Goal: Task Accomplishment & Management: Use online tool/utility

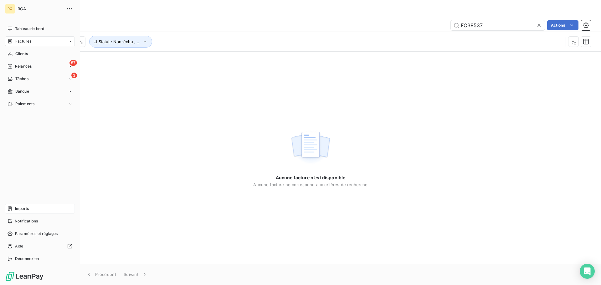
click at [14, 207] on div "Imports" at bounding box center [40, 209] width 70 height 10
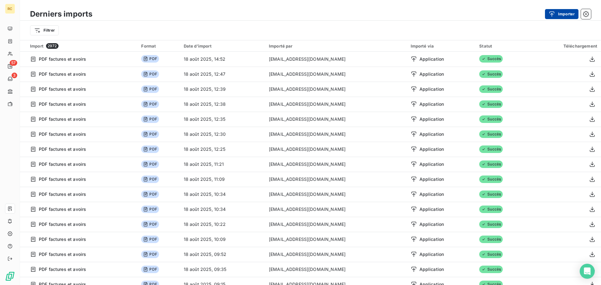
click at [551, 13] on icon "button" at bounding box center [552, 14] width 6 height 6
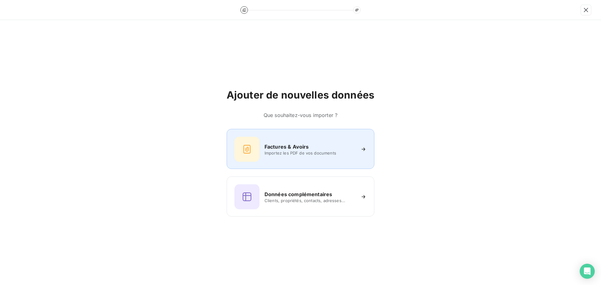
click at [265, 142] on div "Factures & Avoirs Importez les PDF de vos documents" at bounding box center [300, 149] width 132 height 25
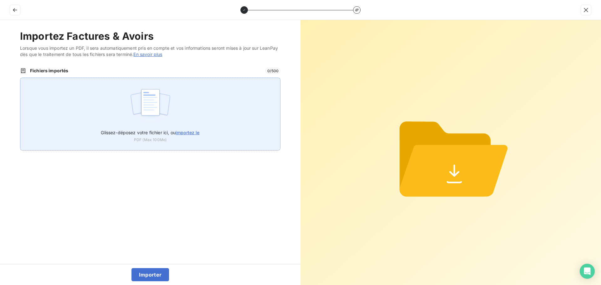
click at [174, 117] on div "Glissez-déposez votre fichier ici, ou importez le PDF (Max 100Mo)" at bounding box center [150, 114] width 260 height 73
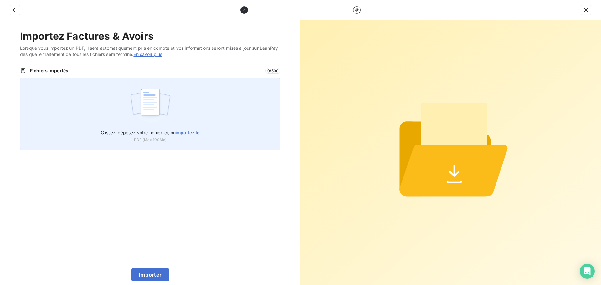
type input "C:\fakepath\FC38557.pdf"
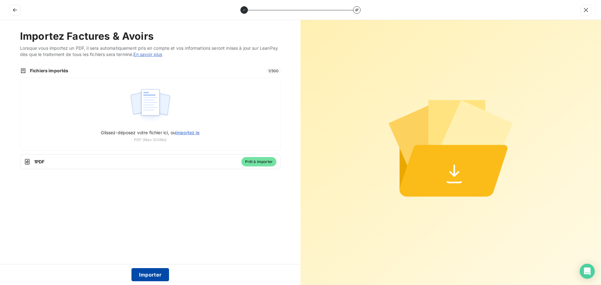
click at [152, 274] on button "Importer" at bounding box center [150, 274] width 38 height 13
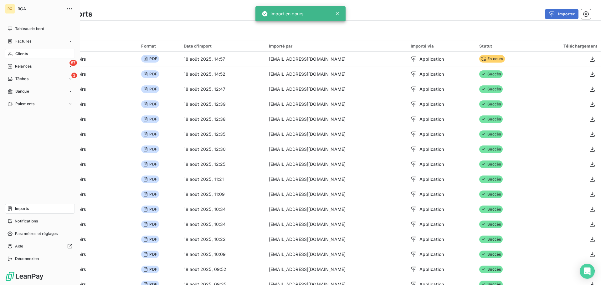
click at [23, 52] on span "Clients" at bounding box center [21, 54] width 13 height 6
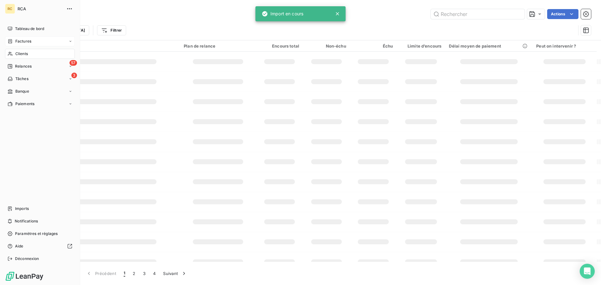
click at [39, 43] on div "Factures" at bounding box center [40, 41] width 70 height 10
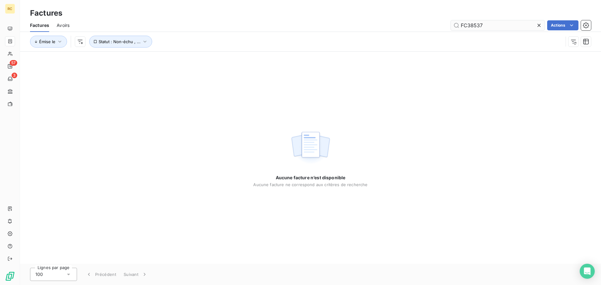
click at [503, 26] on input "FC38537" at bounding box center [498, 25] width 94 height 10
type input "FC38557"
click at [507, 20] on input "FC38557" at bounding box center [498, 25] width 94 height 10
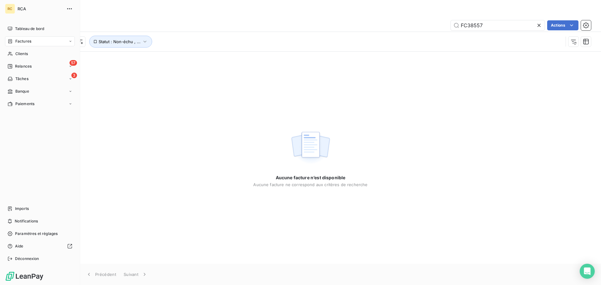
click at [10, 52] on icon at bounding box center [10, 53] width 5 height 5
click at [23, 40] on span "Factures" at bounding box center [23, 42] width 16 height 6
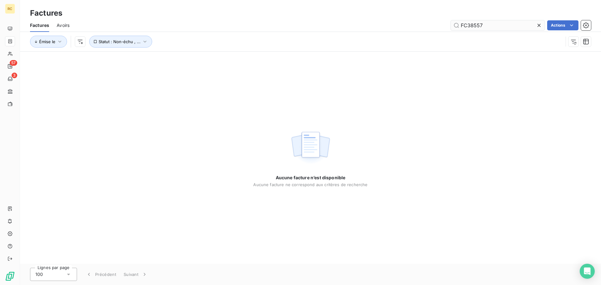
click at [509, 24] on input "FC38557" at bounding box center [498, 25] width 94 height 10
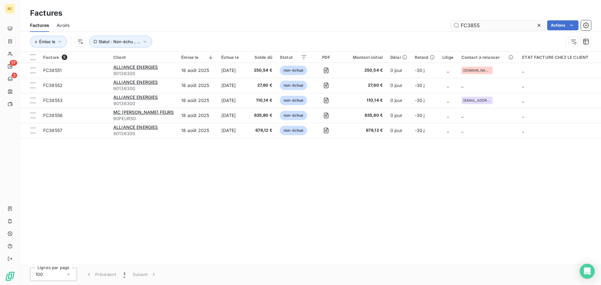
type input "FC38557"
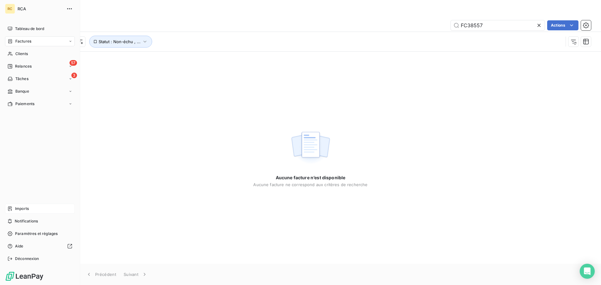
click at [14, 212] on div "Imports" at bounding box center [40, 209] width 70 height 10
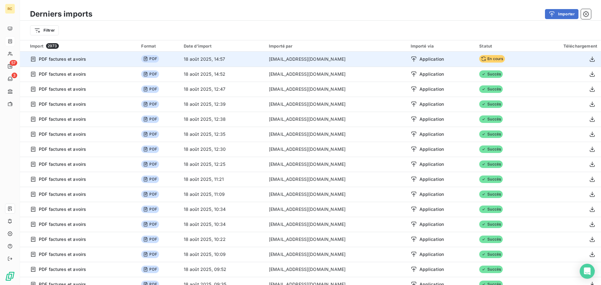
click at [481, 57] on span "En cours" at bounding box center [492, 59] width 26 height 8
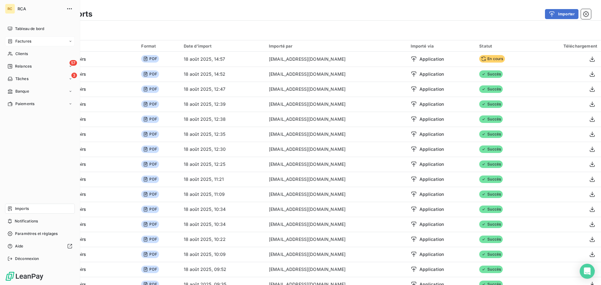
click at [23, 42] on span "Factures" at bounding box center [23, 42] width 16 height 6
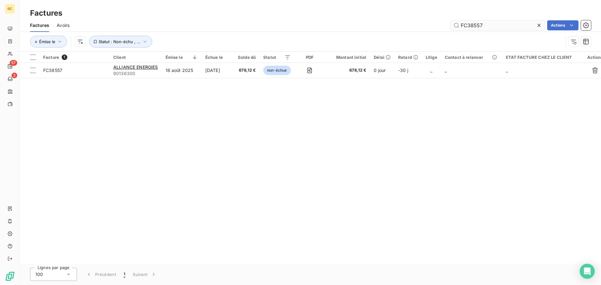
click at [499, 23] on input "FC38557" at bounding box center [498, 25] width 94 height 10
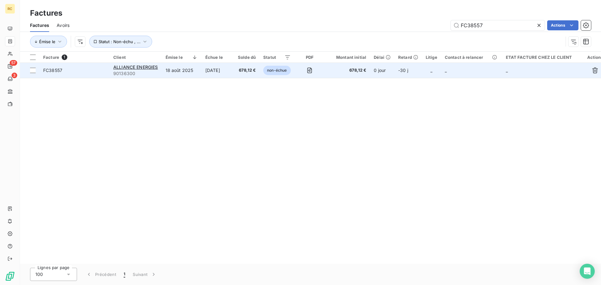
click at [54, 70] on span "FC38557" at bounding box center [52, 70] width 19 height 5
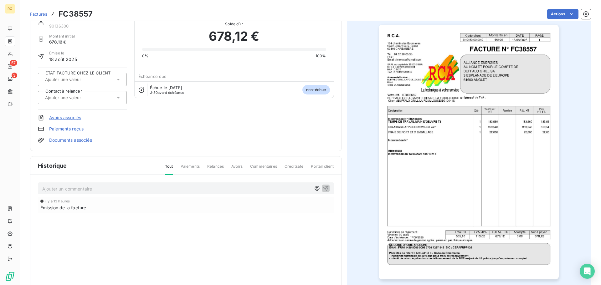
scroll to position [43, 0]
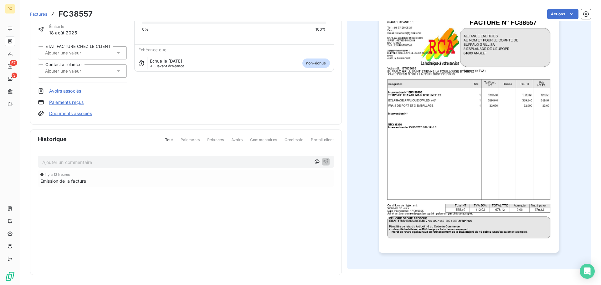
click at [61, 116] on link "Documents associés" at bounding box center [70, 113] width 43 height 6
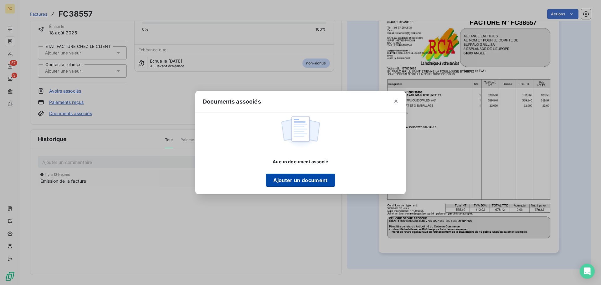
click at [316, 182] on button "Ajouter un document" at bounding box center [300, 180] width 69 height 13
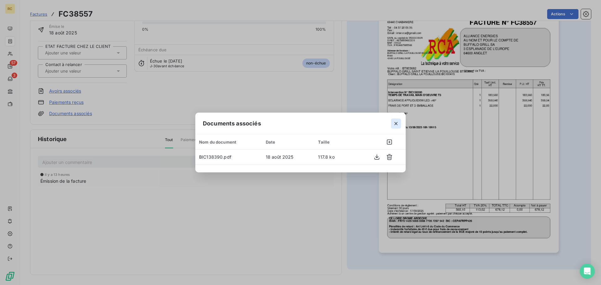
click at [398, 124] on icon "button" at bounding box center [396, 124] width 6 height 6
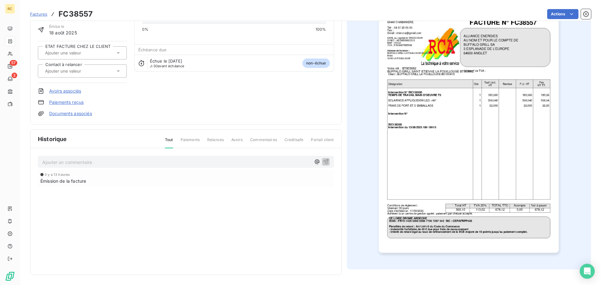
click at [61, 92] on link "Avoirs associés" at bounding box center [65, 91] width 32 height 6
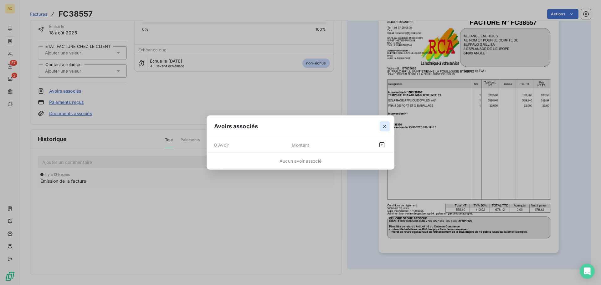
click at [384, 125] on icon "button" at bounding box center [384, 126] width 3 height 3
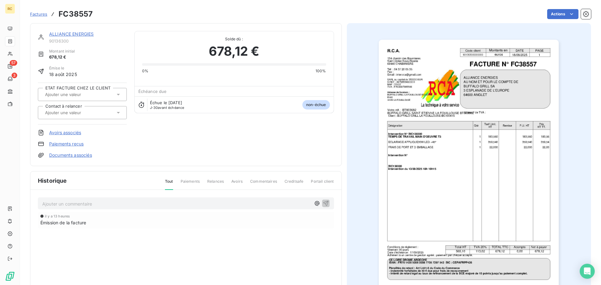
scroll to position [0, 0]
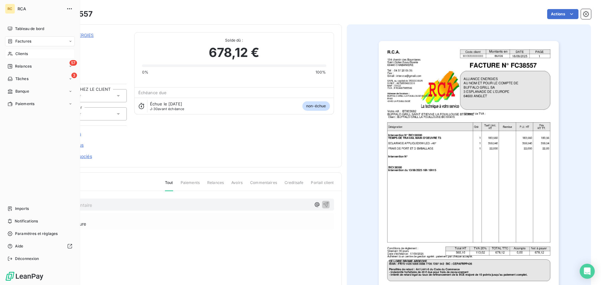
click at [29, 53] on div "Clients" at bounding box center [40, 54] width 70 height 10
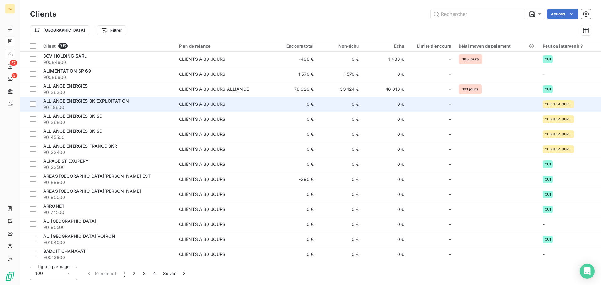
click at [553, 103] on span "CLIENT A SUPPRIMER" at bounding box center [559, 104] width 28 height 4
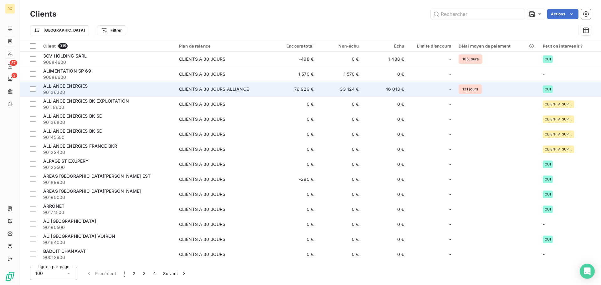
click at [257, 87] on span "CLIENTS A 30 JOURS ALLIANCE" at bounding box center [224, 89] width 90 height 6
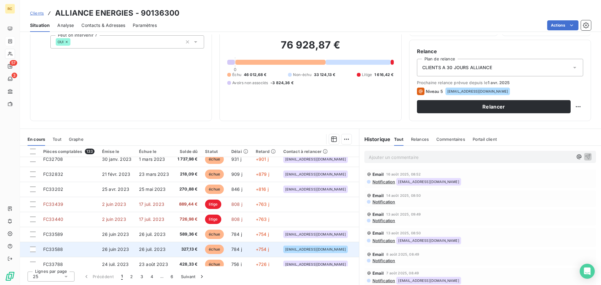
scroll to position [31, 0]
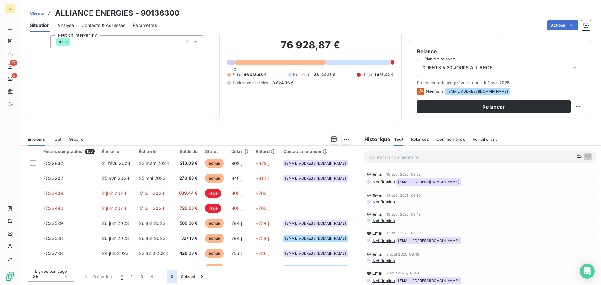
click at [173, 277] on button "6" at bounding box center [172, 276] width 10 height 13
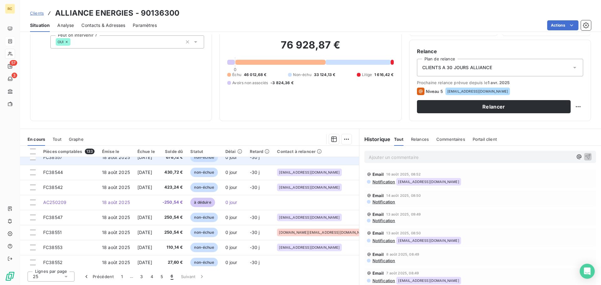
scroll to position [11, 0]
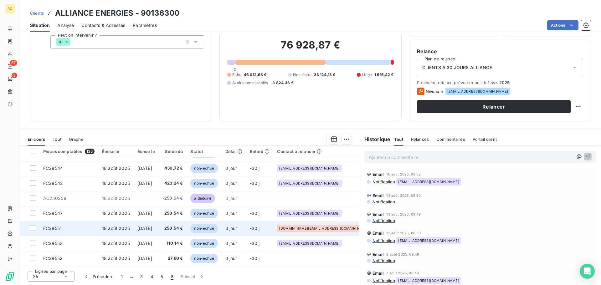
click at [152, 229] on span "[DATE]" at bounding box center [144, 228] width 15 height 5
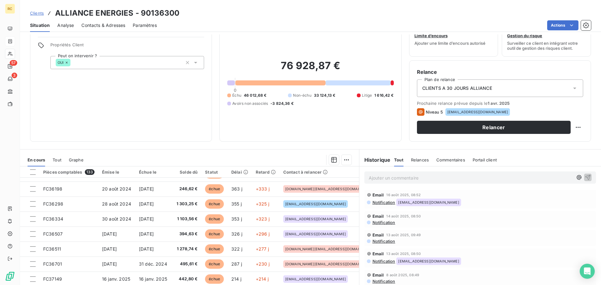
scroll to position [42, 0]
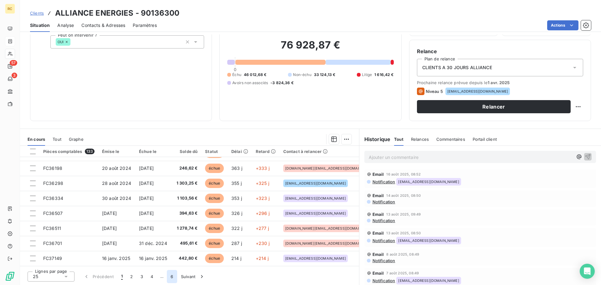
click at [173, 278] on button "6" at bounding box center [172, 276] width 10 height 13
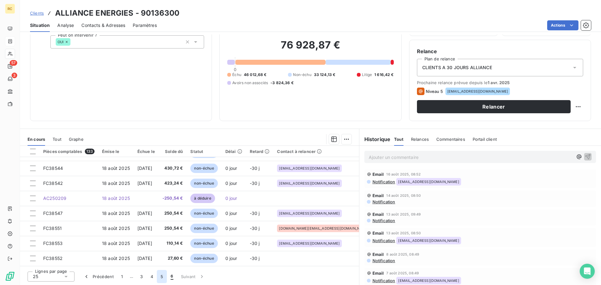
click at [163, 277] on button "5" at bounding box center [162, 276] width 10 height 13
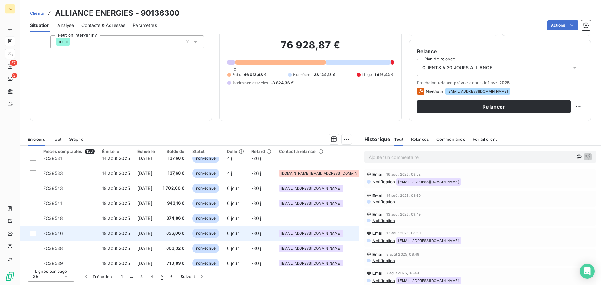
scroll to position [267, 0]
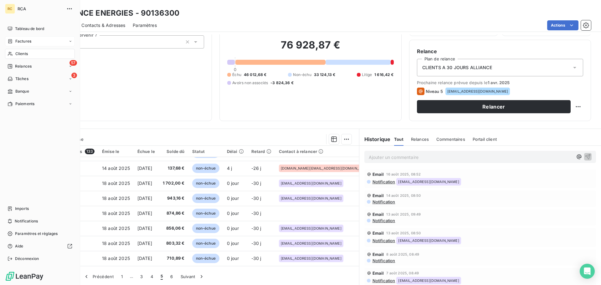
click at [25, 46] on div "Factures" at bounding box center [40, 41] width 70 height 10
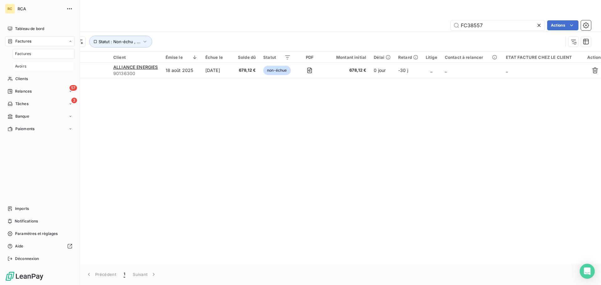
click at [30, 69] on div "Avoirs" at bounding box center [44, 66] width 62 height 10
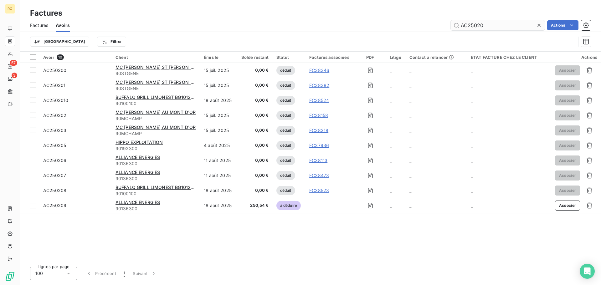
click at [497, 24] on input "AC25020" at bounding box center [498, 25] width 94 height 10
click at [508, 27] on input "AC25020" at bounding box center [498, 25] width 94 height 10
click at [486, 25] on input "AC25020" at bounding box center [498, 25] width 94 height 10
click at [489, 24] on input "AC25020" at bounding box center [498, 25] width 94 height 10
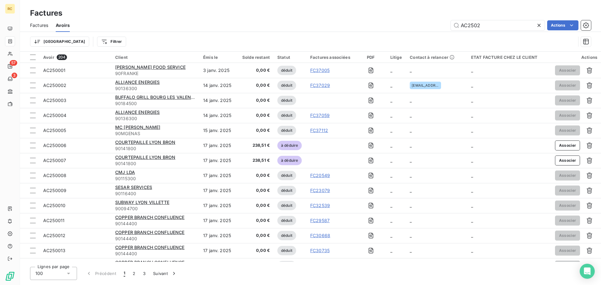
type input "AC25020"
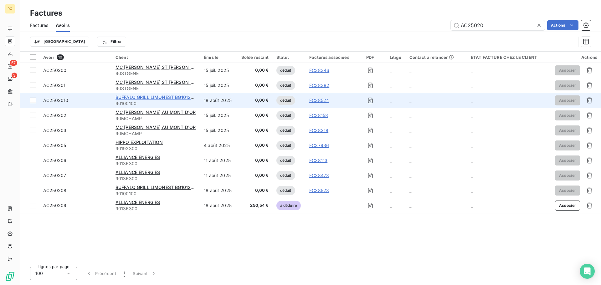
click at [150, 99] on span "BUFFALO GRILL LIMONEST BG10126S" at bounding box center [156, 97] width 81 height 5
click at [57, 99] on span "AC2502010" at bounding box center [55, 100] width 25 height 5
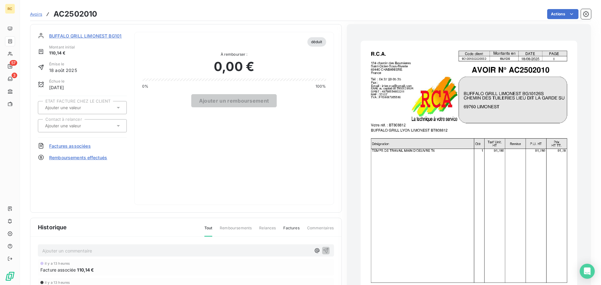
scroll to position [32, 0]
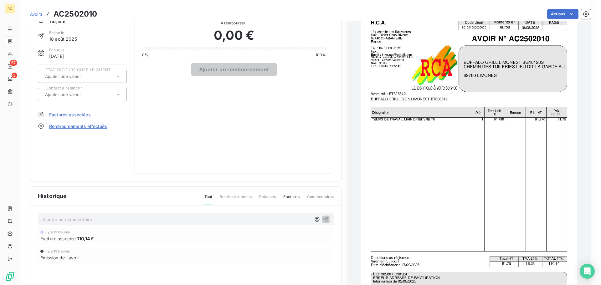
click at [75, 115] on span "Factures associées" at bounding box center [70, 114] width 42 height 7
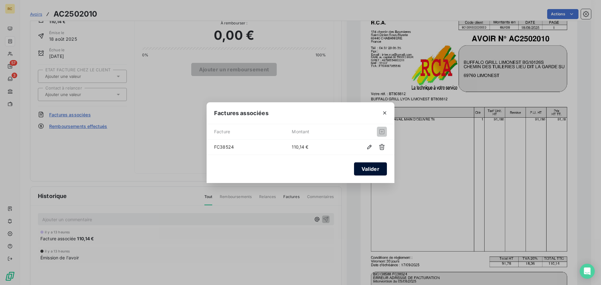
click at [373, 169] on button "Valider" at bounding box center [370, 168] width 33 height 13
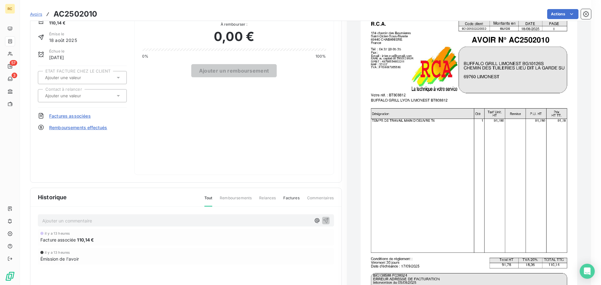
scroll to position [0, 0]
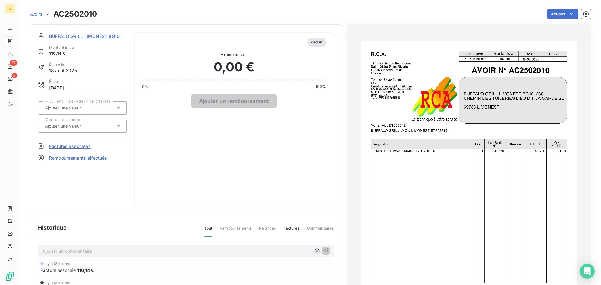
click at [75, 106] on input "text" at bounding box center [75, 108] width 63 height 6
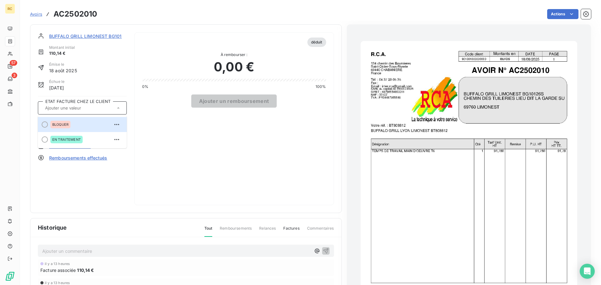
click at [111, 103] on div at bounding box center [82, 107] width 89 height 13
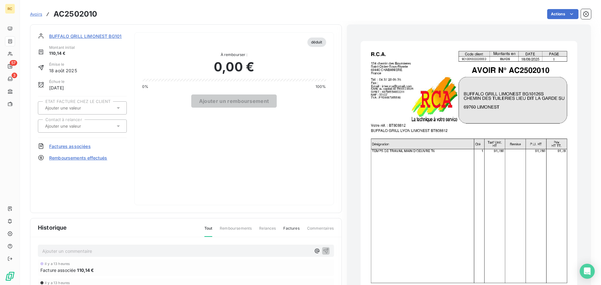
click at [110, 126] on div at bounding box center [79, 126] width 72 height 8
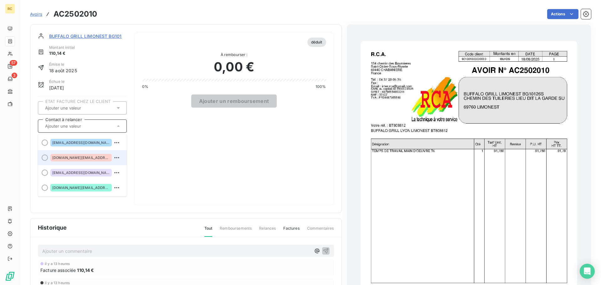
click at [85, 159] on span "[DOMAIN_NAME][EMAIL_ADDRESS][DOMAIN_NAME]" at bounding box center [81, 158] width 58 height 4
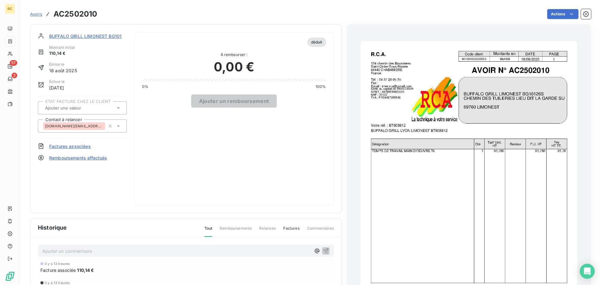
click at [107, 36] on span "BUFFALO GRILL LIMONEST BG10126S" at bounding box center [89, 36] width 81 height 7
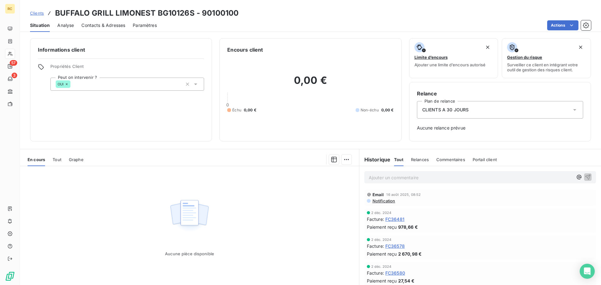
click at [60, 162] on span "Tout" at bounding box center [57, 159] width 9 height 5
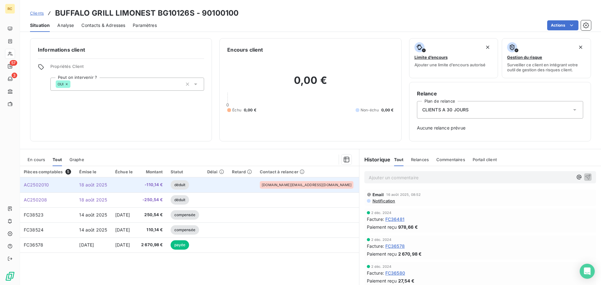
click at [107, 184] on span "18 août 2025" at bounding box center [93, 184] width 28 height 5
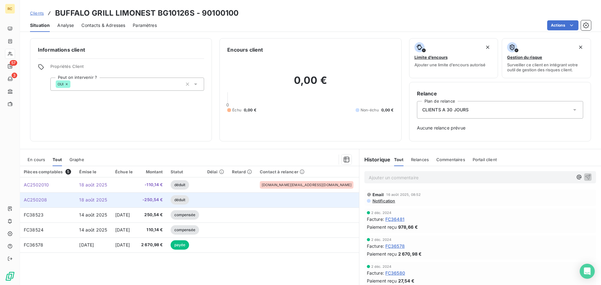
click at [37, 203] on td "AC250208" at bounding box center [47, 200] width 55 height 15
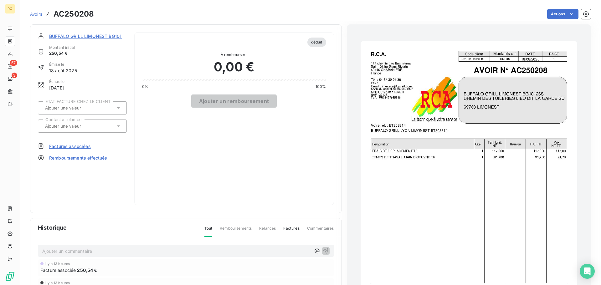
click at [80, 147] on span "Factures associées" at bounding box center [70, 146] width 42 height 7
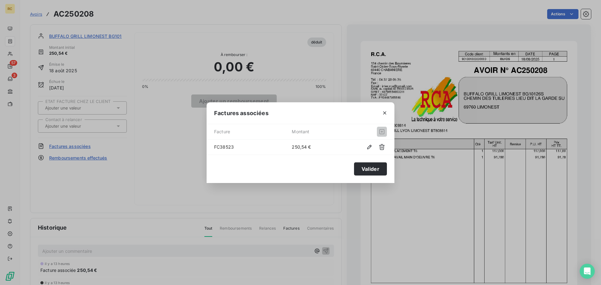
click at [223, 149] on span "FC38523" at bounding box center [253, 147] width 78 height 7
click at [367, 147] on icon "button" at bounding box center [369, 147] width 6 height 6
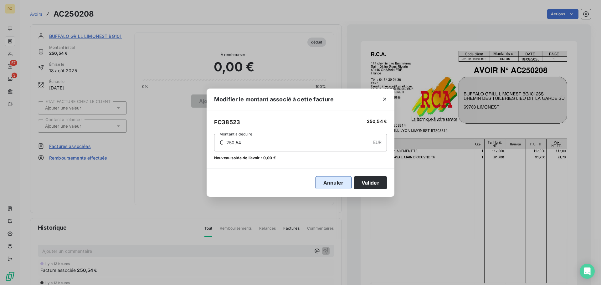
click at [328, 183] on button "Annuler" at bounding box center [334, 182] width 36 height 13
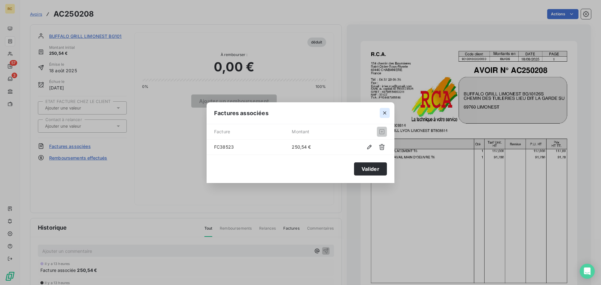
drag, startPoint x: 387, startPoint y: 116, endPoint x: 384, endPoint y: 114, distance: 3.6
click at [384, 114] on button "button" at bounding box center [385, 113] width 10 height 10
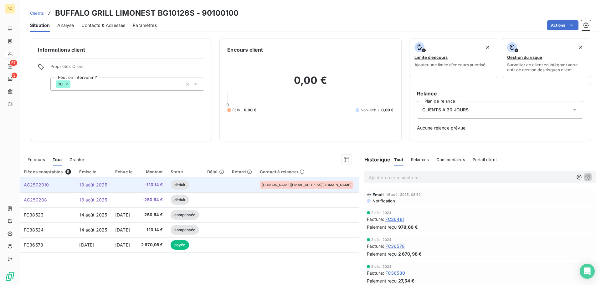
click at [137, 186] on td at bounding box center [124, 184] width 26 height 15
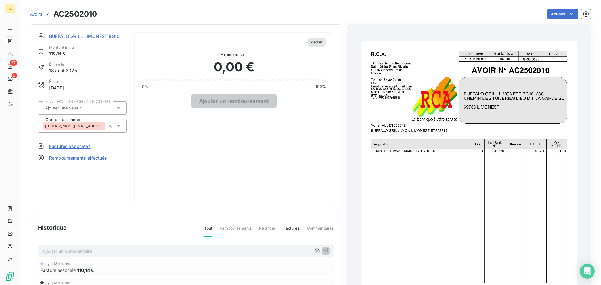
click at [77, 146] on span "Factures associées" at bounding box center [70, 146] width 42 height 7
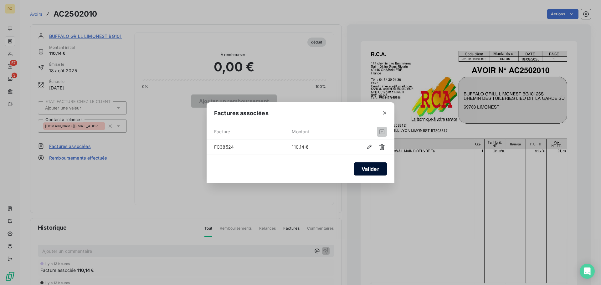
click at [370, 167] on button "Valider" at bounding box center [370, 168] width 33 height 13
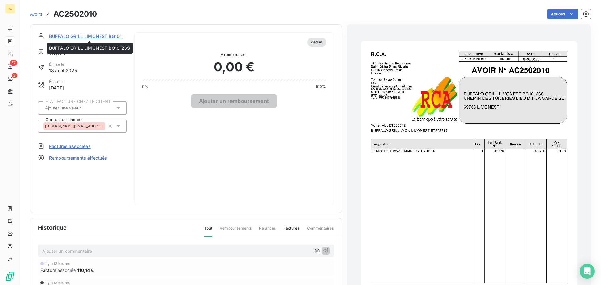
click at [109, 35] on span "BUFFALO GRILL LIMONEST BG10126S" at bounding box center [89, 36] width 81 height 7
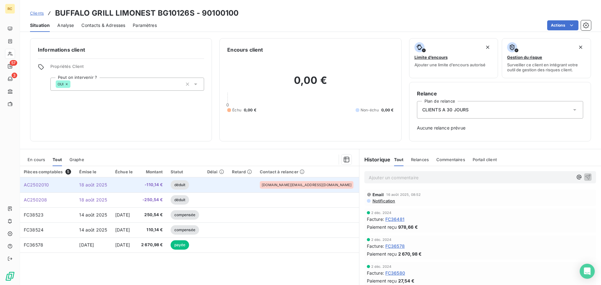
click at [44, 186] on span "AC2502010" at bounding box center [36, 184] width 25 height 5
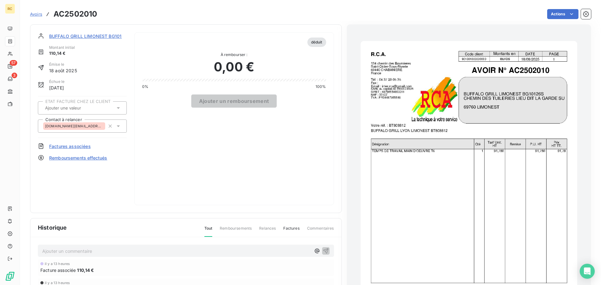
click at [81, 147] on span "Factures associées" at bounding box center [70, 146] width 42 height 7
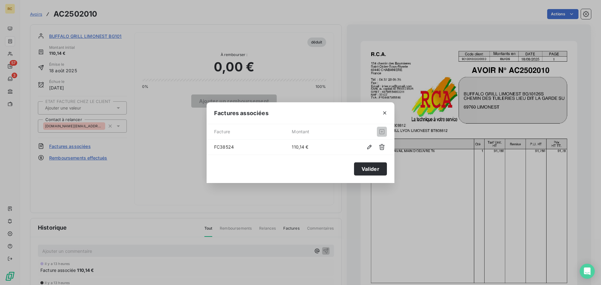
click at [332, 267] on div "Factures associées Facture Montant FC38524 110,14 € Valider" at bounding box center [300, 142] width 601 height 285
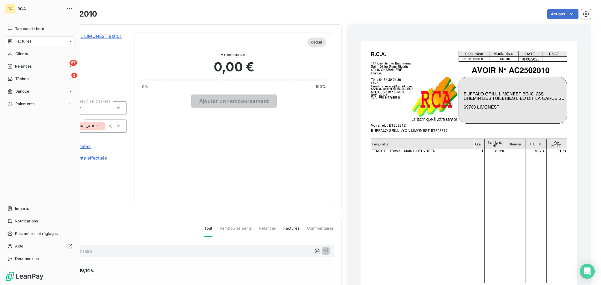
click at [22, 41] on span "Factures" at bounding box center [23, 42] width 16 height 6
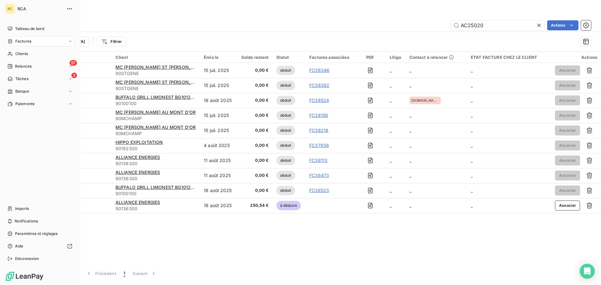
click at [25, 44] on span "Factures" at bounding box center [23, 42] width 16 height 6
click at [27, 49] on div "Factures" at bounding box center [44, 54] width 62 height 10
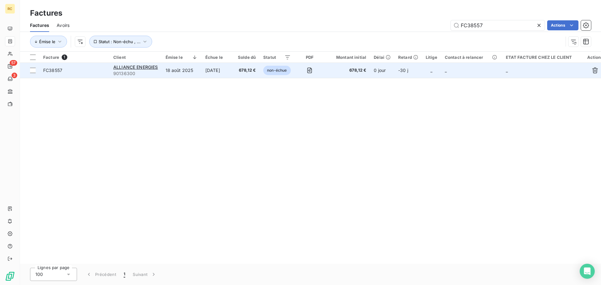
click at [100, 71] on span "FC38557" at bounding box center [74, 70] width 63 height 6
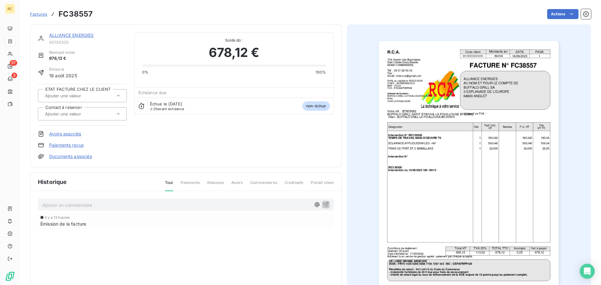
click at [66, 158] on link "Documents associés" at bounding box center [70, 156] width 43 height 6
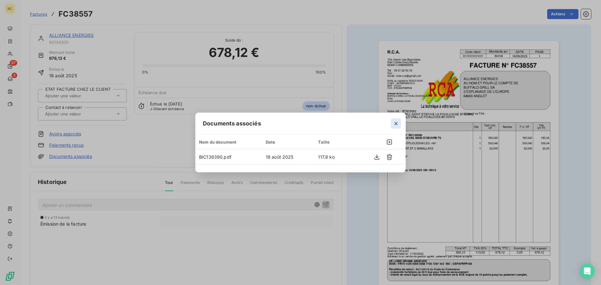
click at [397, 122] on icon "button" at bounding box center [396, 124] width 6 height 6
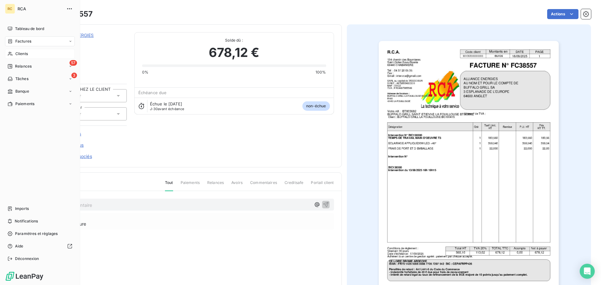
click at [18, 55] on span "Clients" at bounding box center [21, 54] width 13 height 6
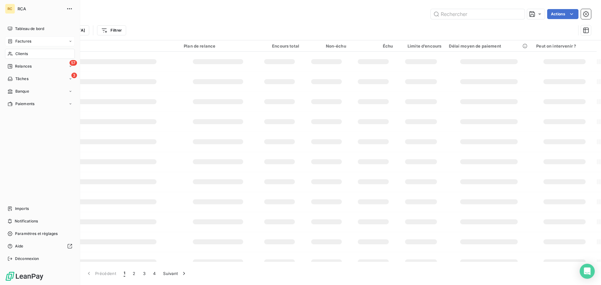
click at [20, 44] on span "Factures" at bounding box center [23, 42] width 16 height 6
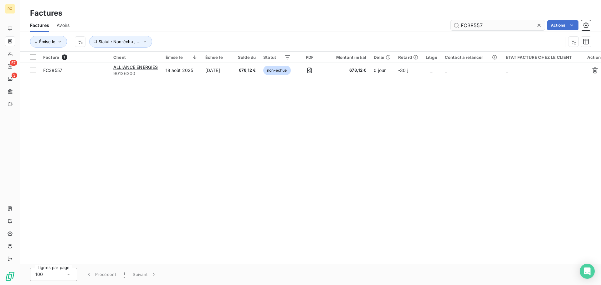
click at [496, 24] on input "FC38557" at bounding box center [498, 25] width 94 height 10
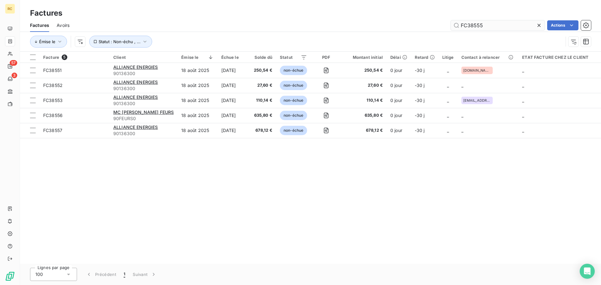
type input "FC38555"
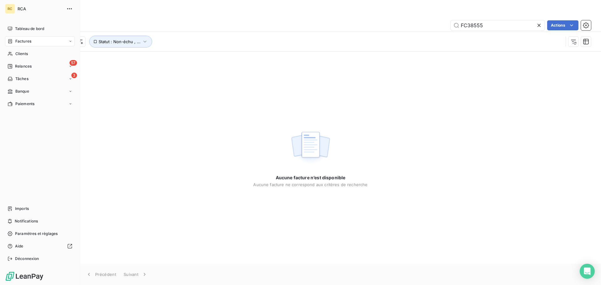
click at [14, 203] on div "Tableau de bord Factures Clients 57 Relances 3 Tâches Banque Paiements Imports …" at bounding box center [40, 144] width 70 height 240
click at [14, 209] on div "Imports" at bounding box center [40, 209] width 70 height 10
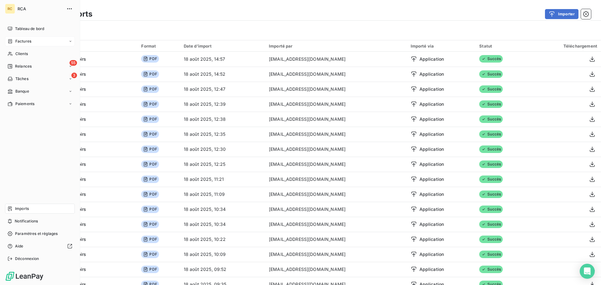
click at [9, 208] on icon at bounding box center [10, 209] width 4 height 4
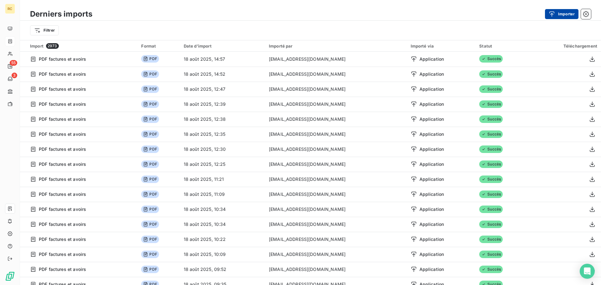
click at [557, 14] on div "button" at bounding box center [553, 14] width 9 height 6
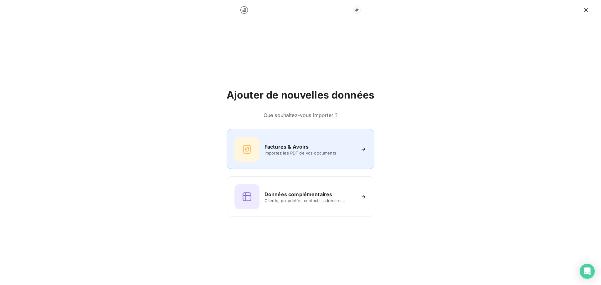
click at [273, 152] on span "Importez les PDF de vos documents" at bounding box center [310, 153] width 91 height 5
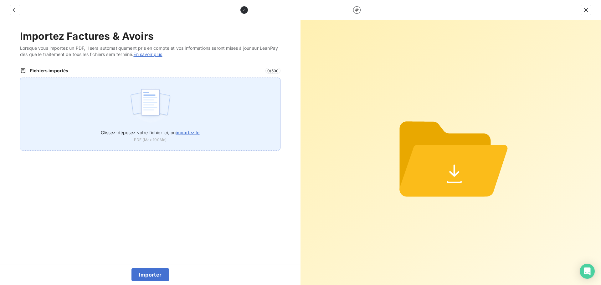
click at [142, 105] on img at bounding box center [151, 105] width 42 height 40
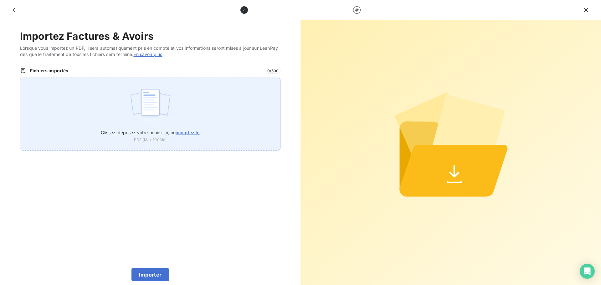
type input "C:\fakepath\FC38555.pdf"
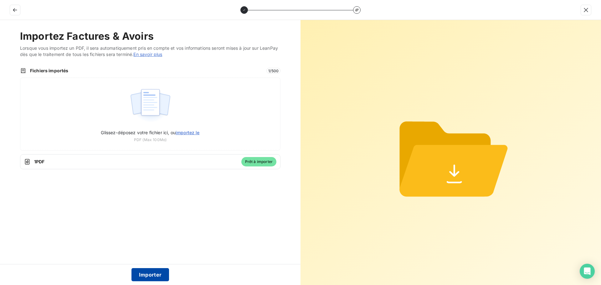
click at [145, 274] on button "Importer" at bounding box center [150, 274] width 38 height 13
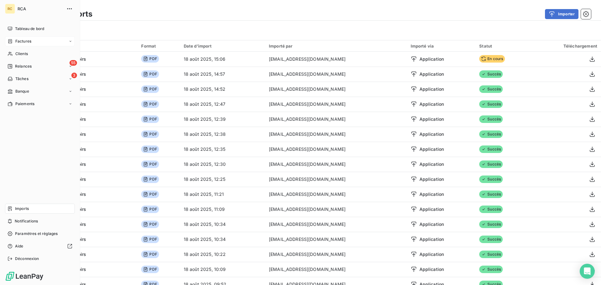
click at [17, 43] on span "Factures" at bounding box center [23, 42] width 16 height 6
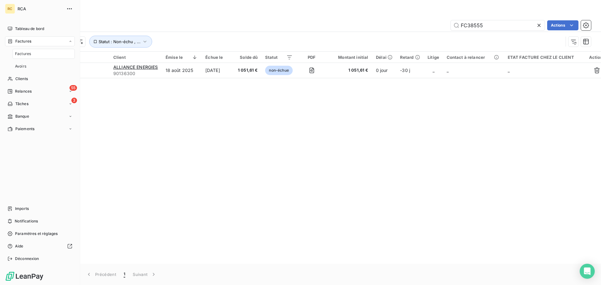
click at [30, 55] on span "Factures" at bounding box center [23, 54] width 16 height 6
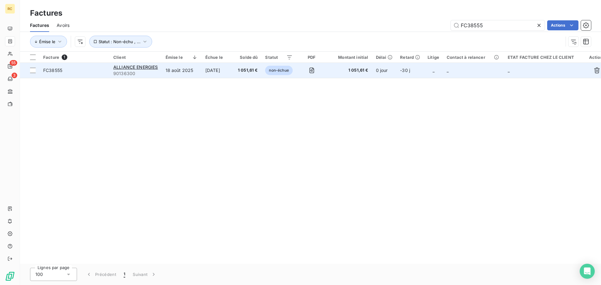
click at [55, 69] on span "FC38555" at bounding box center [52, 70] width 19 height 5
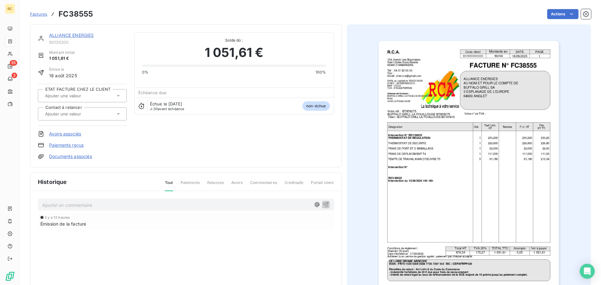
click at [61, 156] on link "Documents associés" at bounding box center [70, 156] width 43 height 6
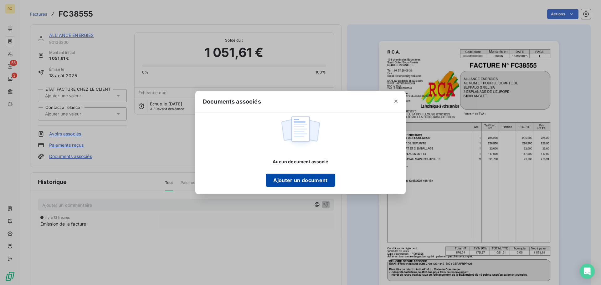
click at [304, 181] on button "Ajouter un document" at bounding box center [300, 180] width 69 height 13
click at [288, 178] on button "Ajouter un document" at bounding box center [300, 180] width 69 height 13
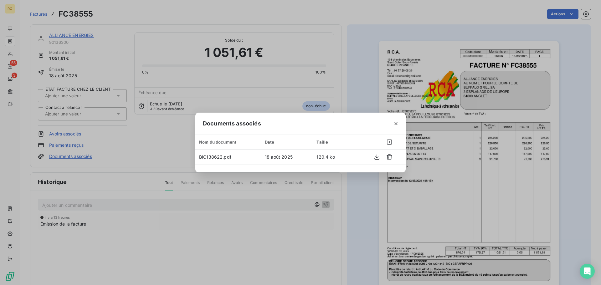
click at [292, 239] on div "Documents associés Nom du document Date Taille BIC138622.pdf 18 août 2025 120.4…" at bounding box center [300, 142] width 601 height 285
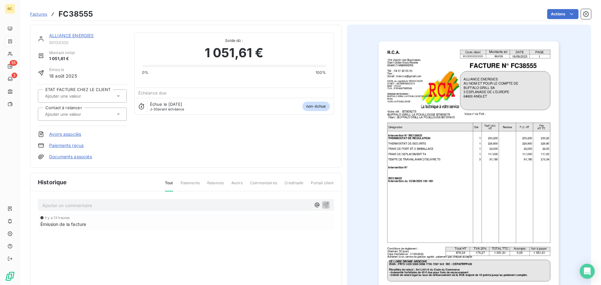
scroll to position [1, 0]
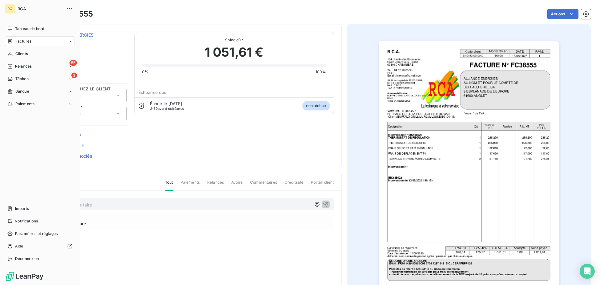
click at [32, 44] on div "Factures" at bounding box center [40, 41] width 70 height 10
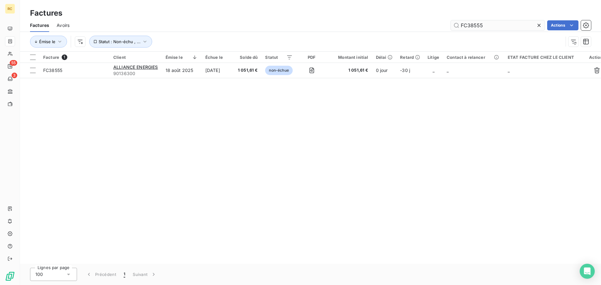
click at [504, 22] on input "FC38555" at bounding box center [498, 25] width 94 height 10
type input "FC38547"
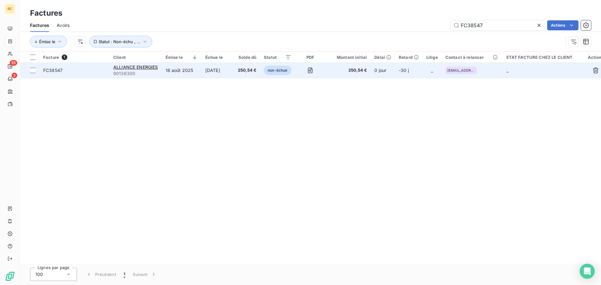
click at [56, 72] on span "FC38547" at bounding box center [52, 70] width 19 height 5
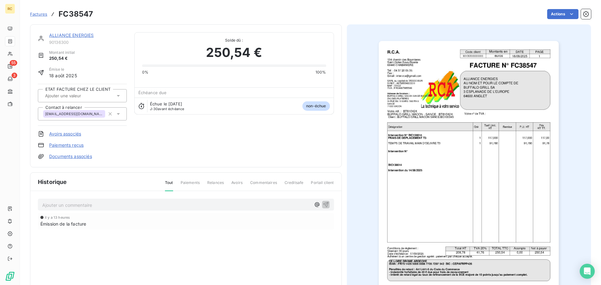
click at [78, 132] on link "Avoirs associés" at bounding box center [65, 134] width 32 height 6
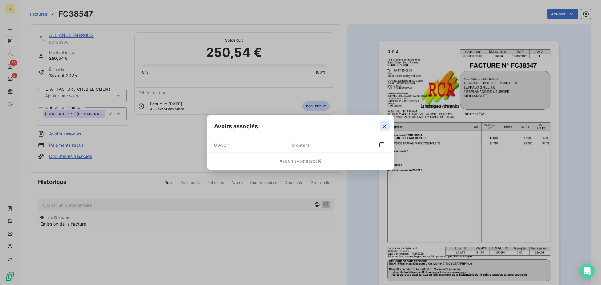
click at [386, 126] on icon "button" at bounding box center [385, 126] width 6 height 6
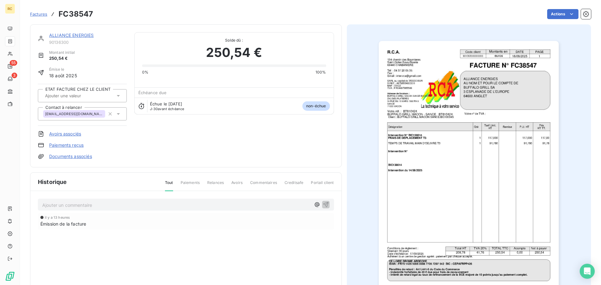
click at [84, 155] on link "Documents associés" at bounding box center [70, 156] width 43 height 6
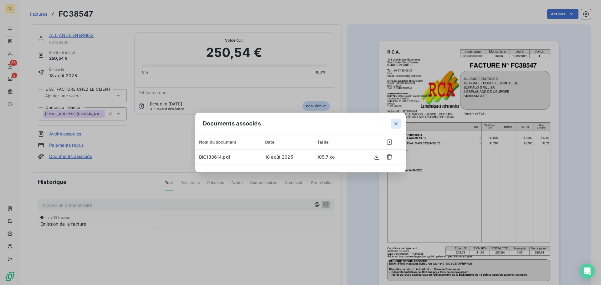
click at [396, 123] on icon "button" at bounding box center [396, 124] width 6 height 6
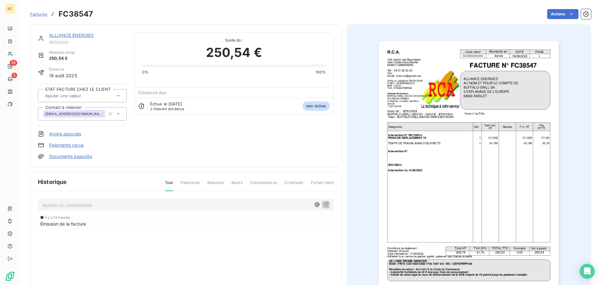
click at [66, 35] on link "ALLIANCE ENERGIES" at bounding box center [71, 35] width 45 height 5
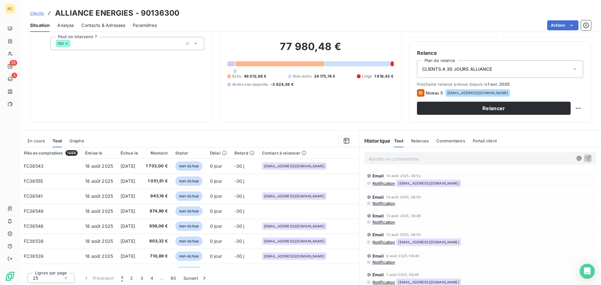
scroll to position [42, 0]
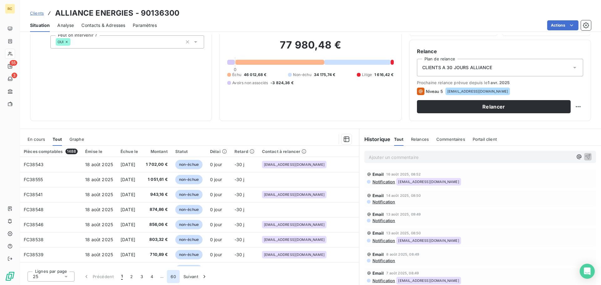
click at [175, 277] on button "60" at bounding box center [173, 276] width 13 height 13
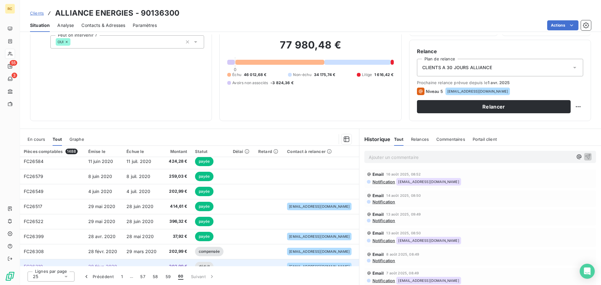
scroll to position [86, 0]
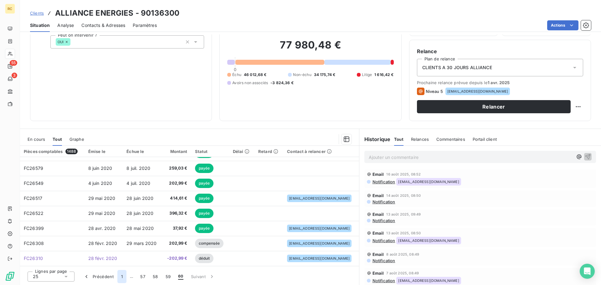
click at [121, 278] on button "1" at bounding box center [121, 276] width 9 height 13
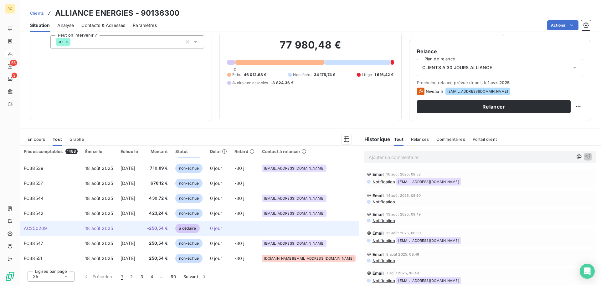
click at [168, 228] on span "-250,54 €" at bounding box center [157, 228] width 22 height 6
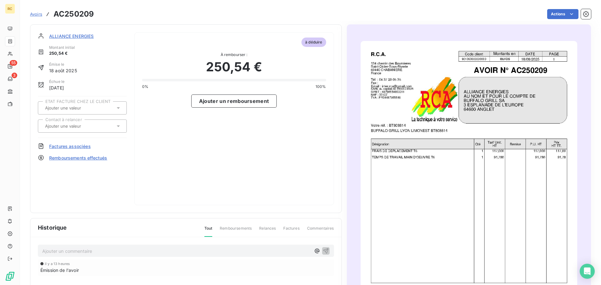
click at [73, 146] on span "Factures associées" at bounding box center [70, 146] width 42 height 7
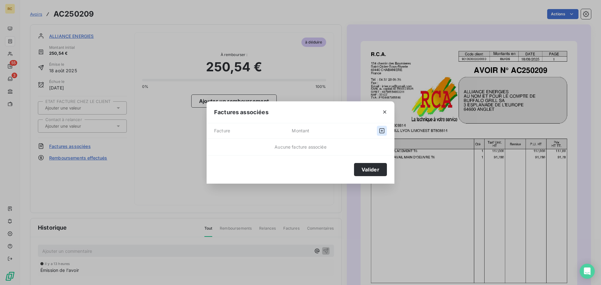
click at [382, 131] on icon "button" at bounding box center [381, 130] width 5 height 5
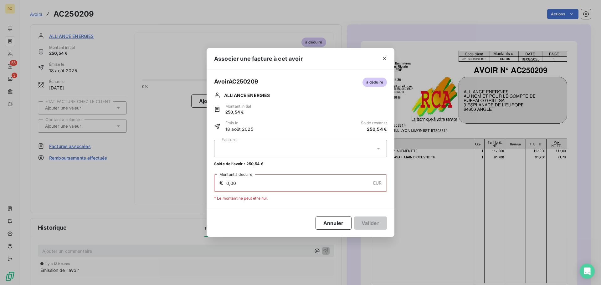
click at [264, 156] on div at bounding box center [300, 149] width 173 height 18
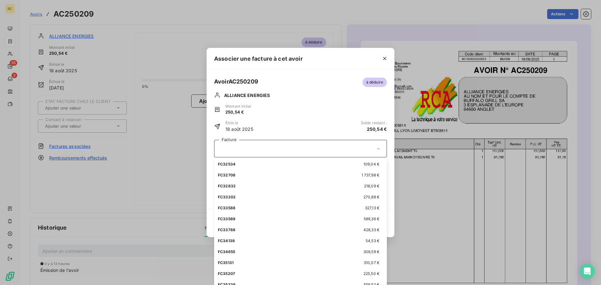
click at [348, 101] on div "Avoir AC250209 à déduire ALLIANCE ENERGIES Montant initial 250,54 € Émis le 18 …" at bounding box center [300, 104] width 173 height 55
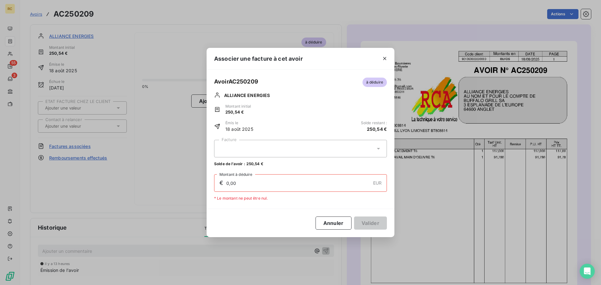
click at [374, 149] on div at bounding box center [300, 149] width 173 height 18
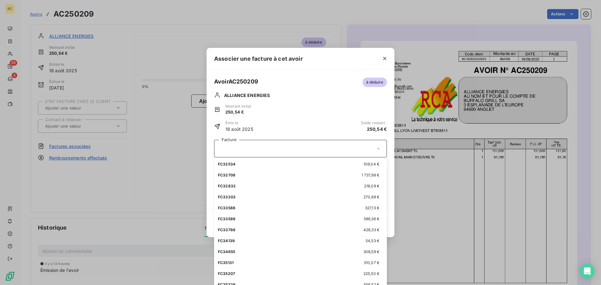
click at [330, 105] on div "Montant initial 250,54 €" at bounding box center [300, 110] width 173 height 12
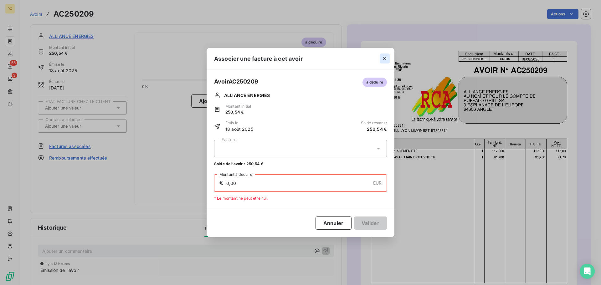
click at [385, 58] on icon "button" at bounding box center [385, 58] width 6 height 6
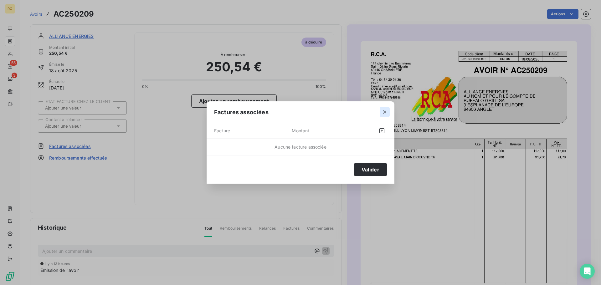
click at [385, 112] on icon "button" at bounding box center [384, 112] width 3 height 3
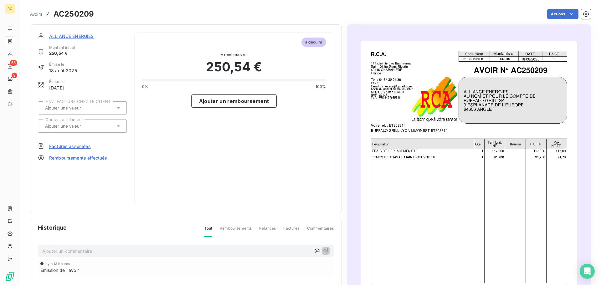
click at [578, 16] on html "RC 55 3 Avoirs AC250209 Actions ALLIANCE ENERGIES Montant initial 250,54 € Émis…" at bounding box center [300, 142] width 601 height 285
click at [583, 16] on icon "button" at bounding box center [586, 14] width 6 height 6
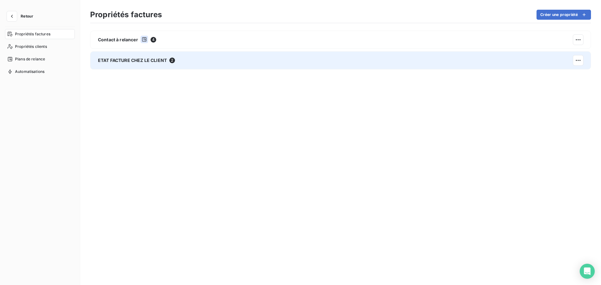
click at [146, 66] on div "ETAT FACTURE CHEZ LE CLIENT 2" at bounding box center [340, 60] width 501 height 18
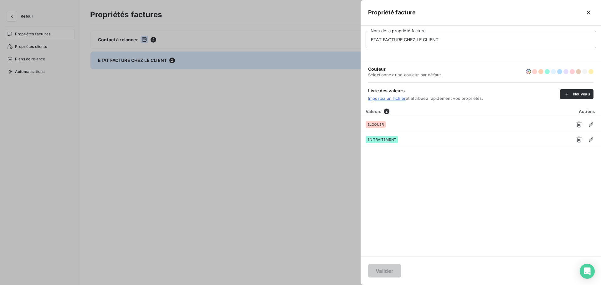
click at [287, 148] on div at bounding box center [300, 142] width 601 height 285
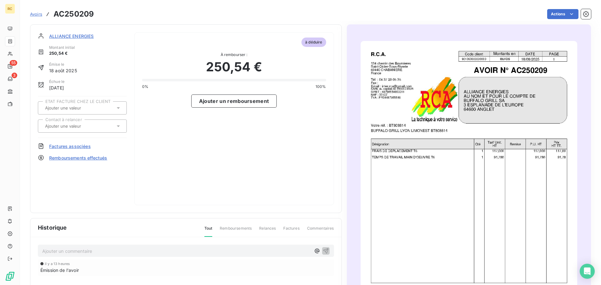
click at [501, 203] on html "RC 55 3 Avoirs AC250209 Actions ALLIANCE ENERGIES Montant initial 250,54 € Émis…" at bounding box center [300, 142] width 601 height 285
drag, startPoint x: 90, startPoint y: 12, endPoint x: 94, endPoint y: 12, distance: 4.1
click at [94, 12] on h3 "AC250209" at bounding box center [74, 13] width 40 height 11
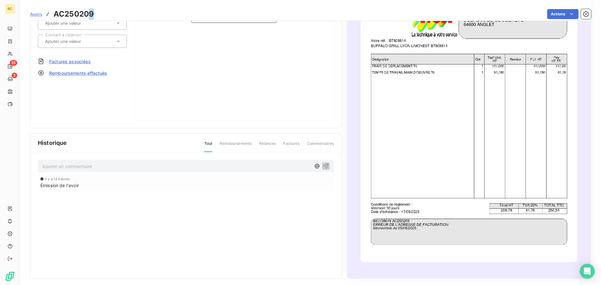
scroll to position [86, 0]
click at [56, 177] on span "18 août 2025" at bounding box center [56, 179] width 23 height 4
click at [322, 140] on span "Commentaires" at bounding box center [320, 145] width 27 height 11
click at [294, 140] on span "Factures" at bounding box center [291, 145] width 16 height 11
click at [395, 218] on img "button" at bounding box center [469, 109] width 217 height 306
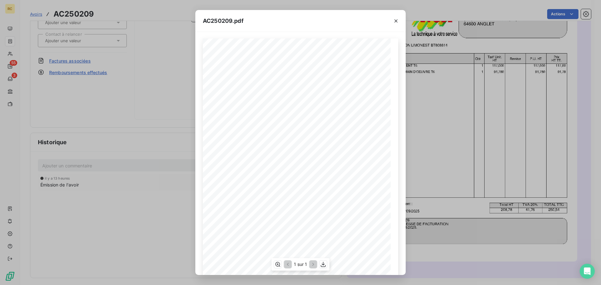
scroll to position [0, 0]
click at [398, 20] on icon "button" at bounding box center [396, 21] width 6 height 6
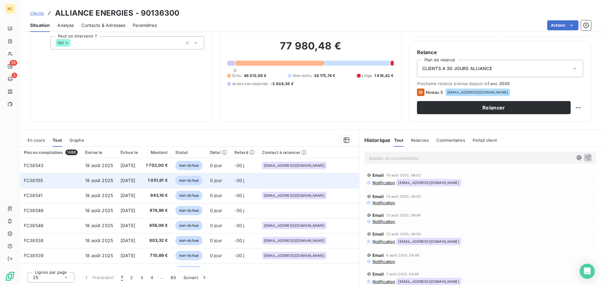
scroll to position [42, 0]
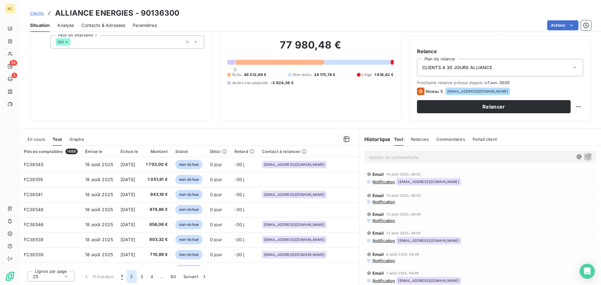
click at [129, 279] on button "2" at bounding box center [131, 276] width 10 height 13
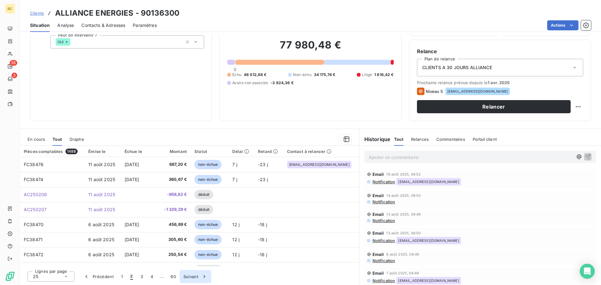
click at [141, 279] on button "3" at bounding box center [142, 276] width 10 height 13
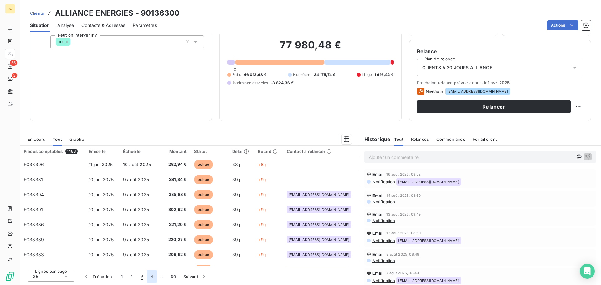
click at [152, 278] on button "4" at bounding box center [152, 276] width 10 height 13
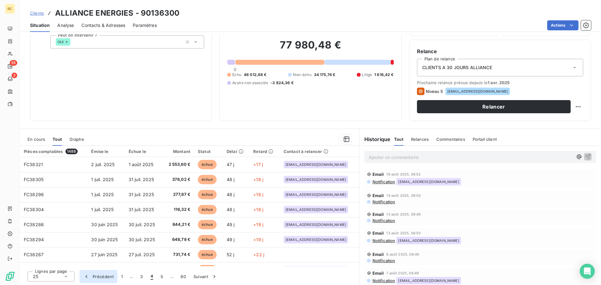
click at [114, 282] on button "Précédent" at bounding box center [99, 276] width 38 height 13
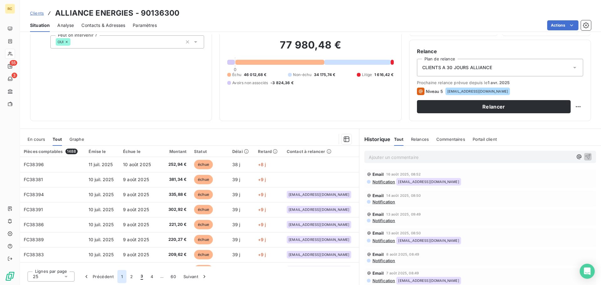
click at [119, 278] on button "1" at bounding box center [121, 276] width 9 height 13
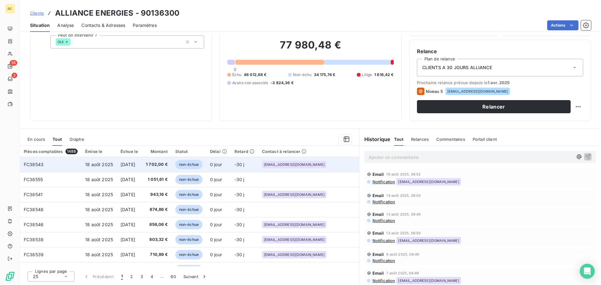
click at [135, 162] on span "[DATE]" at bounding box center [128, 164] width 15 height 5
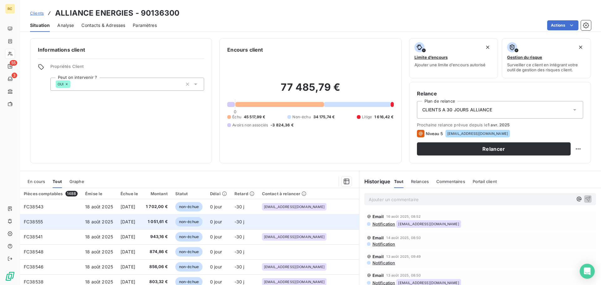
click at [137, 225] on td "[DATE]" at bounding box center [129, 221] width 25 height 15
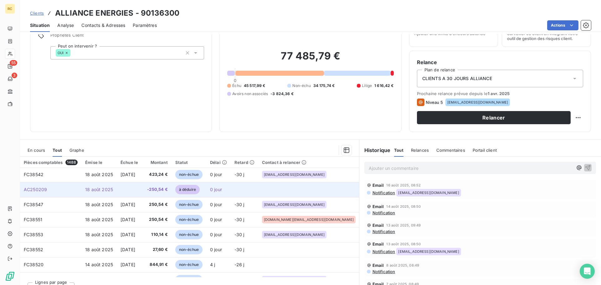
scroll to position [125, 0]
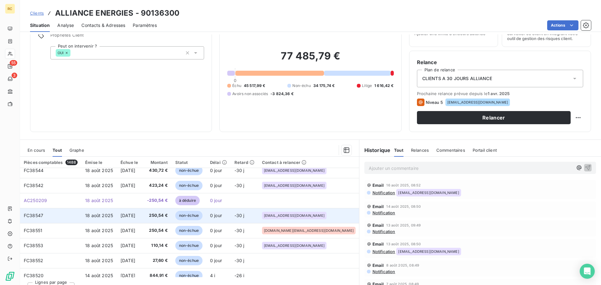
click at [133, 213] on span "[DATE]" at bounding box center [128, 215] width 15 height 5
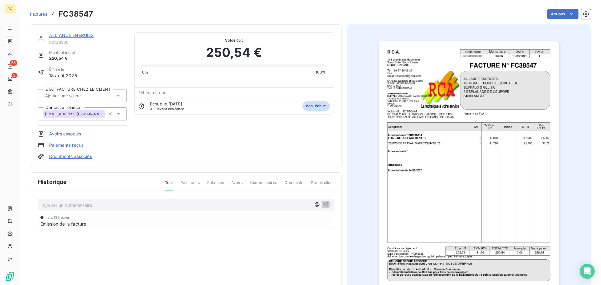
click at [67, 14] on h3 "FC38547" at bounding box center [76, 13] width 34 height 11
copy h3 "FC38547"
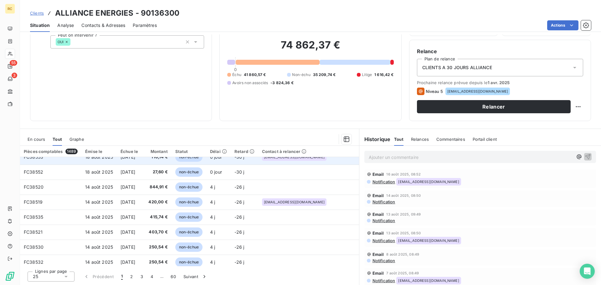
scroll to position [157, 0]
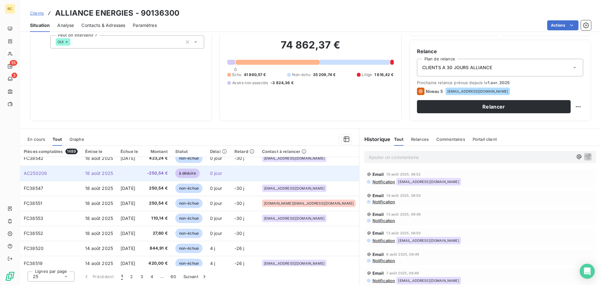
click at [165, 173] on td "-250,54 €" at bounding box center [157, 173] width 30 height 15
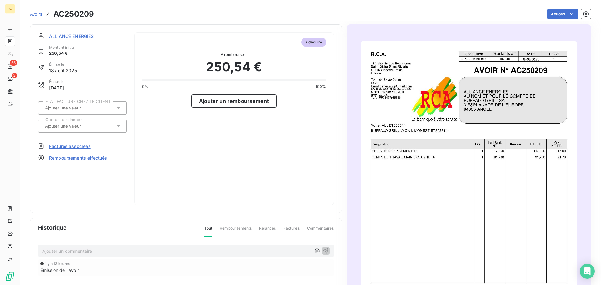
click at [78, 36] on span "ALLIANCE ENERGIES" at bounding box center [71, 36] width 45 height 7
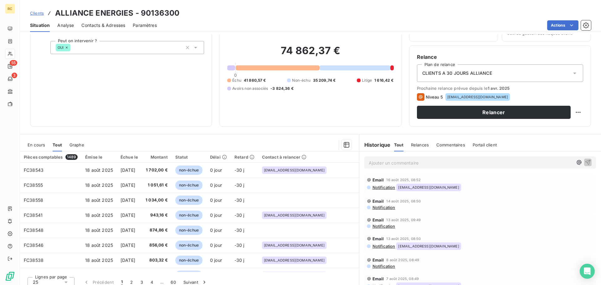
scroll to position [42, 0]
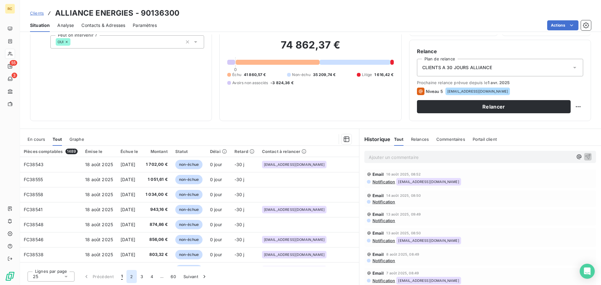
click at [131, 278] on button "2" at bounding box center [131, 276] width 10 height 13
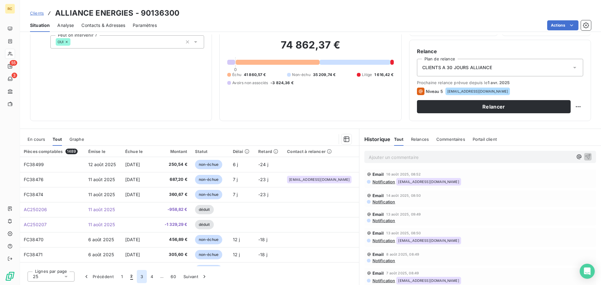
click at [141, 279] on button "3" at bounding box center [142, 276] width 10 height 13
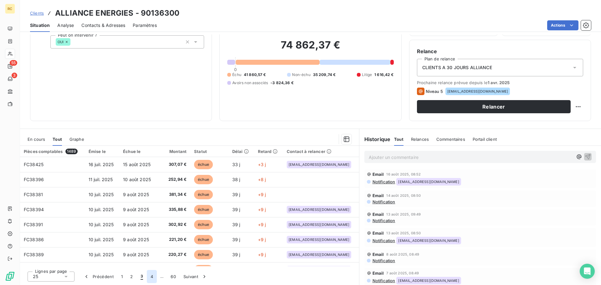
click at [149, 279] on button "4" at bounding box center [152, 276] width 10 height 13
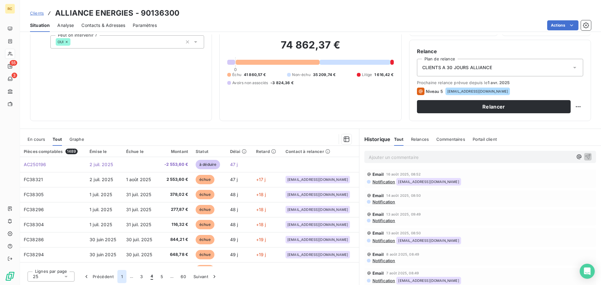
click at [119, 275] on button "1" at bounding box center [121, 276] width 9 height 13
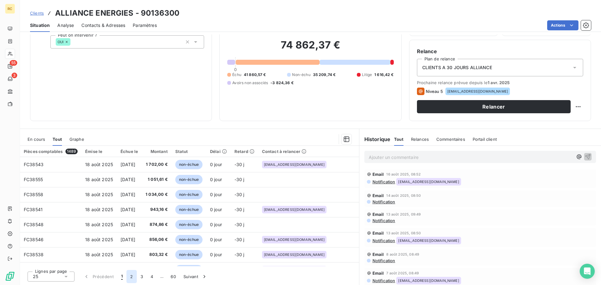
click at [131, 278] on button "2" at bounding box center [131, 276] width 10 height 13
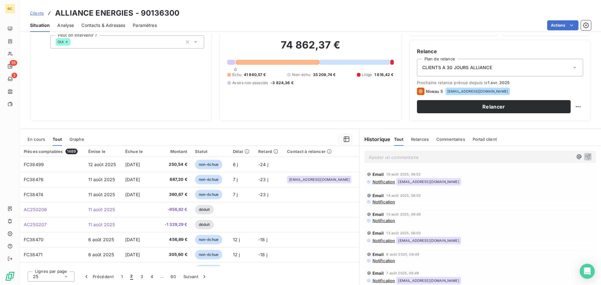
click at [388, 182] on span "Notification" at bounding box center [383, 181] width 23 height 5
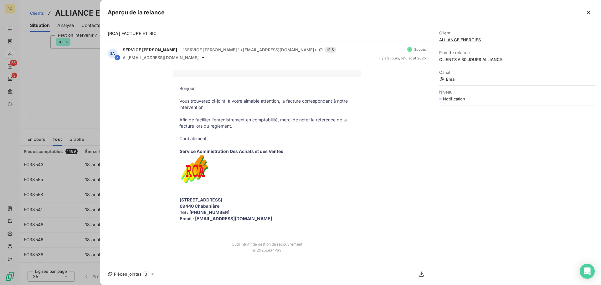
click at [53, 81] on div at bounding box center [300, 142] width 601 height 285
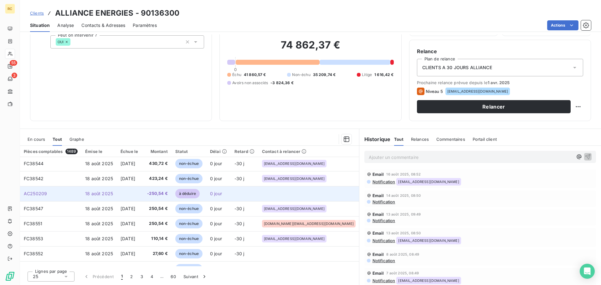
scroll to position [125, 0]
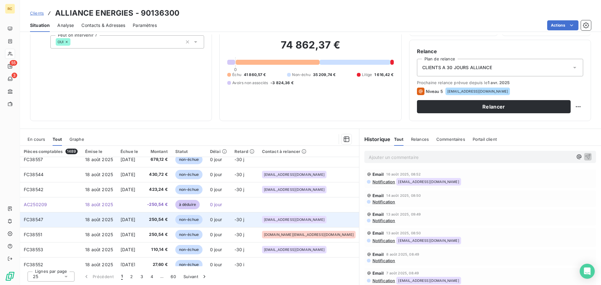
click at [109, 220] on span "18 août 2025" at bounding box center [99, 219] width 28 height 5
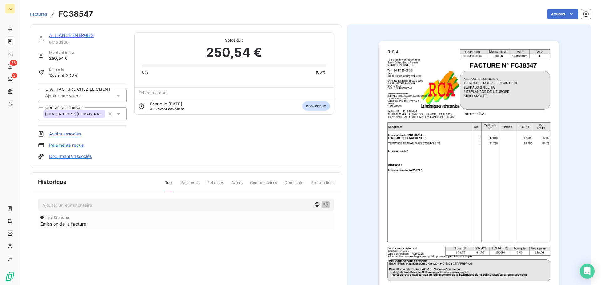
click at [68, 134] on link "Avoirs associés" at bounding box center [65, 134] width 32 height 6
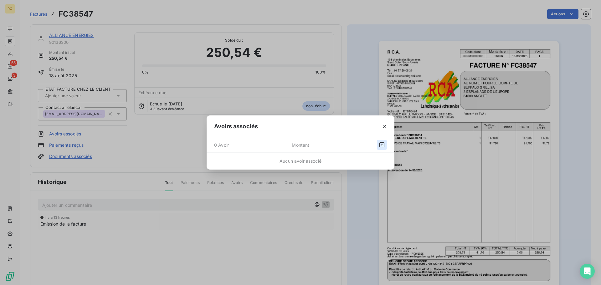
click at [384, 146] on icon "button" at bounding box center [382, 145] width 6 height 6
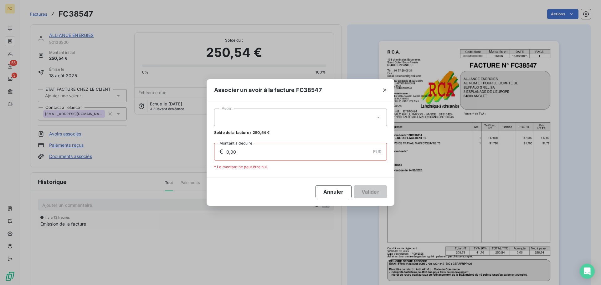
click at [359, 121] on div at bounding box center [300, 118] width 173 height 18
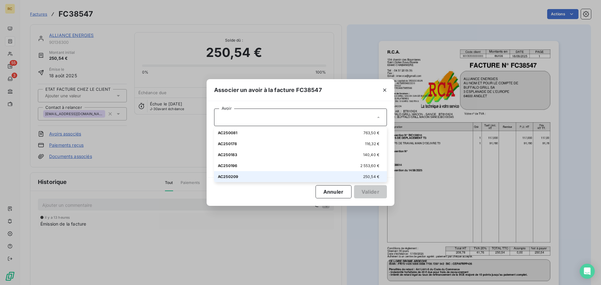
click at [244, 175] on div "AC250209 250,54 €" at bounding box center [300, 177] width 165 height 6
type input "250,54"
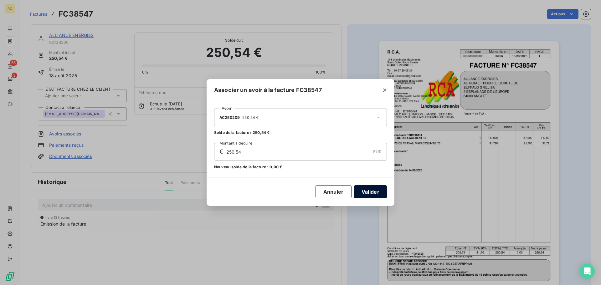
click at [374, 192] on button "Valider" at bounding box center [370, 191] width 33 height 13
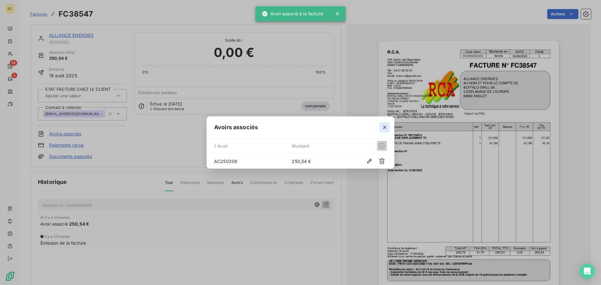
click at [384, 128] on icon "button" at bounding box center [384, 127] width 3 height 3
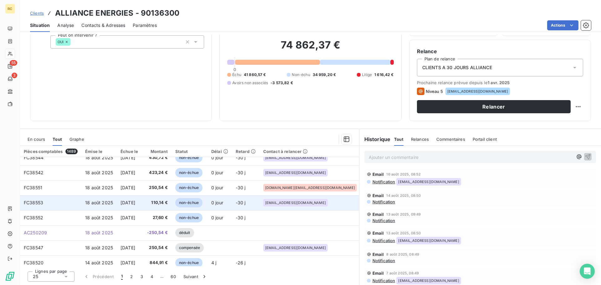
scroll to position [157, 0]
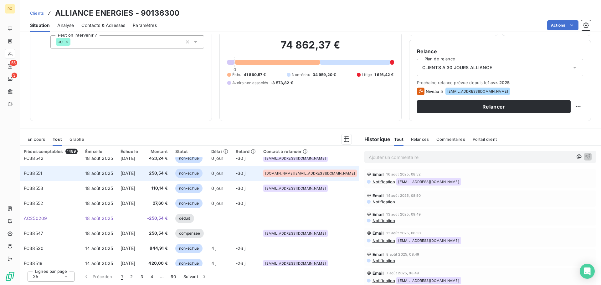
click at [135, 173] on span "[DATE]" at bounding box center [128, 173] width 15 height 5
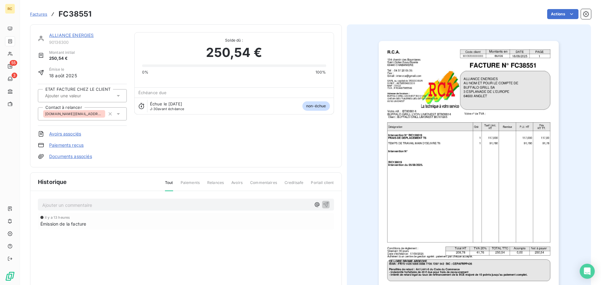
click at [52, 133] on link "Avoirs associés" at bounding box center [65, 134] width 32 height 6
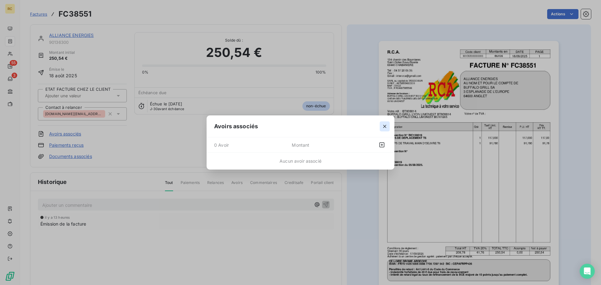
click at [384, 128] on icon "button" at bounding box center [385, 126] width 6 height 6
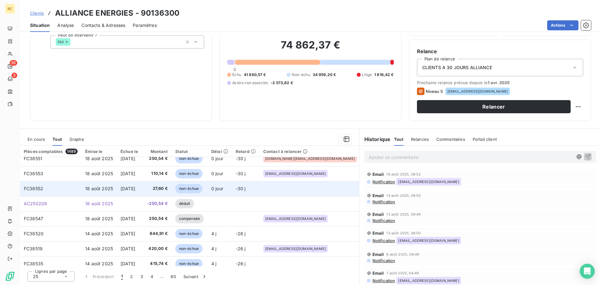
scroll to position [157, 0]
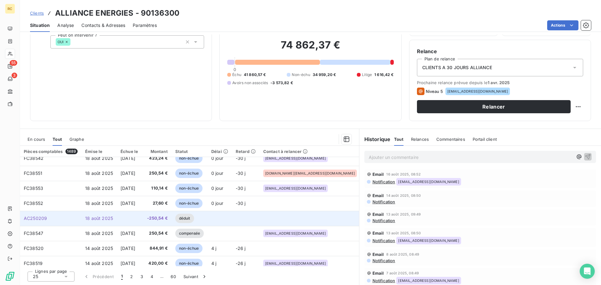
click at [163, 217] on td "-250,54 €" at bounding box center [157, 218] width 30 height 15
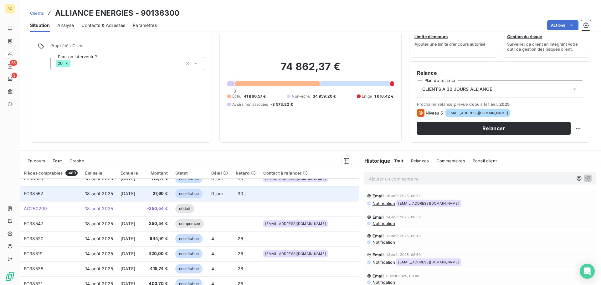
scroll to position [42, 0]
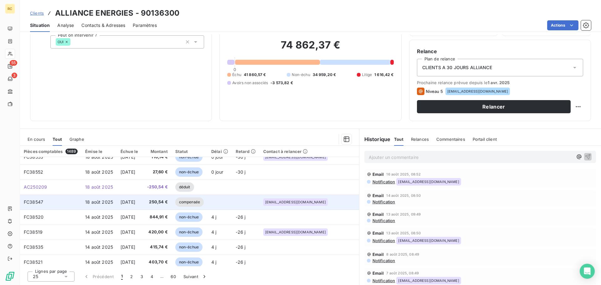
click at [165, 197] on td "250,54 €" at bounding box center [157, 202] width 30 height 15
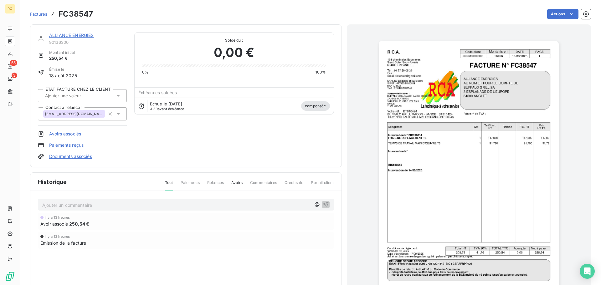
click at [71, 136] on link "Avoirs associés" at bounding box center [65, 134] width 32 height 6
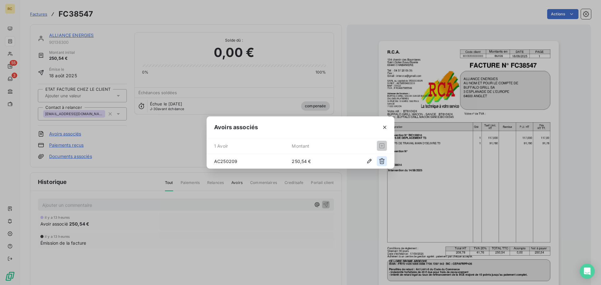
click at [380, 159] on icon "button" at bounding box center [382, 161] width 6 height 6
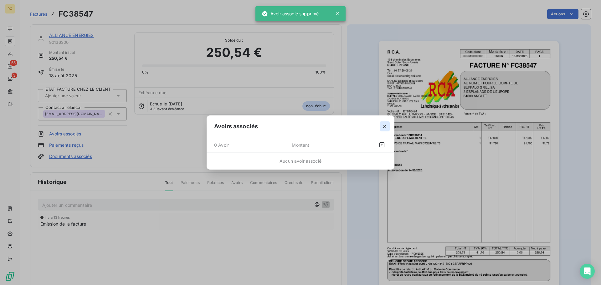
click at [385, 124] on icon "button" at bounding box center [385, 126] width 6 height 6
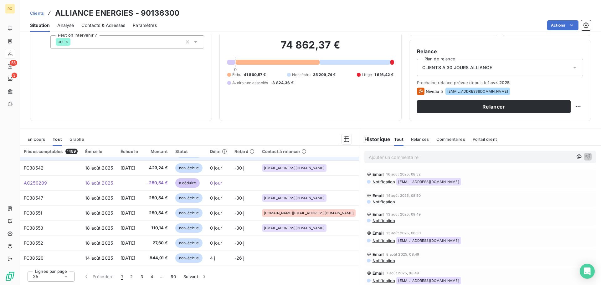
scroll to position [157, 0]
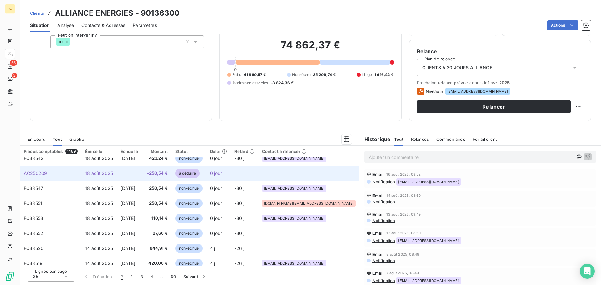
click at [168, 172] on span "-250,54 €" at bounding box center [157, 173] width 22 height 6
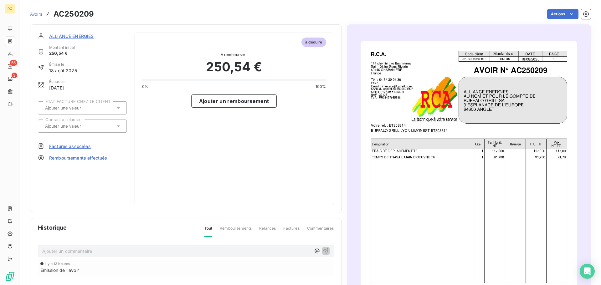
click at [69, 147] on span "Factures associées" at bounding box center [70, 146] width 42 height 7
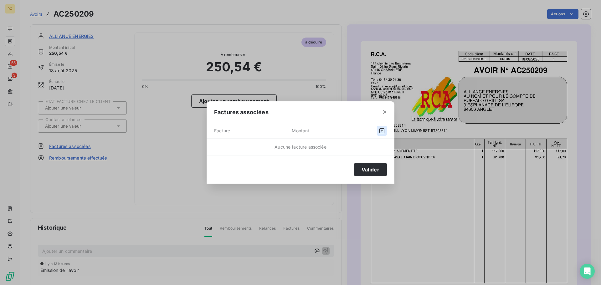
click at [381, 131] on icon "button" at bounding box center [382, 131] width 6 height 6
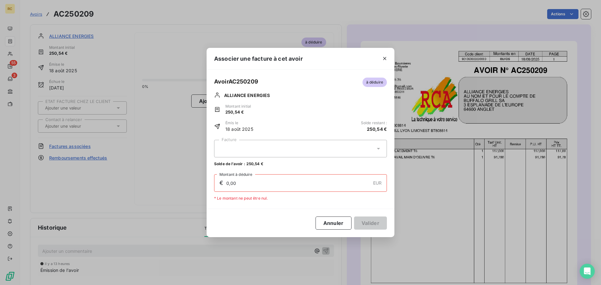
click at [379, 150] on icon at bounding box center [378, 149] width 6 height 6
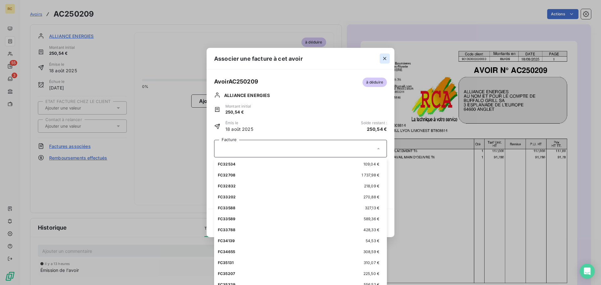
click at [385, 59] on icon "button" at bounding box center [385, 58] width 6 height 6
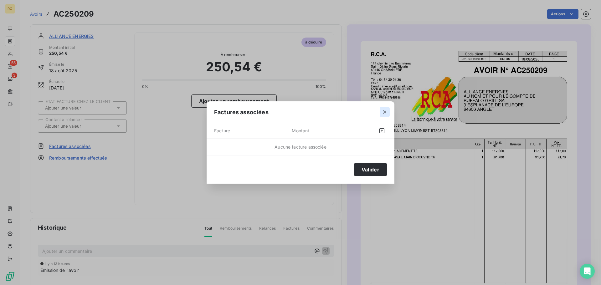
click at [384, 112] on icon "button" at bounding box center [384, 112] width 3 height 3
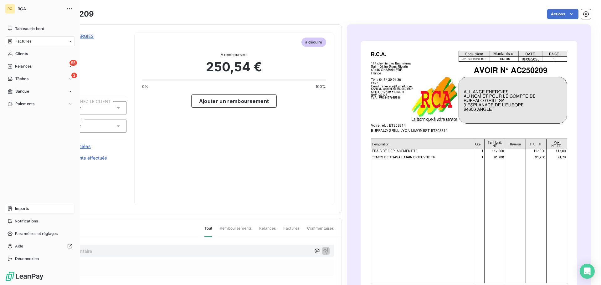
click at [22, 208] on span "Imports" at bounding box center [22, 209] width 14 height 6
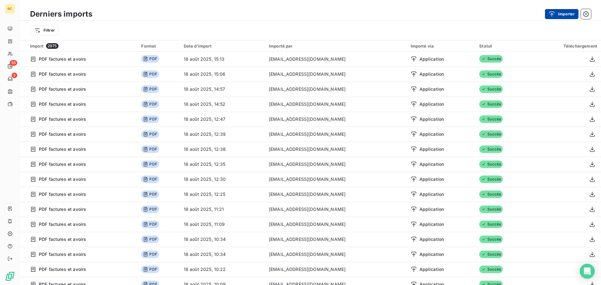
click at [569, 14] on button "Importer" at bounding box center [561, 14] width 33 height 10
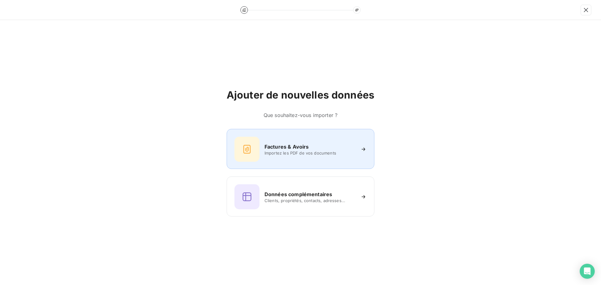
click at [290, 155] on span "Importez les PDF de vos documents" at bounding box center [310, 153] width 91 height 5
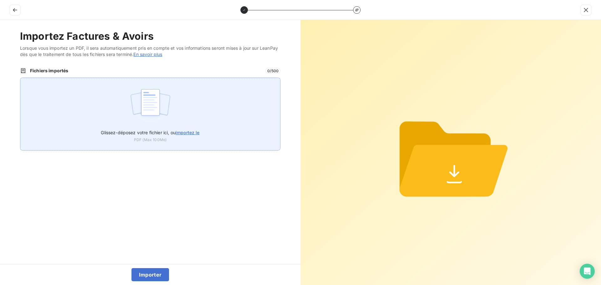
click at [126, 110] on div "Glissez-déposez votre fichier ici, ou importez le PDF (Max 100Mo)" at bounding box center [150, 114] width 260 height 73
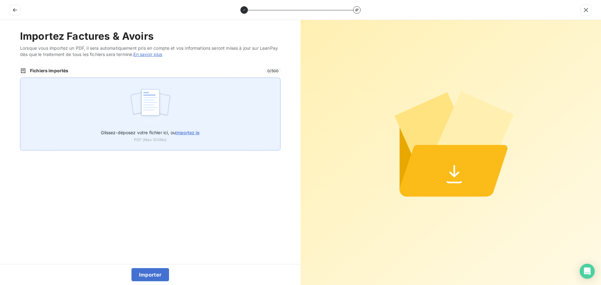
type input "C:\fakepath\FC38549.pdf"
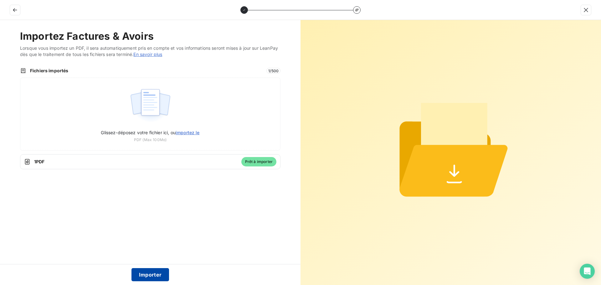
click at [151, 275] on button "Importer" at bounding box center [150, 274] width 38 height 13
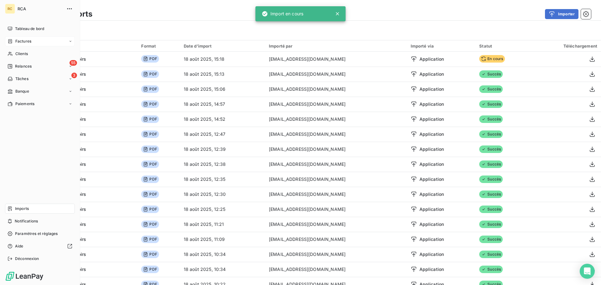
click at [22, 43] on span "Factures" at bounding box center [23, 42] width 16 height 6
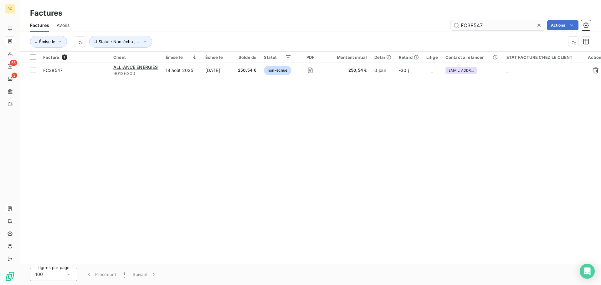
click at [484, 25] on input "FC38547" at bounding box center [498, 25] width 94 height 10
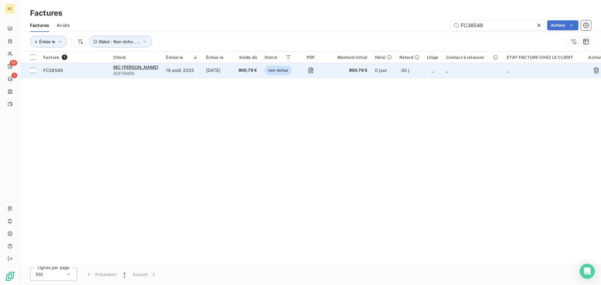
type input "FC38549"
click at [58, 69] on span "FC38549" at bounding box center [53, 70] width 20 height 5
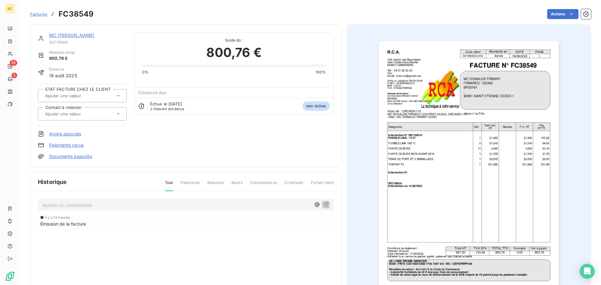
click at [57, 158] on link "Documents associés" at bounding box center [70, 156] width 43 height 6
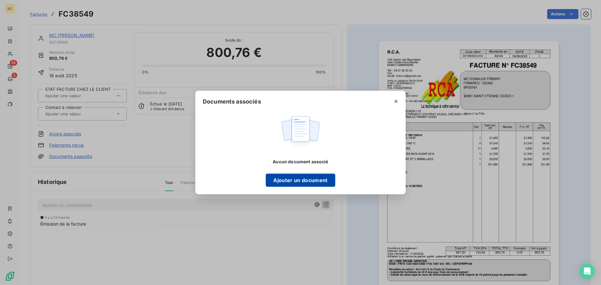
click at [315, 182] on button "Ajouter un document" at bounding box center [300, 180] width 69 height 13
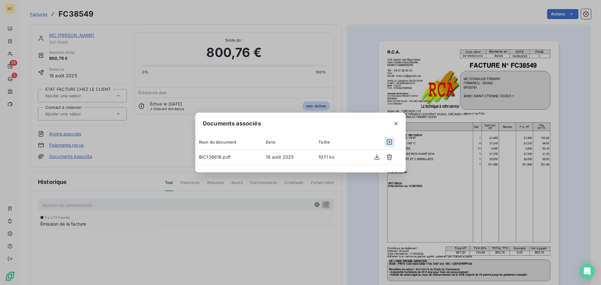
click at [390, 141] on icon "button" at bounding box center [389, 142] width 6 height 6
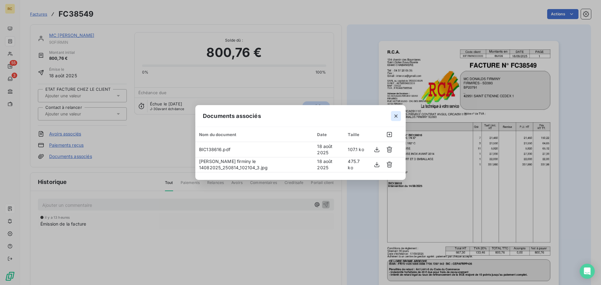
click at [397, 115] on icon "button" at bounding box center [396, 116] width 6 height 6
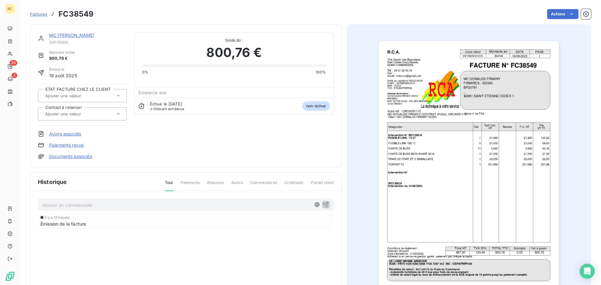
click at [89, 113] on input "text" at bounding box center [75, 114] width 63 height 6
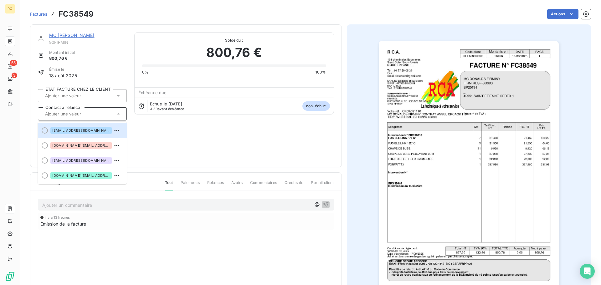
click at [109, 113] on div at bounding box center [79, 114] width 72 height 8
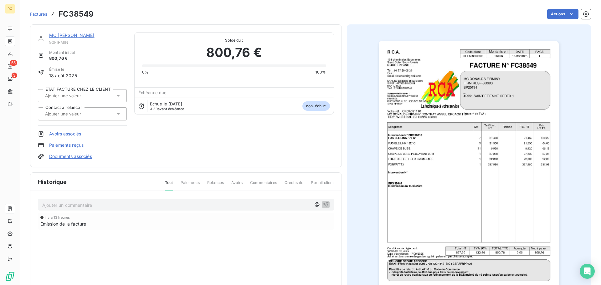
click at [75, 33] on link "MC [PERSON_NAME]" at bounding box center [71, 35] width 45 height 5
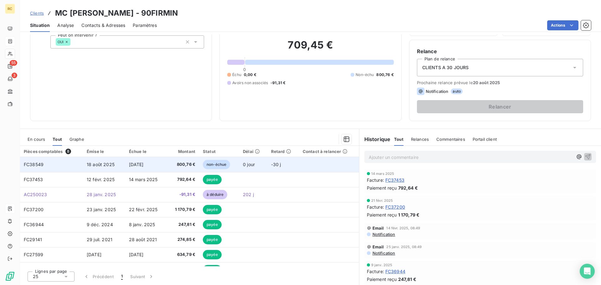
click at [144, 164] on span "[DATE]" at bounding box center [136, 164] width 15 height 5
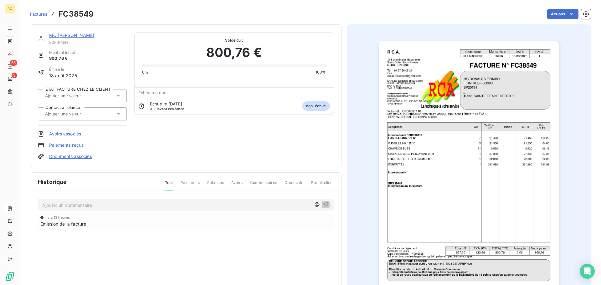
click at [39, 13] on span "Factures" at bounding box center [38, 14] width 17 height 5
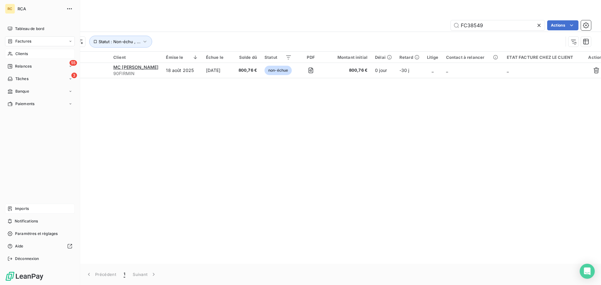
click at [24, 56] on div "Clients" at bounding box center [40, 54] width 70 height 10
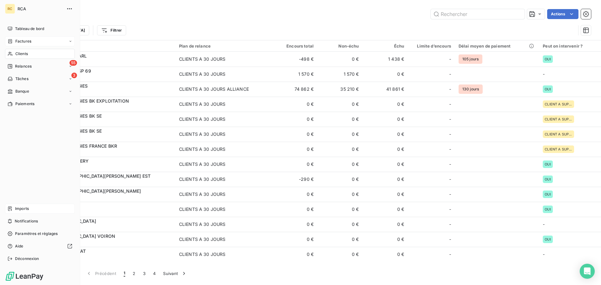
click at [9, 41] on icon at bounding box center [10, 41] width 5 height 5
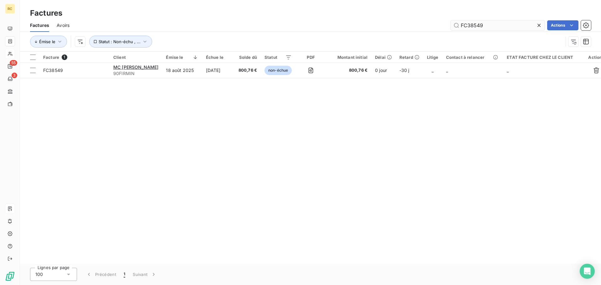
click at [484, 26] on input "FC38549" at bounding box center [498, 25] width 94 height 10
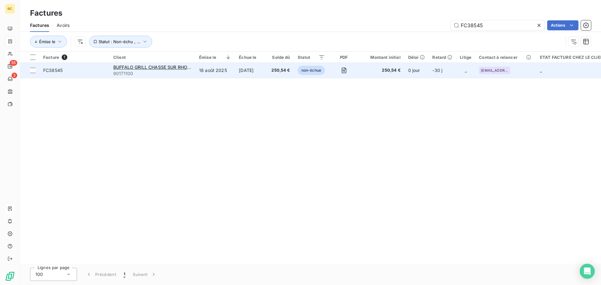
type input "FC38545"
click at [65, 74] on td "FC38545" at bounding box center [74, 70] width 70 height 15
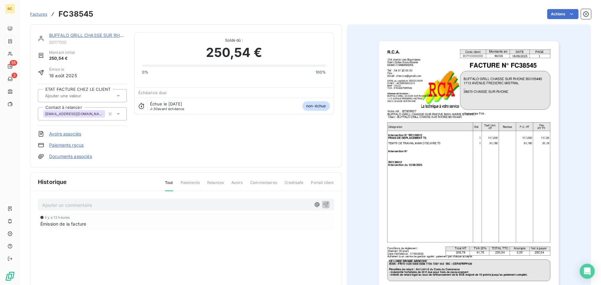
click at [66, 157] on link "Documents associés" at bounding box center [70, 156] width 43 height 6
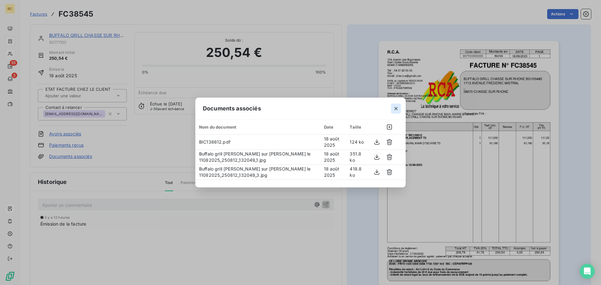
click at [395, 108] on icon "button" at bounding box center [396, 108] width 6 height 6
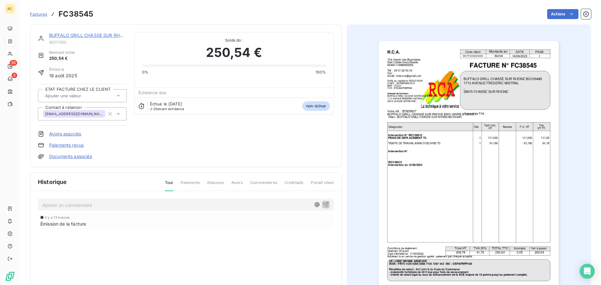
click at [68, 157] on link "Documents associés" at bounding box center [70, 156] width 43 height 6
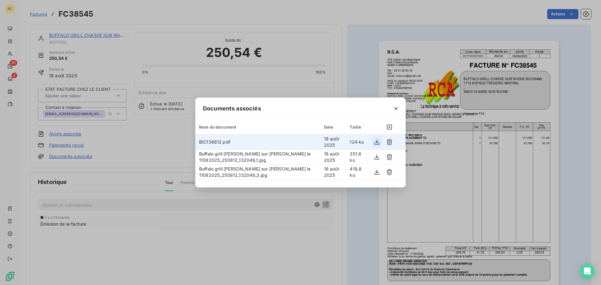
click at [375, 142] on icon "button" at bounding box center [377, 142] width 6 height 6
drag, startPoint x: 476, startPoint y: 200, endPoint x: 471, endPoint y: 194, distance: 7.8
click at [476, 200] on div "Documents associés Nom du document Date Taille BIC138612.pdf 18 août 2025 124 k…" at bounding box center [300, 142] width 601 height 285
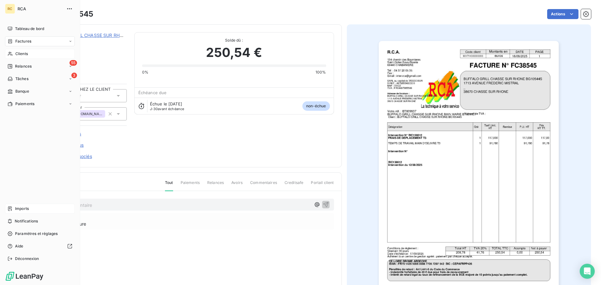
click at [24, 51] on div "Clients" at bounding box center [40, 54] width 70 height 10
click at [24, 47] on nav "Tableau de bord Factures Clients 55 Relances 3 Tâches Banque Paiements" at bounding box center [40, 66] width 70 height 85
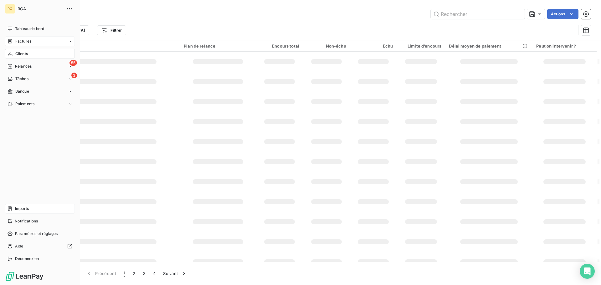
click at [22, 42] on span "Factures" at bounding box center [23, 42] width 16 height 6
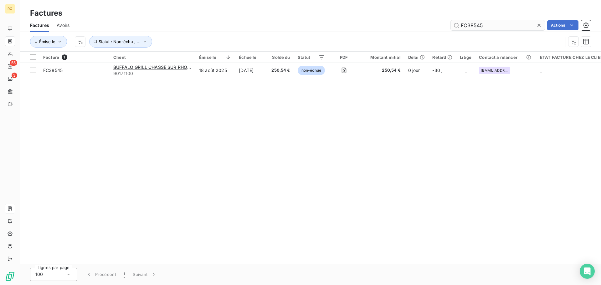
drag, startPoint x: 475, startPoint y: 24, endPoint x: 497, endPoint y: 25, distance: 21.9
click at [497, 25] on input "FC38545" at bounding box center [498, 25] width 94 height 10
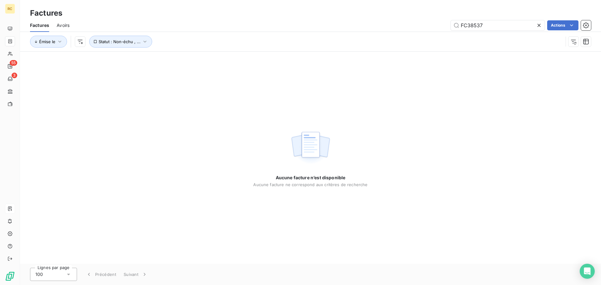
type input "FC38537"
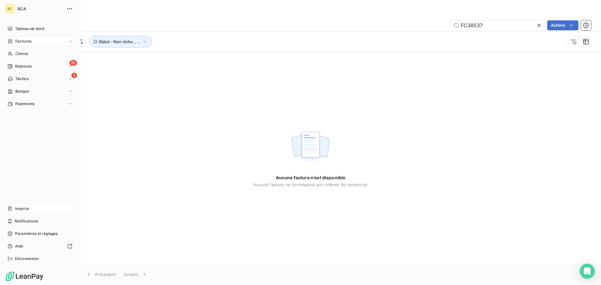
click at [11, 209] on icon at bounding box center [10, 208] width 5 height 5
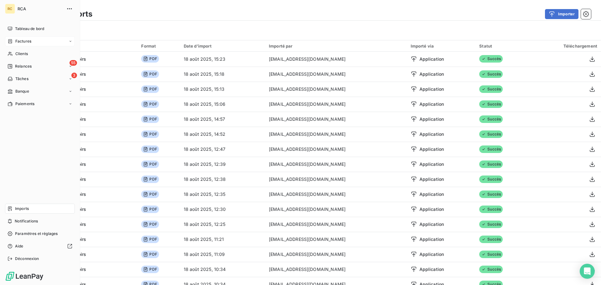
click at [16, 41] on span "Factures" at bounding box center [23, 42] width 16 height 6
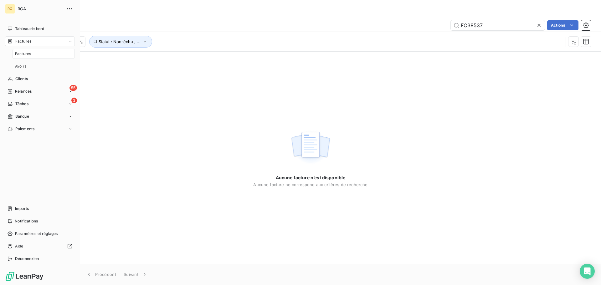
click at [42, 54] on div "Factures" at bounding box center [44, 54] width 62 height 10
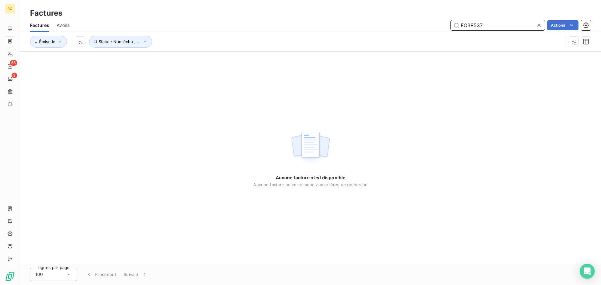
click at [503, 25] on input "FC38537" at bounding box center [498, 25] width 94 height 10
paste input "45"
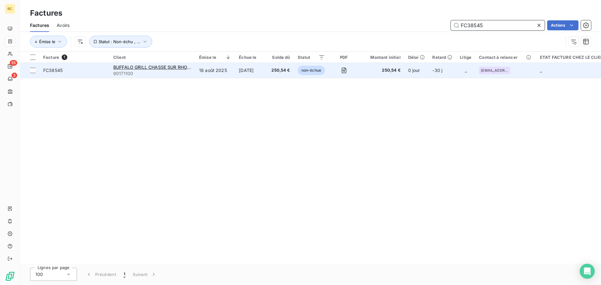
type input "FC38545"
click at [59, 68] on span "FC38545" at bounding box center [52, 70] width 19 height 5
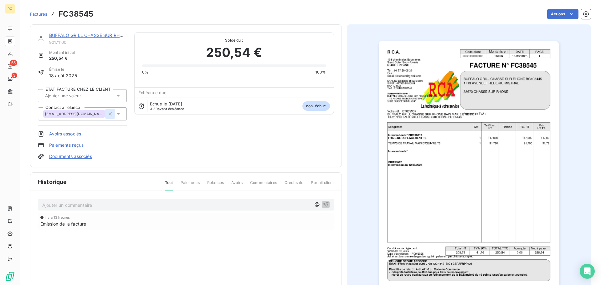
click at [107, 115] on icon "button" at bounding box center [110, 114] width 6 height 6
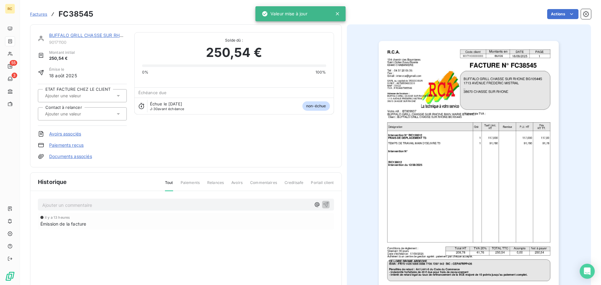
click at [87, 155] on link "Documents associés" at bounding box center [70, 156] width 43 height 6
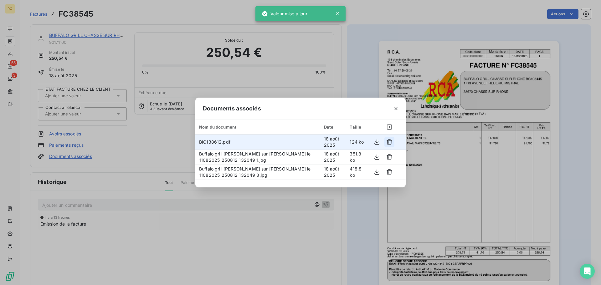
click at [391, 140] on icon "button" at bounding box center [389, 142] width 6 height 6
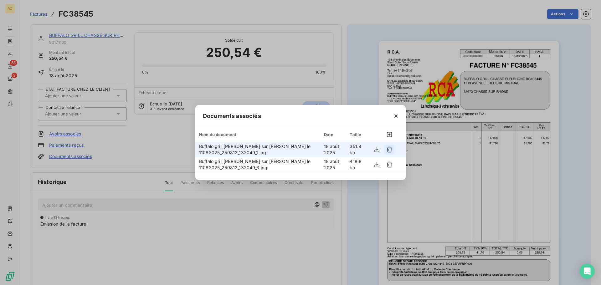
click at [389, 150] on icon "button" at bounding box center [389, 149] width 6 height 6
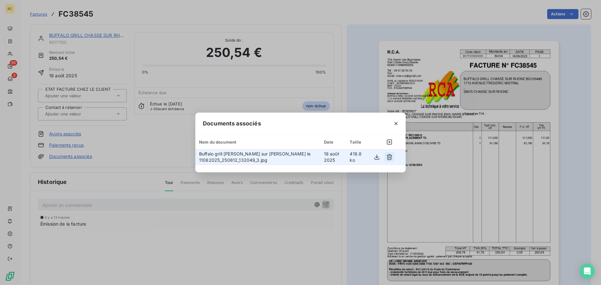
click at [388, 157] on icon "button" at bounding box center [389, 157] width 6 height 6
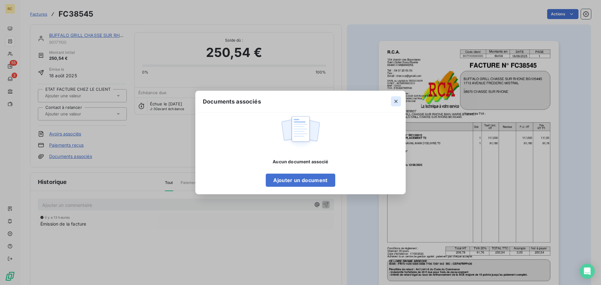
click at [396, 100] on icon "button" at bounding box center [396, 101] width 6 height 6
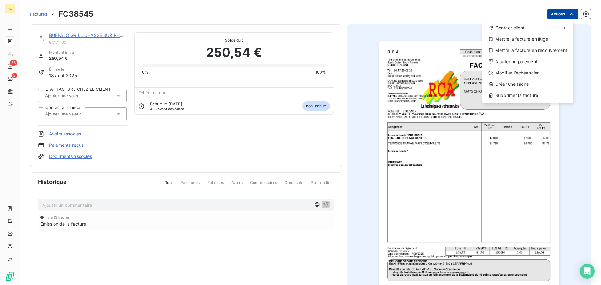
click at [572, 12] on html "RC 55 3 Factures FC38545 Actions Contact client Mettre la facture en litige Met…" at bounding box center [300, 142] width 601 height 285
click at [511, 102] on div "Contact client Mettre la facture en litige Mettre la facture en recouvrement Aj…" at bounding box center [527, 61] width 91 height 83
click at [511, 96] on div "Supprimer la facture" at bounding box center [528, 95] width 86 height 10
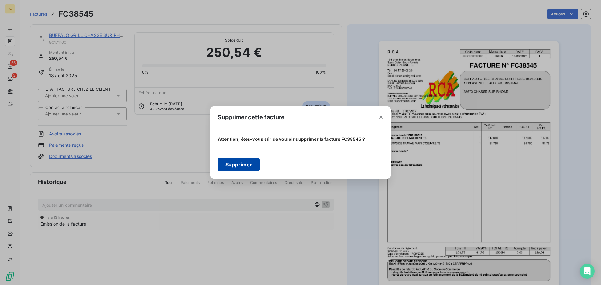
click at [233, 165] on button "Supprimer" at bounding box center [239, 164] width 42 height 13
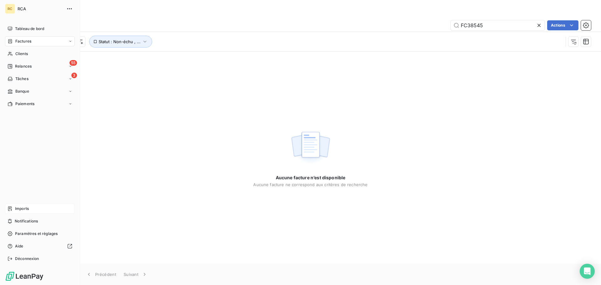
click at [20, 207] on span "Imports" at bounding box center [22, 209] width 14 height 6
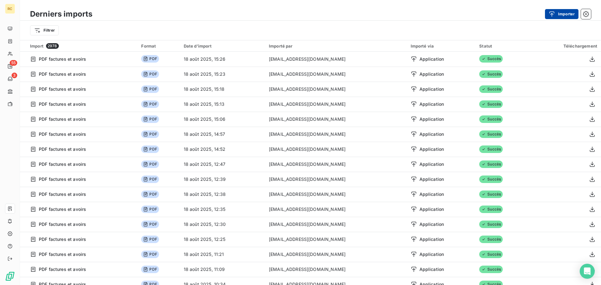
click at [561, 11] on button "Importer" at bounding box center [561, 14] width 33 height 10
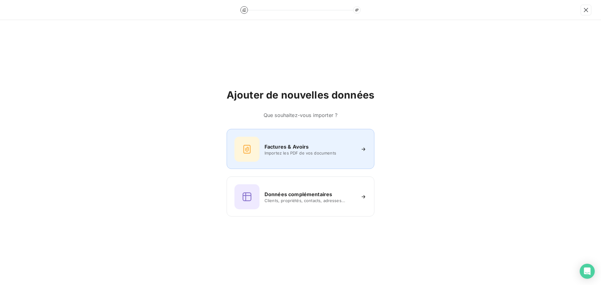
click at [259, 142] on div at bounding box center [246, 149] width 25 height 25
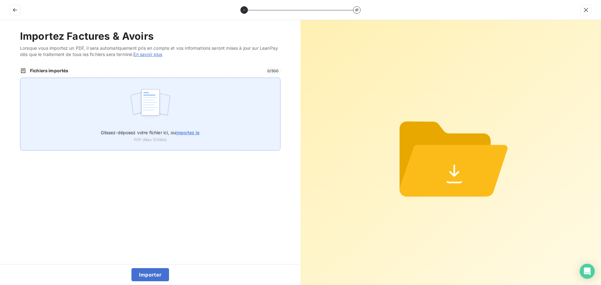
click at [188, 124] on div "Glissez-déposez votre fichier ici, ou importez le PDF (Max 100Mo)" at bounding box center [150, 114] width 260 height 73
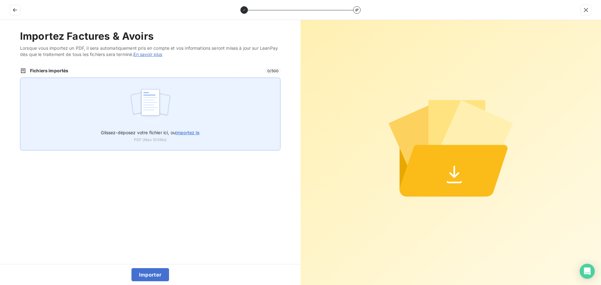
type input "C:\fakepath\FC38560.pdf"
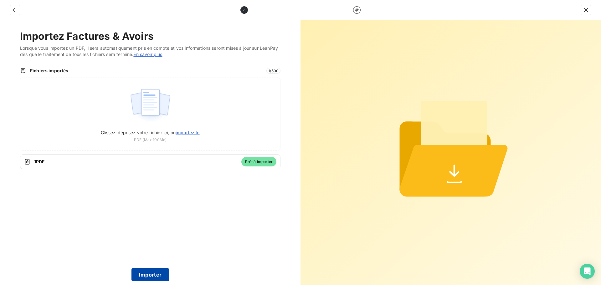
click at [155, 272] on button "Importer" at bounding box center [150, 274] width 38 height 13
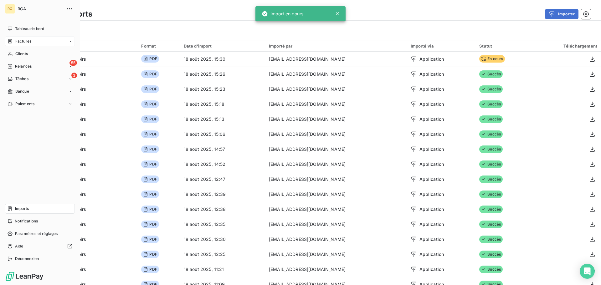
click at [24, 43] on span "Factures" at bounding box center [23, 42] width 16 height 6
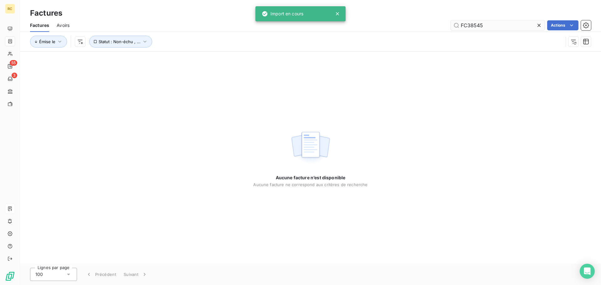
click at [512, 24] on input "FC38545" at bounding box center [498, 25] width 94 height 10
click at [486, 24] on input "FC38560" at bounding box center [498, 25] width 94 height 10
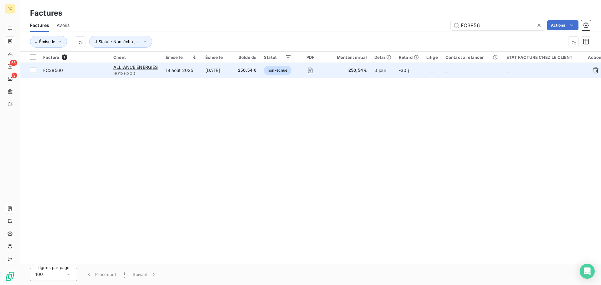
type input "FC3856"
click at [51, 70] on span "FC38560" at bounding box center [53, 70] width 20 height 5
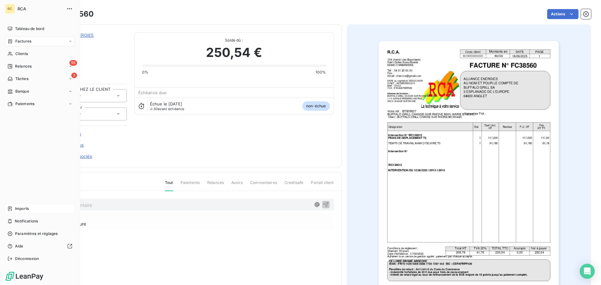
click at [18, 40] on span "Factures" at bounding box center [23, 42] width 16 height 6
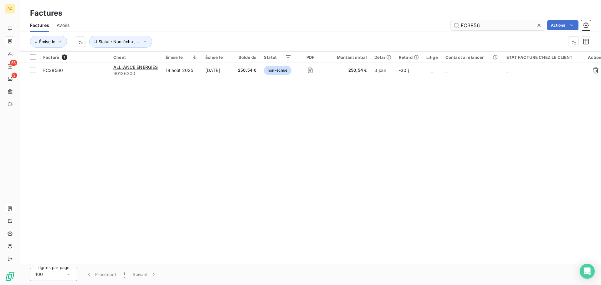
click at [486, 28] on input "FC3856" at bounding box center [498, 25] width 94 height 10
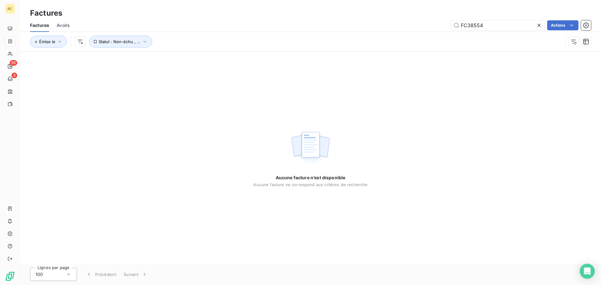
type input "FC38554"
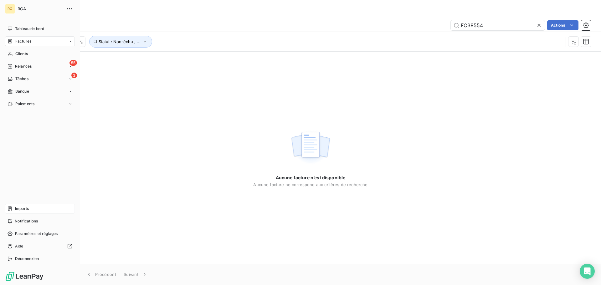
click at [27, 208] on span "Imports" at bounding box center [22, 209] width 14 height 6
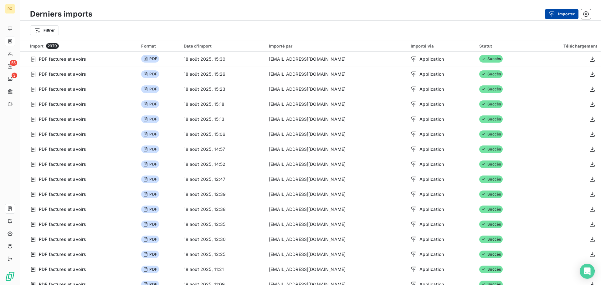
click at [553, 13] on icon "button" at bounding box center [552, 14] width 6 height 6
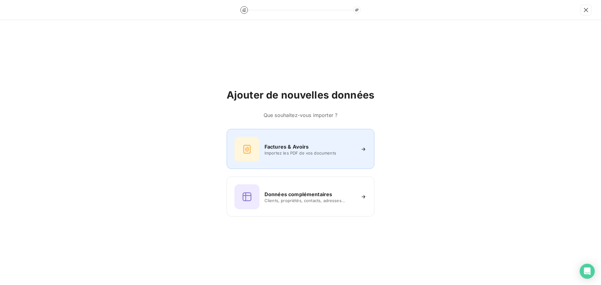
click at [281, 155] on span "Importez les PDF de vos documents" at bounding box center [310, 153] width 91 height 5
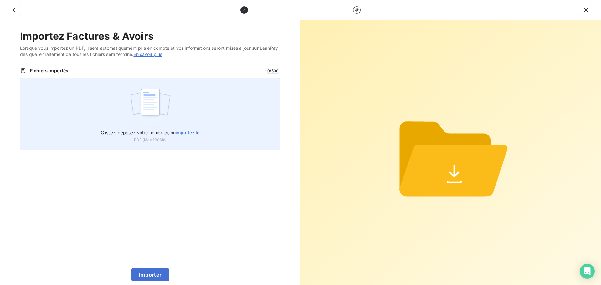
click at [126, 100] on div "Glissez-déposez votre fichier ici, ou importez le PDF (Max 100Mo)" at bounding box center [150, 114] width 260 height 73
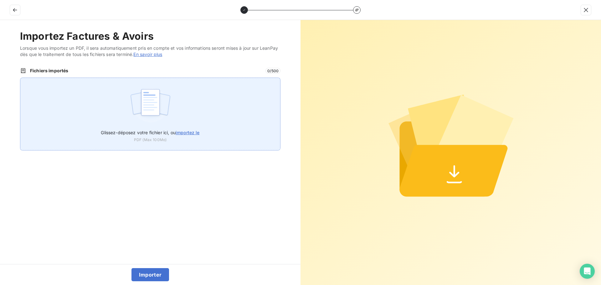
type input "C:\fakepath\FC38554.pdf"
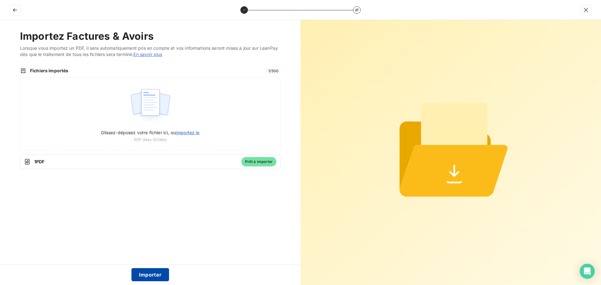
click at [142, 275] on button "Importer" at bounding box center [150, 274] width 38 height 13
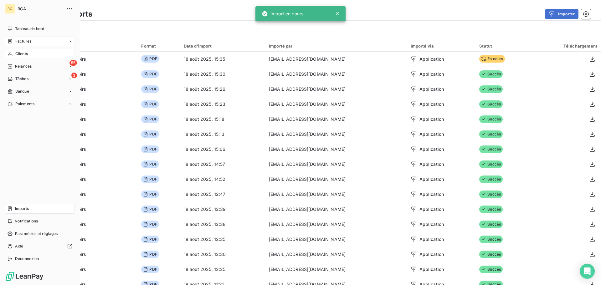
click at [26, 55] on span "Clients" at bounding box center [21, 54] width 13 height 6
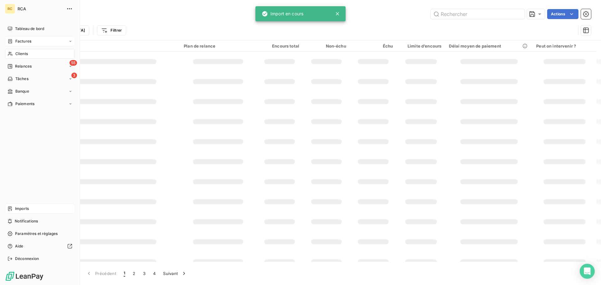
click at [24, 45] on div "Factures" at bounding box center [40, 41] width 70 height 10
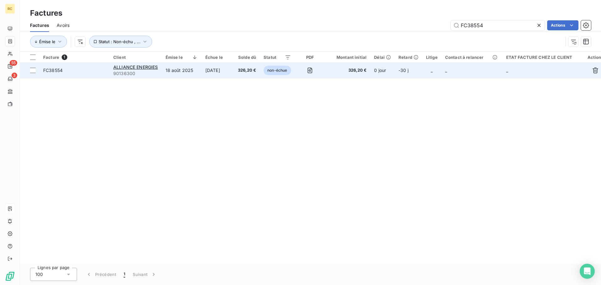
click at [64, 71] on span "FC38554" at bounding box center [74, 70] width 63 height 6
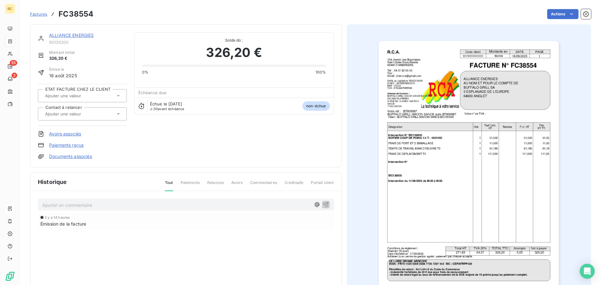
click at [69, 155] on link "Documents associés" at bounding box center [70, 156] width 43 height 6
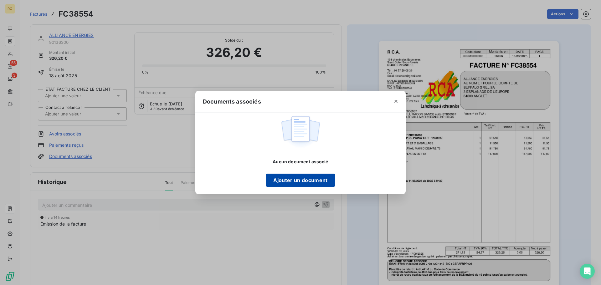
click at [295, 179] on button "Ajouter un document" at bounding box center [300, 180] width 69 height 13
click at [280, 179] on button "Ajouter un document" at bounding box center [300, 180] width 69 height 13
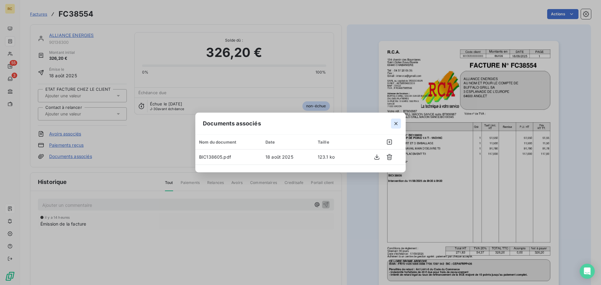
click at [395, 123] on icon "button" at bounding box center [395, 123] width 3 height 3
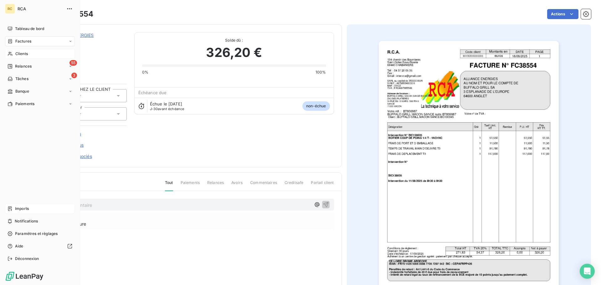
click at [23, 54] on span "Clients" at bounding box center [21, 54] width 13 height 6
click at [25, 39] on span "Factures" at bounding box center [23, 42] width 16 height 6
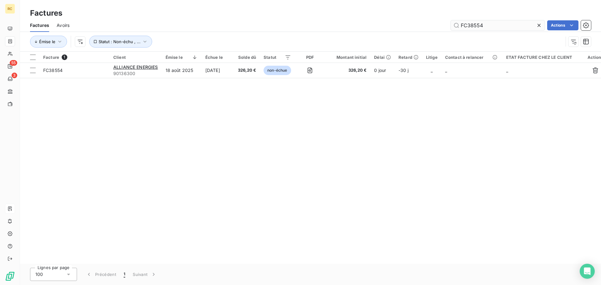
click at [501, 28] on input "FC38554" at bounding box center [498, 25] width 94 height 10
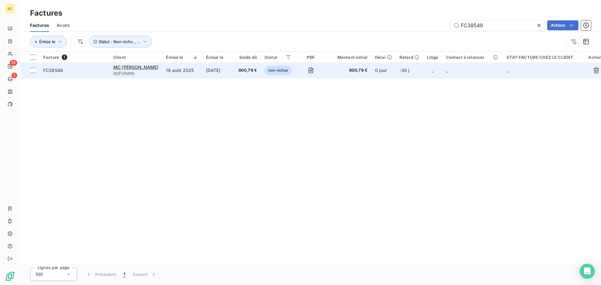
type input "FC38549"
click at [74, 70] on span "FC38549" at bounding box center [74, 70] width 63 height 6
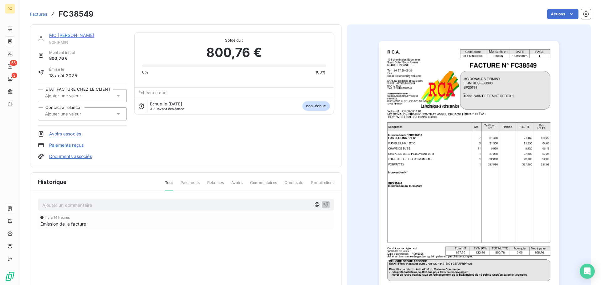
click at [114, 111] on div at bounding box center [79, 114] width 72 height 8
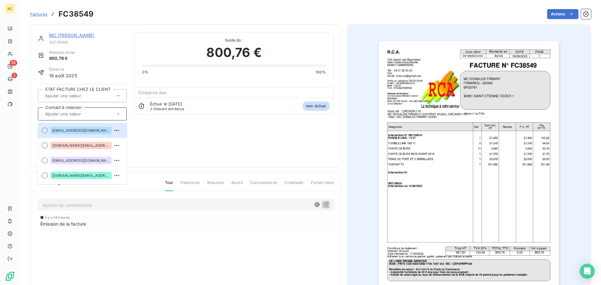
click at [114, 111] on div at bounding box center [79, 114] width 72 height 8
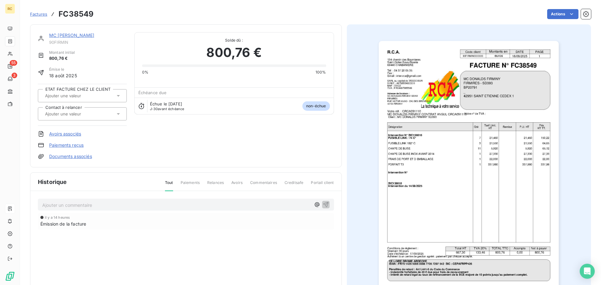
click at [57, 157] on link "Documents associés" at bounding box center [70, 156] width 43 height 6
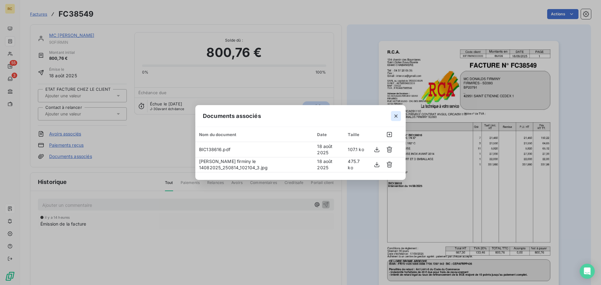
click at [395, 116] on icon "button" at bounding box center [396, 116] width 6 height 6
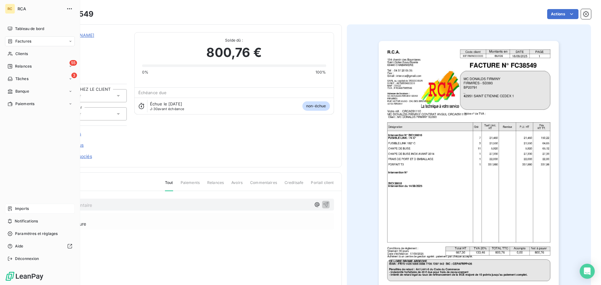
click at [27, 207] on span "Imports" at bounding box center [22, 209] width 14 height 6
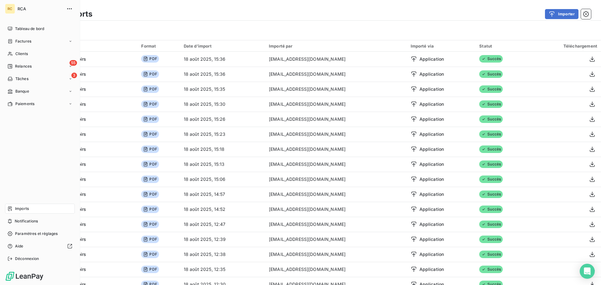
click at [23, 43] on span "Factures" at bounding box center [23, 42] width 16 height 6
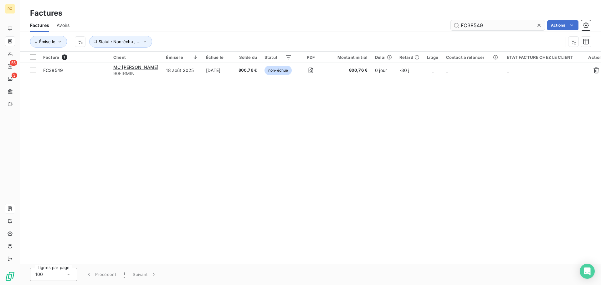
click at [498, 24] on input "FC38549" at bounding box center [498, 25] width 94 height 10
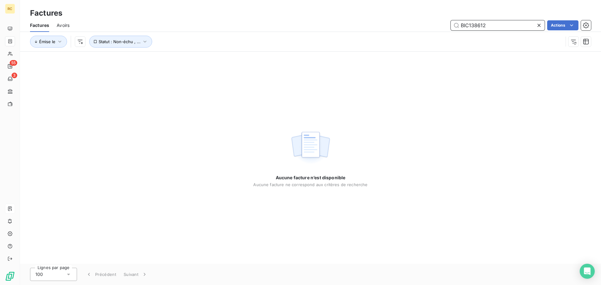
drag, startPoint x: 505, startPoint y: 27, endPoint x: 395, endPoint y: 22, distance: 109.7
click at [399, 23] on div "BIC138612 Actions" at bounding box center [334, 25] width 514 height 10
paste input "FC38560"
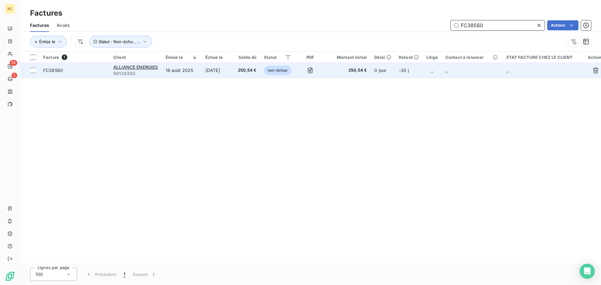
type input "FC38560"
click at [51, 68] on span "FC38560" at bounding box center [53, 70] width 20 height 5
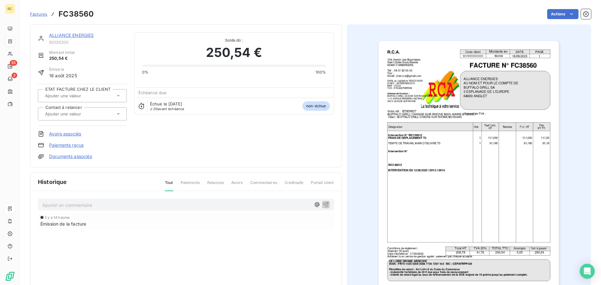
click at [74, 155] on link "Documents associés" at bounding box center [70, 156] width 43 height 6
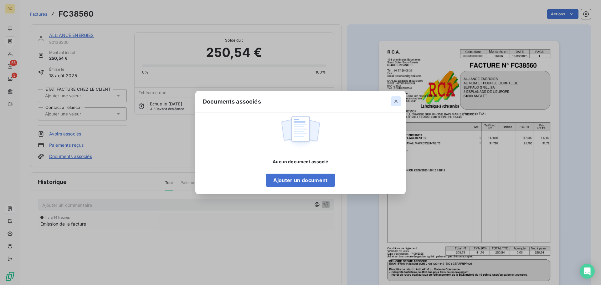
click at [395, 100] on icon "button" at bounding box center [396, 101] width 6 height 6
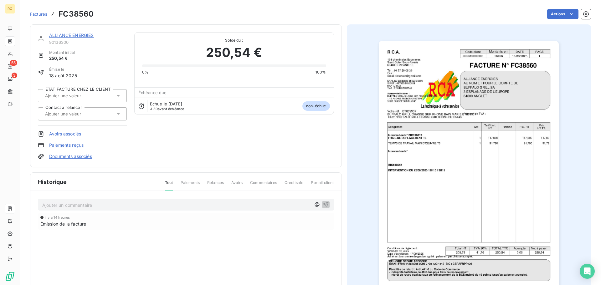
click at [66, 156] on link "Documents associés" at bounding box center [70, 156] width 43 height 6
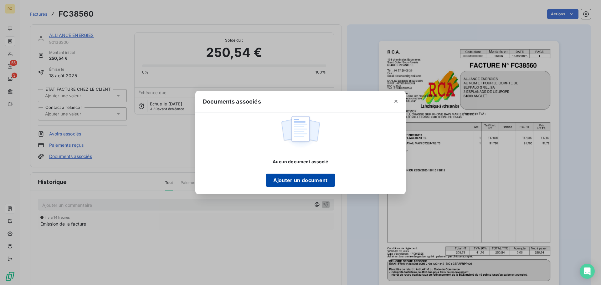
click at [286, 180] on button "Ajouter un document" at bounding box center [300, 180] width 69 height 13
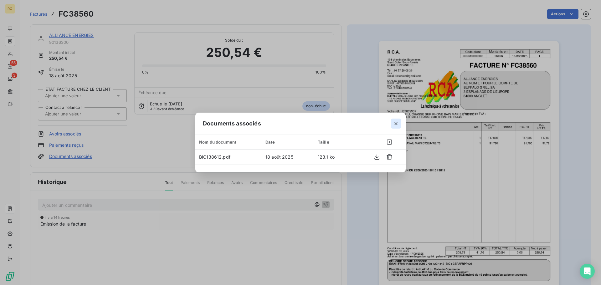
click at [397, 123] on icon "button" at bounding box center [395, 123] width 3 height 3
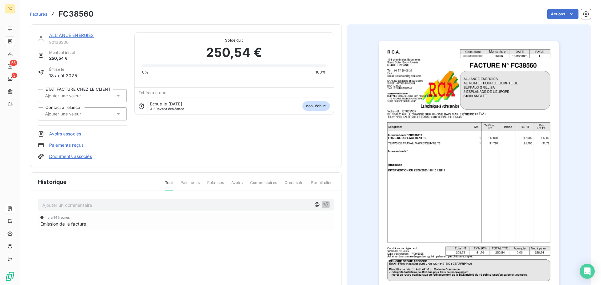
click at [81, 159] on link "Documents associés" at bounding box center [70, 156] width 43 height 6
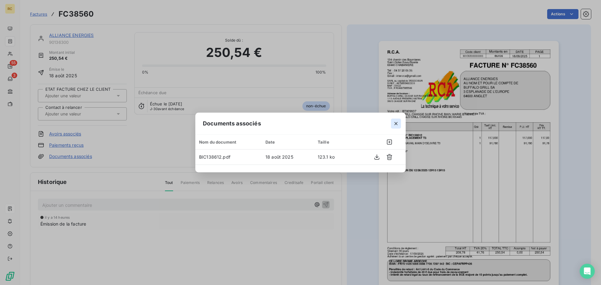
click at [394, 122] on icon "button" at bounding box center [396, 124] width 6 height 6
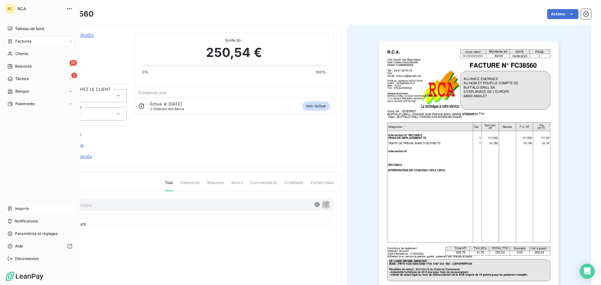
click at [16, 42] on span "Factures" at bounding box center [23, 42] width 16 height 6
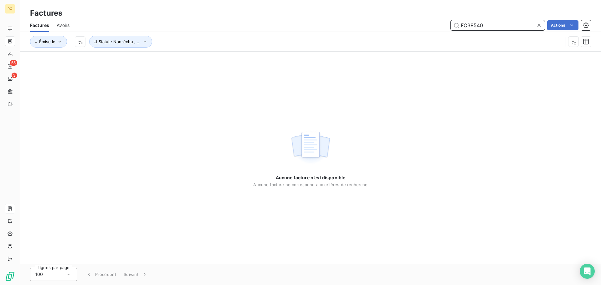
click at [488, 24] on input "FC38540" at bounding box center [498, 25] width 94 height 10
paste input "55"
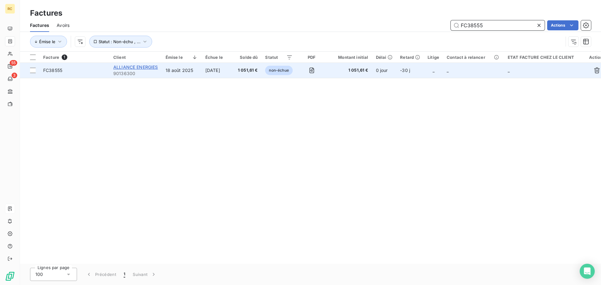
type input "FC38555"
click at [131, 67] on span "ALLIANCE ENERGIES" at bounding box center [135, 66] width 45 height 5
click at [65, 68] on span "FC38555" at bounding box center [74, 70] width 63 height 6
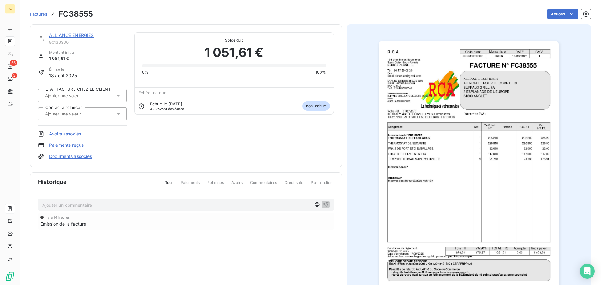
click at [81, 157] on link "Documents associés" at bounding box center [70, 156] width 43 height 6
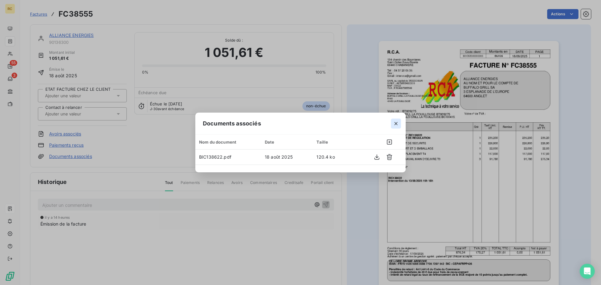
click at [397, 122] on icon "button" at bounding box center [396, 124] width 6 height 6
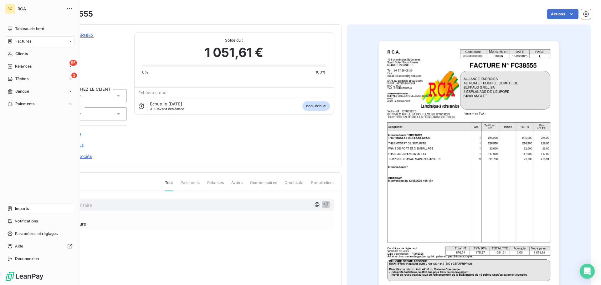
click at [9, 39] on div "Factures" at bounding box center [20, 42] width 24 height 6
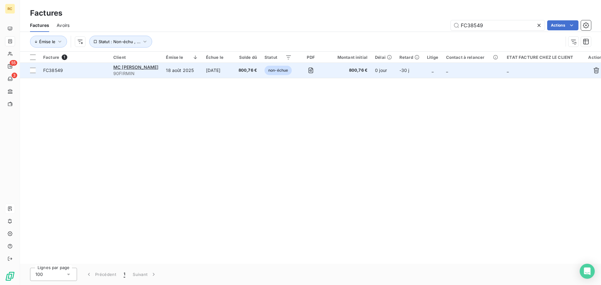
type input "FC38549"
click at [77, 69] on span "FC38549" at bounding box center [74, 70] width 63 height 6
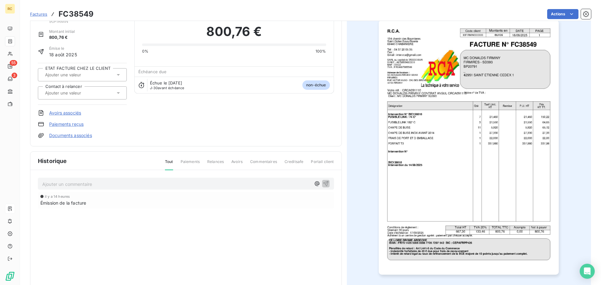
scroll to position [32, 0]
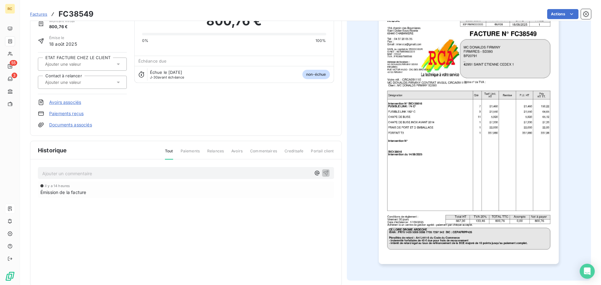
click at [62, 126] on link "Documents associés" at bounding box center [70, 125] width 43 height 6
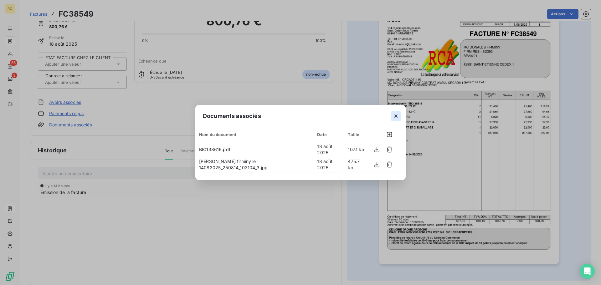
click at [398, 119] on icon "button" at bounding box center [396, 116] width 6 height 6
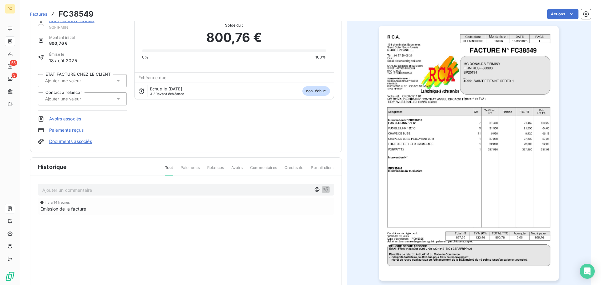
scroll to position [0, 0]
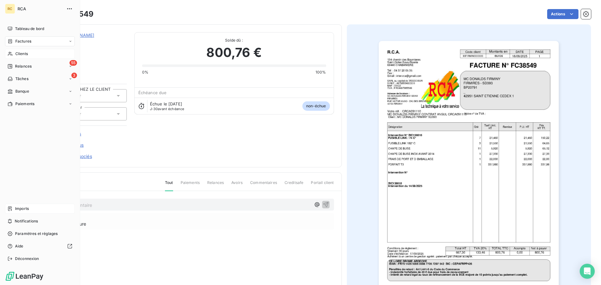
click at [12, 52] on icon at bounding box center [10, 53] width 5 height 5
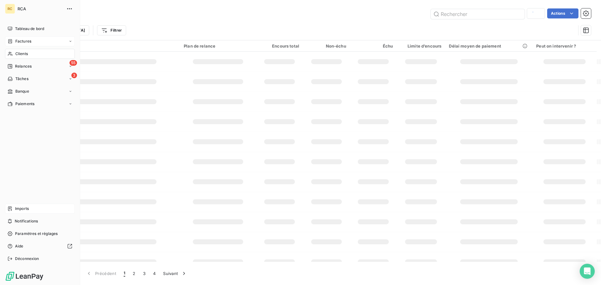
click at [17, 41] on span "Factures" at bounding box center [23, 42] width 16 height 6
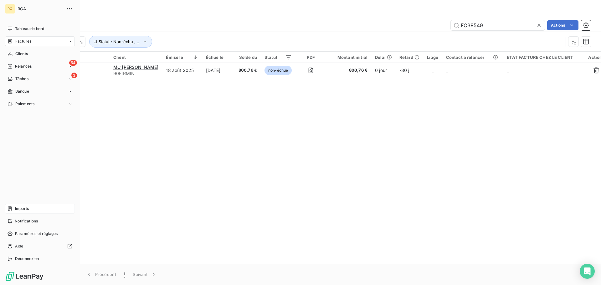
click at [24, 210] on span "Imports" at bounding box center [22, 209] width 14 height 6
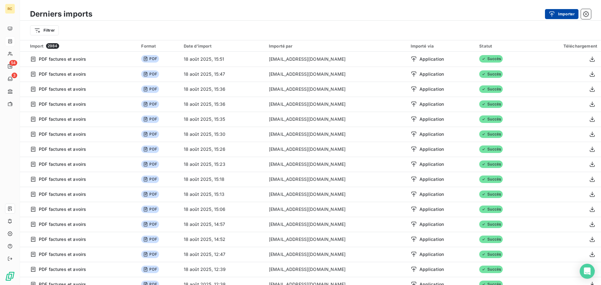
click at [560, 14] on button "Importer" at bounding box center [561, 14] width 33 height 10
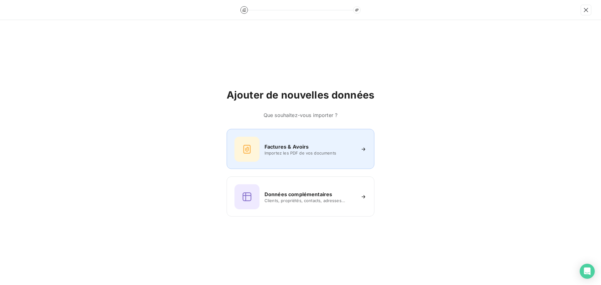
click at [287, 141] on div "Factures & Avoirs Importez les PDF de vos documents" at bounding box center [300, 149] width 132 height 25
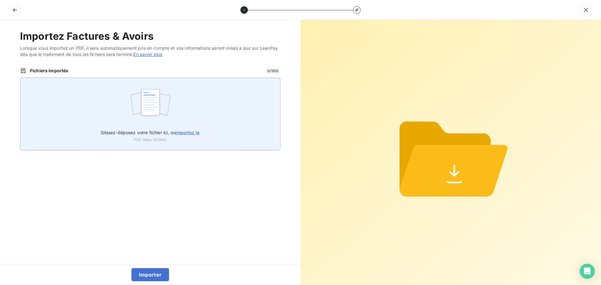
click at [135, 105] on img at bounding box center [151, 105] width 42 height 40
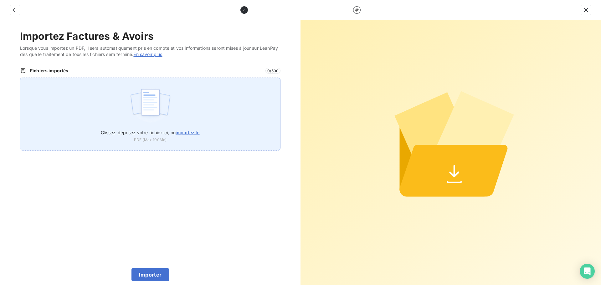
type input "C:\fakepath\FC38563.pdf"
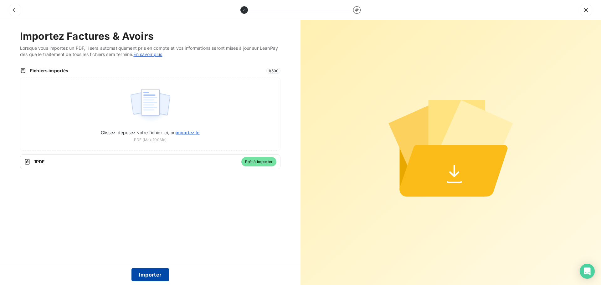
click at [150, 271] on button "Importer" at bounding box center [150, 274] width 38 height 13
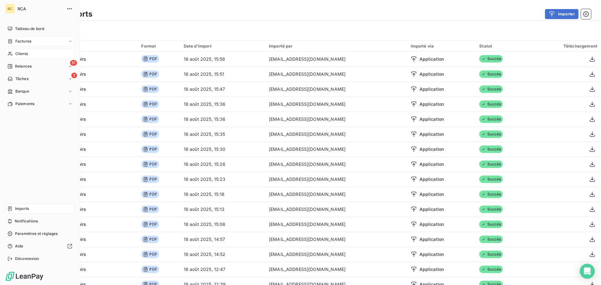
click at [28, 52] on div "Clients" at bounding box center [40, 54] width 70 height 10
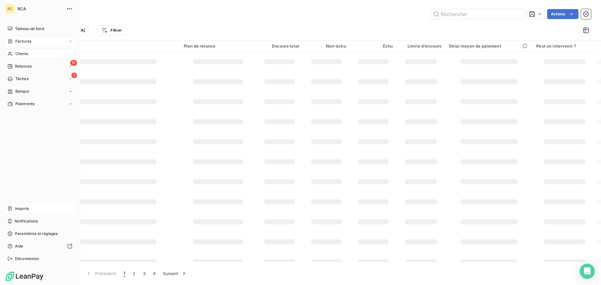
click at [27, 42] on span "Factures" at bounding box center [23, 42] width 16 height 6
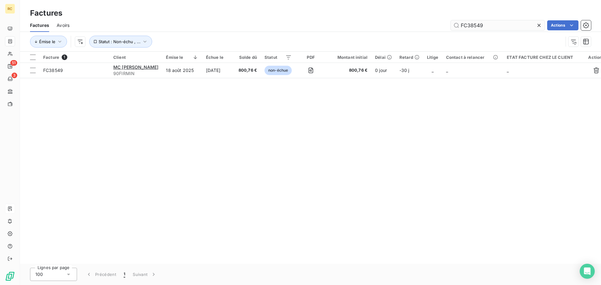
click at [467, 25] on input "FC38549" at bounding box center [498, 25] width 94 height 10
type input "FC38563"
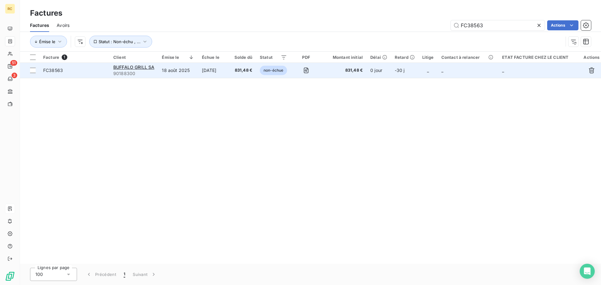
click at [61, 69] on span "FC38563" at bounding box center [53, 70] width 20 height 5
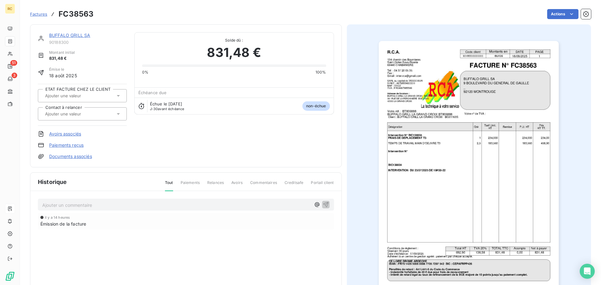
click at [81, 157] on link "Documents associés" at bounding box center [70, 156] width 43 height 6
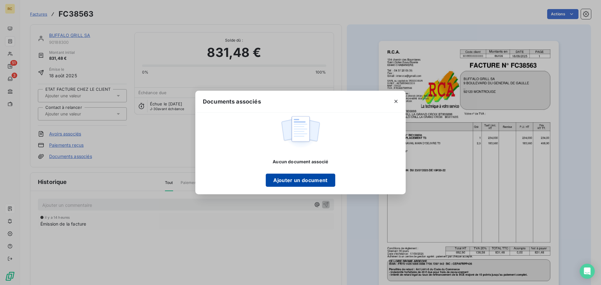
click at [284, 174] on button "Ajouter un document" at bounding box center [300, 180] width 69 height 13
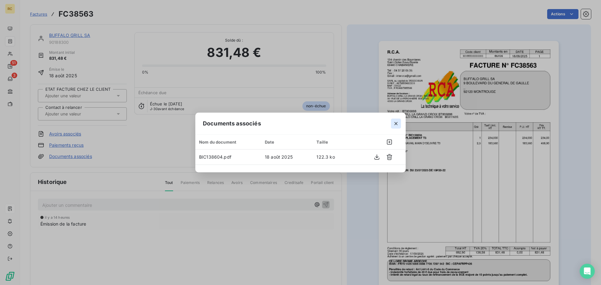
click at [395, 122] on icon "button" at bounding box center [395, 123] width 3 height 3
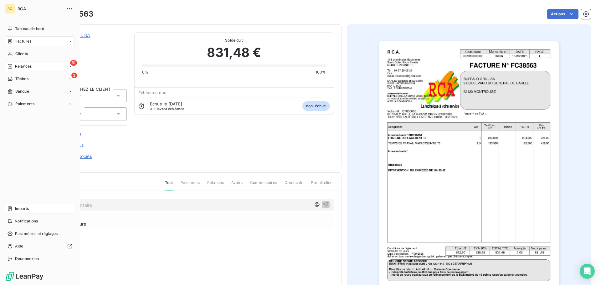
click at [15, 65] on div "Relances" at bounding box center [20, 67] width 24 height 6
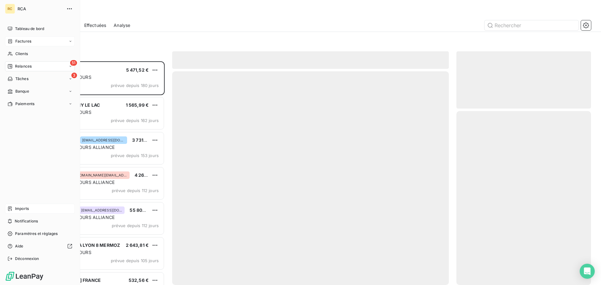
scroll to position [219, 130]
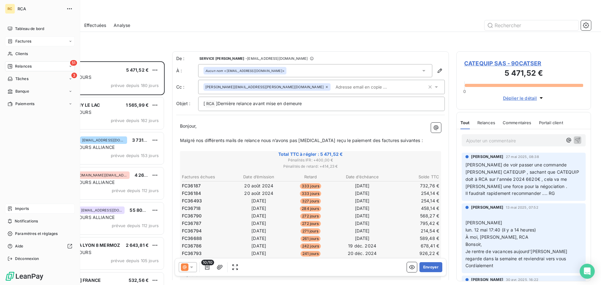
click at [9, 209] on icon at bounding box center [10, 208] width 5 height 5
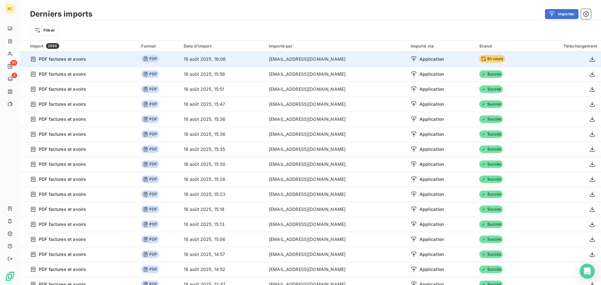
click at [419, 60] on span "Application" at bounding box center [431, 59] width 25 height 6
click at [589, 58] on icon "button" at bounding box center [592, 59] width 6 height 6
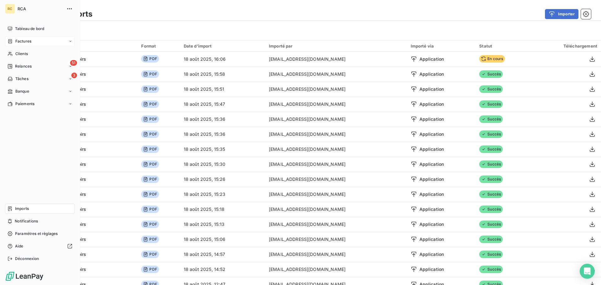
click at [14, 41] on div "Factures" at bounding box center [20, 42] width 24 height 6
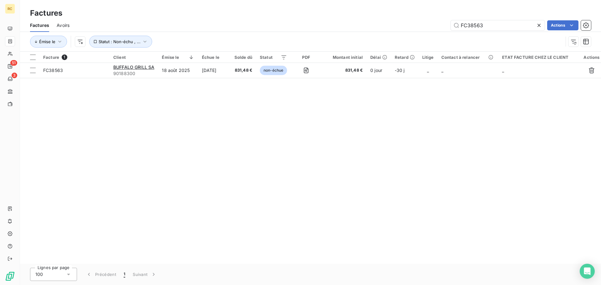
drag, startPoint x: 499, startPoint y: 25, endPoint x: 347, endPoint y: 14, distance: 152.5
click at [348, 14] on div "Factures Factures Avoirs FC38563 Actions Émise le Statut : Non-échu , ..." at bounding box center [310, 26] width 581 height 52
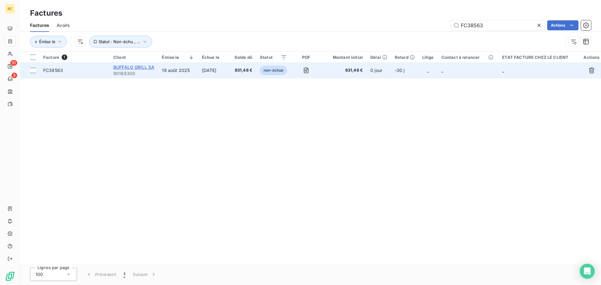
click at [151, 67] on span "BUFFALO GRILL SA" at bounding box center [133, 66] width 41 height 5
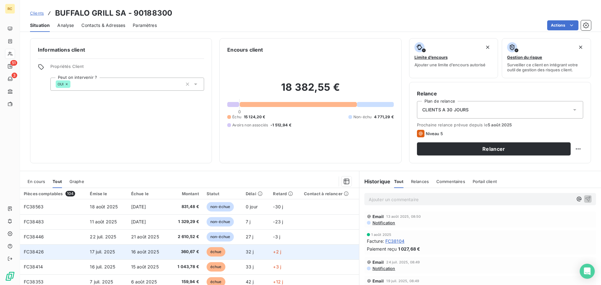
click at [108, 251] on span "17 juil. 2025" at bounding box center [102, 251] width 25 height 5
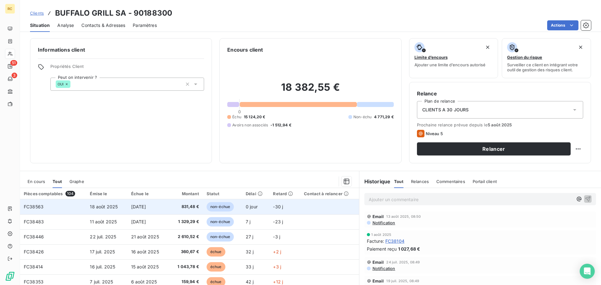
click at [132, 204] on span "[DATE]" at bounding box center [138, 206] width 15 height 5
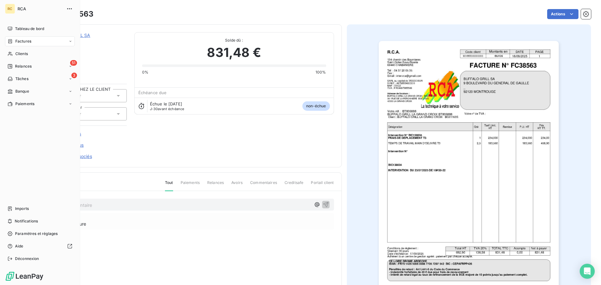
click at [24, 42] on span "Factures" at bounding box center [23, 42] width 16 height 6
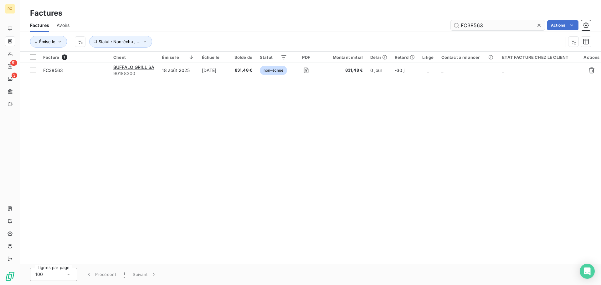
click at [520, 27] on input "FC38563" at bounding box center [498, 25] width 94 height 10
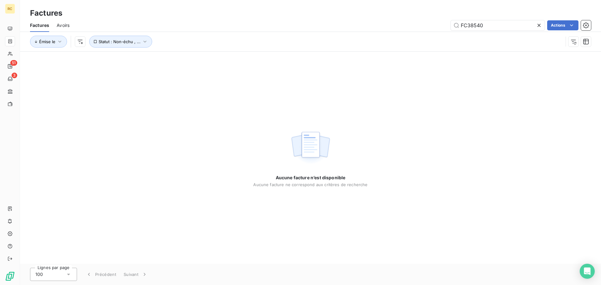
type input "FC38540"
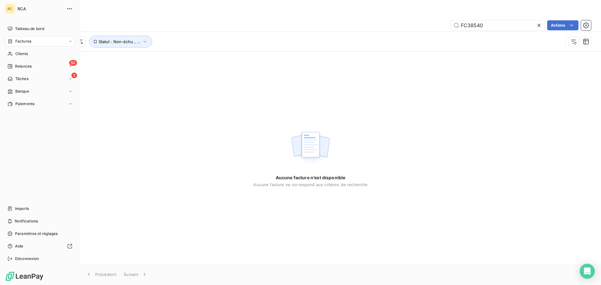
click at [30, 39] on span "Factures" at bounding box center [23, 42] width 16 height 6
click at [35, 54] on div "Factures" at bounding box center [44, 54] width 62 height 10
click at [24, 80] on span "Clients" at bounding box center [21, 79] width 13 height 6
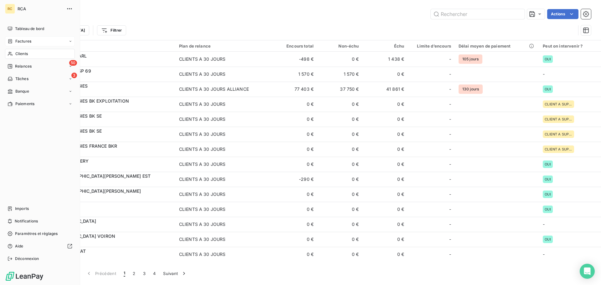
click at [20, 40] on span "Factures" at bounding box center [23, 42] width 16 height 6
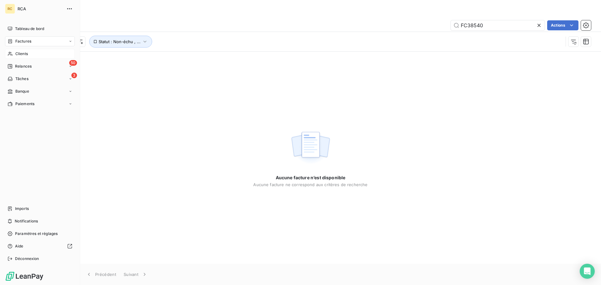
click at [25, 41] on span "Factures" at bounding box center [23, 42] width 16 height 6
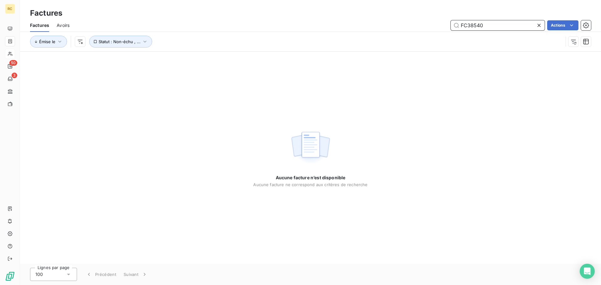
click at [495, 22] on input "FC38540" at bounding box center [498, 25] width 94 height 10
click at [496, 29] on input "FC38540" at bounding box center [498, 25] width 94 height 10
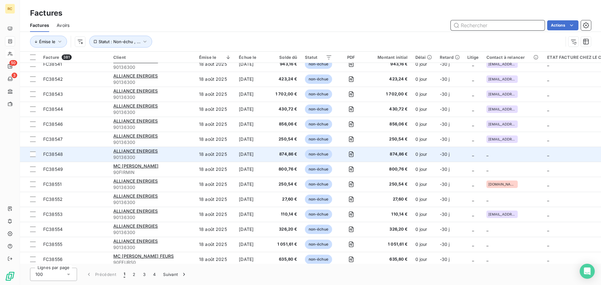
scroll to position [63, 0]
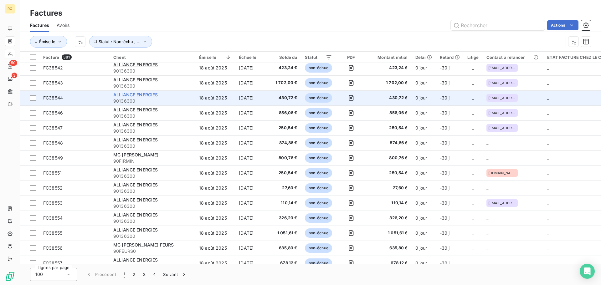
click at [124, 95] on span "ALLIANCE ENERGIES" at bounding box center [135, 94] width 45 height 5
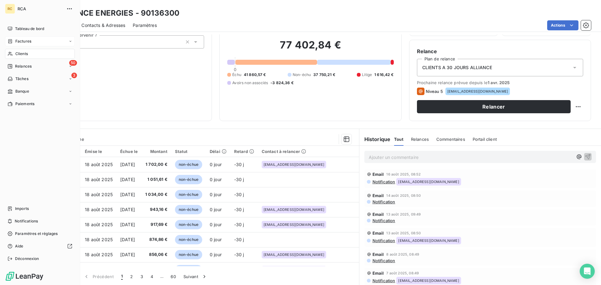
click at [17, 57] on div "Clients" at bounding box center [40, 54] width 70 height 10
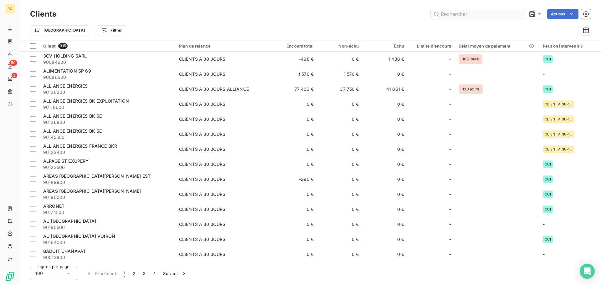
click at [487, 16] on input "text" at bounding box center [478, 14] width 94 height 10
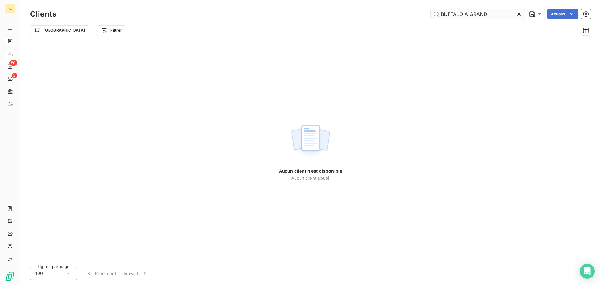
click at [465, 13] on input "BUFFALO A GRAND" at bounding box center [478, 14] width 94 height 10
type input "BUFFALO LA GRAND"
drag, startPoint x: 499, startPoint y: 15, endPoint x: 361, endPoint y: 13, distance: 138.4
click at [361, 13] on div "BUFFALO LA GRAND Actions" at bounding box center [327, 14] width 527 height 10
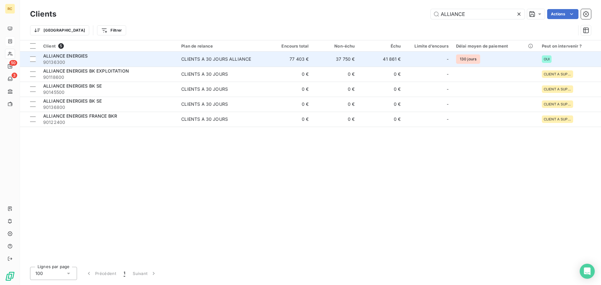
type input "ALLIANCE"
click at [70, 58] on span "ALLIANCE ENERGIES" at bounding box center [65, 55] width 45 height 5
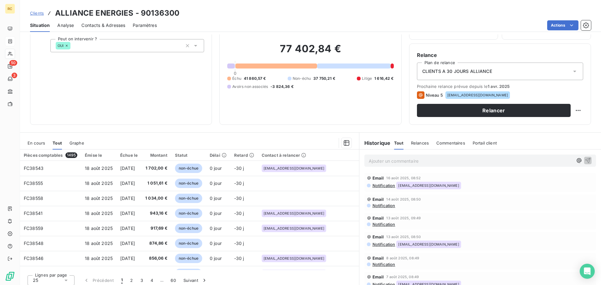
scroll to position [42, 0]
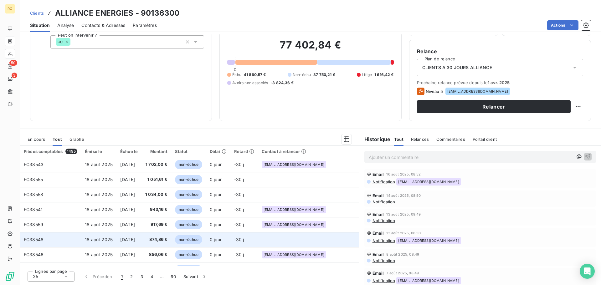
click at [79, 240] on td "FC38548" at bounding box center [50, 239] width 61 height 15
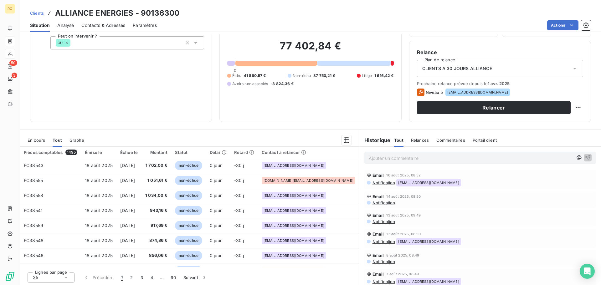
scroll to position [42, 0]
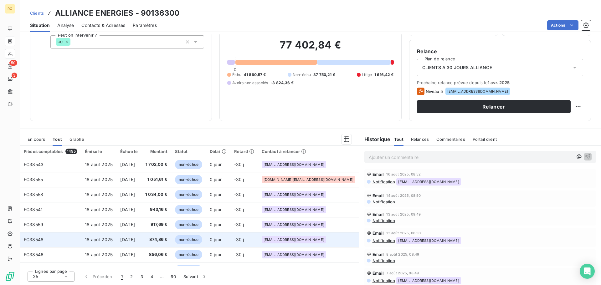
click at [137, 237] on td "[DATE]" at bounding box center [128, 239] width 25 height 15
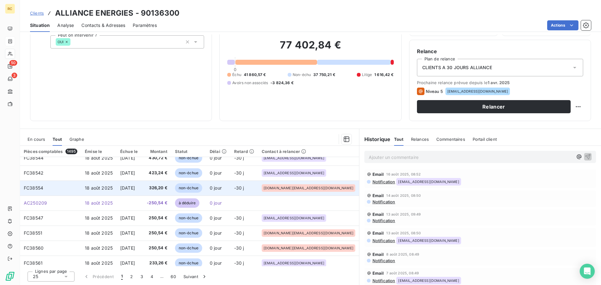
scroll to position [157, 0]
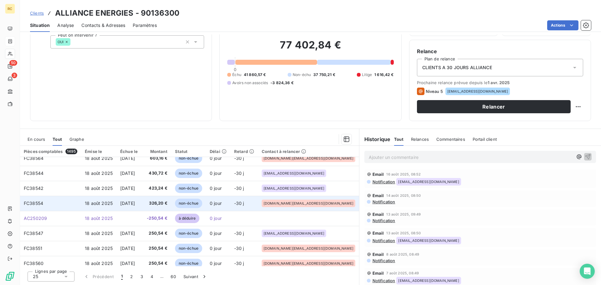
click at [130, 199] on td "[DATE]" at bounding box center [128, 203] width 25 height 15
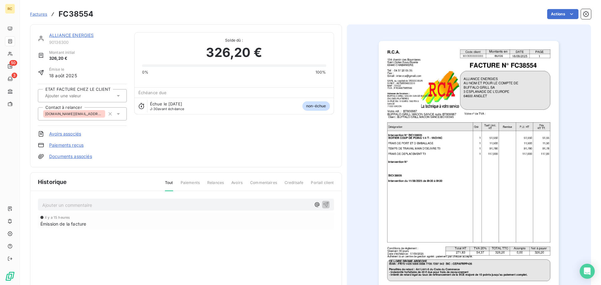
click at [63, 34] on link "ALLIANCE ENERGIES" at bounding box center [71, 35] width 45 height 5
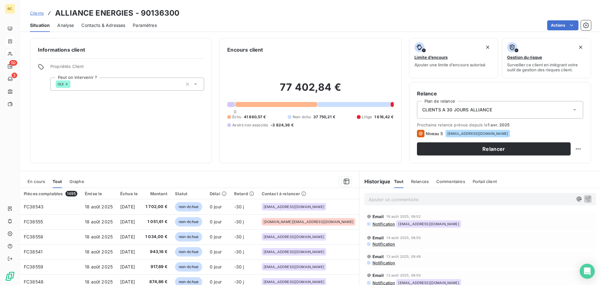
click at [37, 178] on div "En cours" at bounding box center [37, 181] width 18 height 13
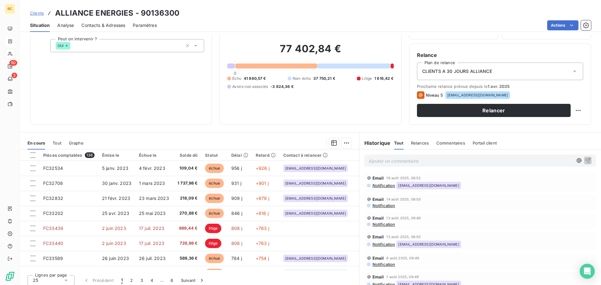
scroll to position [42, 0]
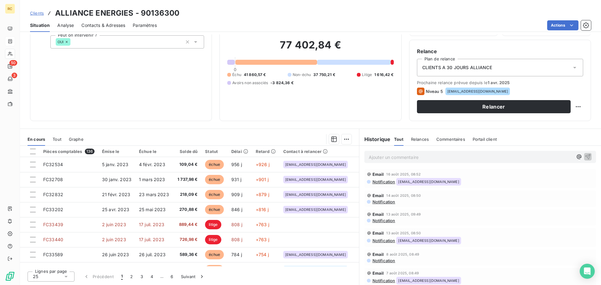
click at [54, 140] on span "Tout" at bounding box center [57, 139] width 9 height 5
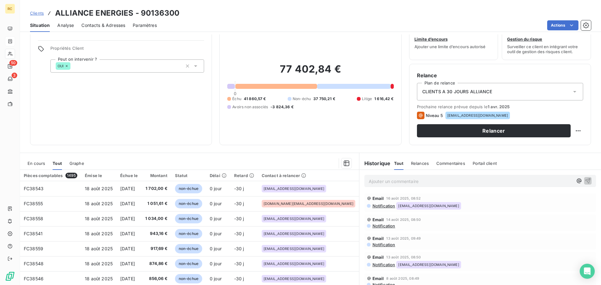
scroll to position [0, 0]
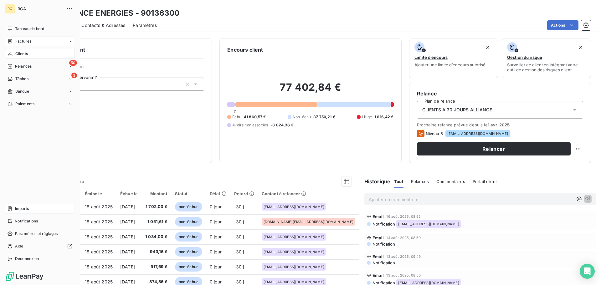
click at [22, 209] on span "Imports" at bounding box center [22, 209] width 14 height 6
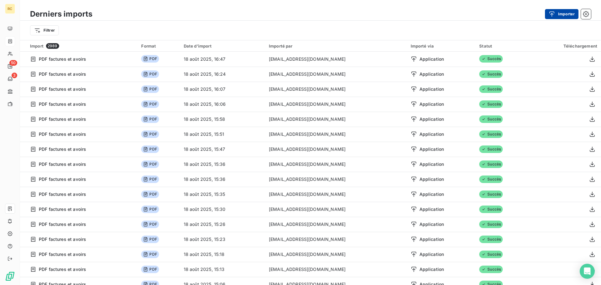
click at [566, 13] on button "Importer" at bounding box center [561, 14] width 33 height 10
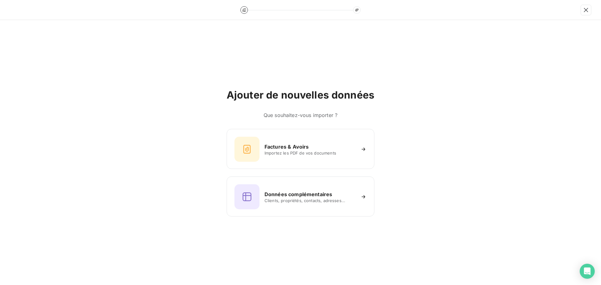
click at [282, 219] on div "Ajouter de nouvelles données Que souhaitez-vous importer ? Factures & Avoirs Im…" at bounding box center [300, 152] width 601 height 265
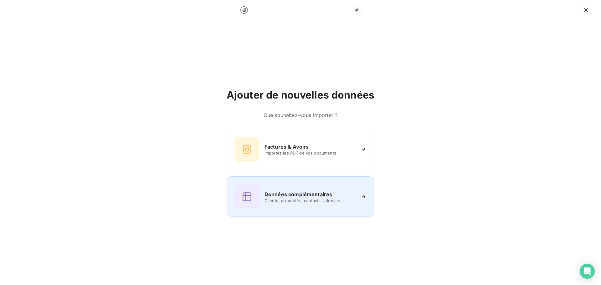
click at [282, 205] on div "Données complémentaires Clients, propriétés, contacts, adresses..." at bounding box center [300, 196] width 132 height 25
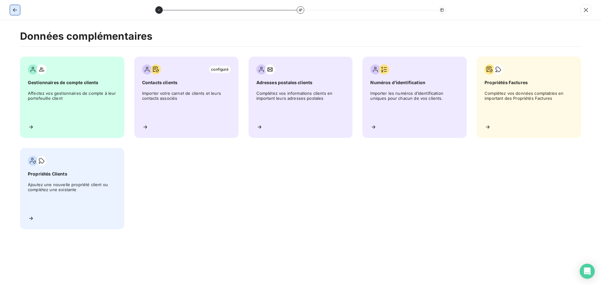
click at [14, 11] on icon "button" at bounding box center [15, 10] width 4 height 4
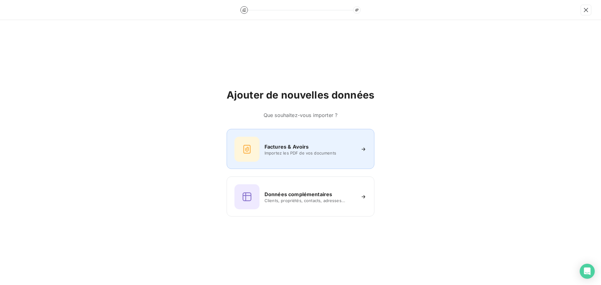
click at [265, 154] on span "Importez les PDF de vos documents" at bounding box center [310, 153] width 91 height 5
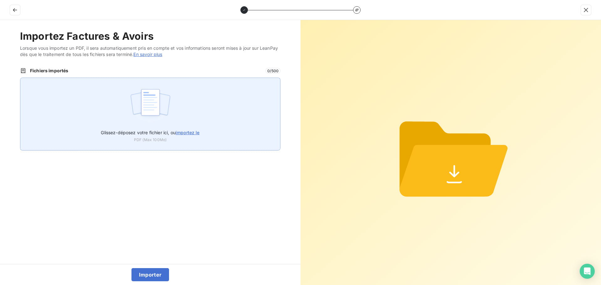
click at [152, 124] on img at bounding box center [151, 105] width 42 height 40
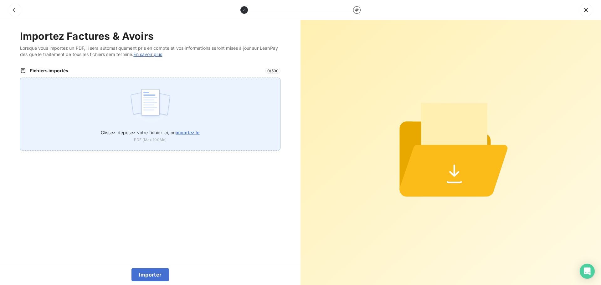
type input "C:\fakepath\FC38565.pdf"
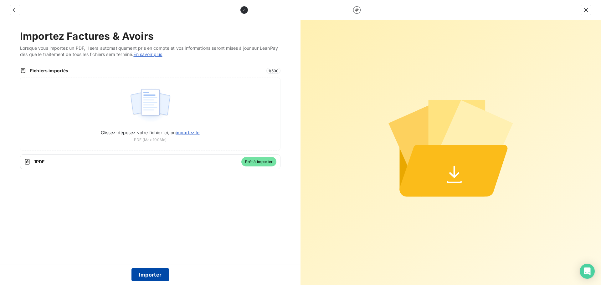
click at [153, 274] on button "Importer" at bounding box center [150, 274] width 38 height 13
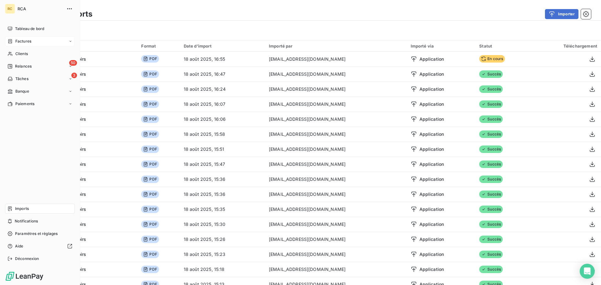
click at [23, 42] on span "Factures" at bounding box center [23, 42] width 16 height 6
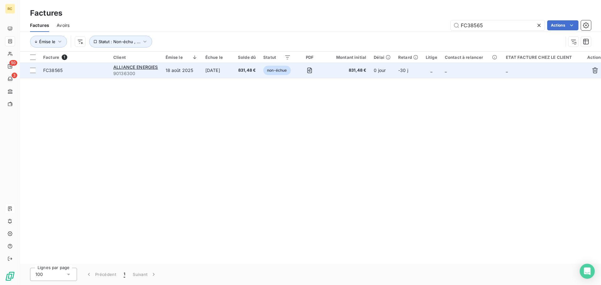
type input "FC38565"
click at [60, 69] on span "FC38565" at bounding box center [52, 70] width 19 height 5
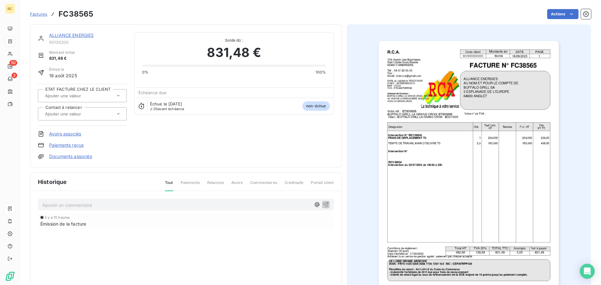
click at [70, 157] on link "Documents associés" at bounding box center [70, 156] width 43 height 6
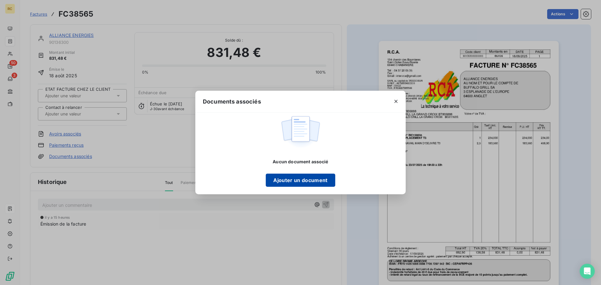
click at [281, 183] on button "Ajouter un document" at bounding box center [300, 180] width 69 height 13
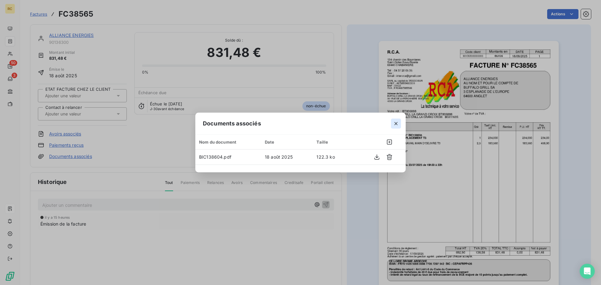
click at [395, 127] on button "button" at bounding box center [396, 124] width 10 height 10
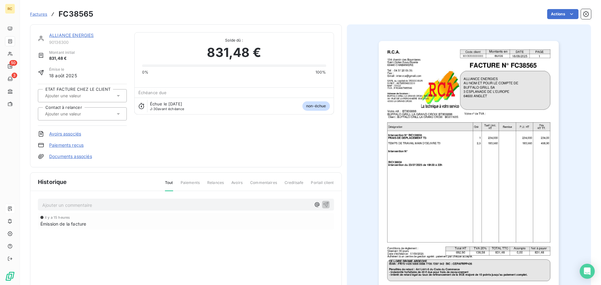
click at [291, 183] on span "Creditsafe" at bounding box center [294, 185] width 19 height 11
click at [186, 181] on span "Paiements" at bounding box center [190, 185] width 19 height 11
click at [93, 119] on div at bounding box center [82, 113] width 89 height 13
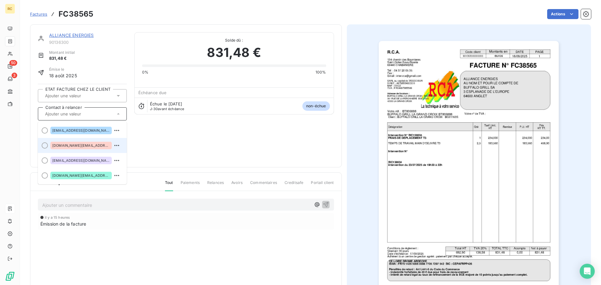
click at [101, 144] on span "[DOMAIN_NAME][EMAIL_ADDRESS][DOMAIN_NAME]" at bounding box center [81, 146] width 58 height 4
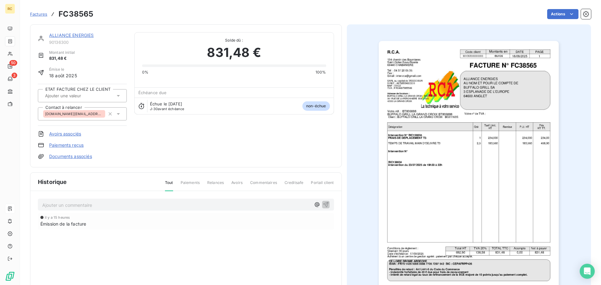
click at [71, 35] on link "ALLIANCE ENERGIES" at bounding box center [71, 35] width 45 height 5
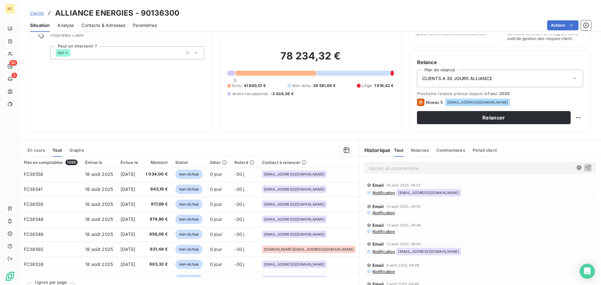
scroll to position [63, 0]
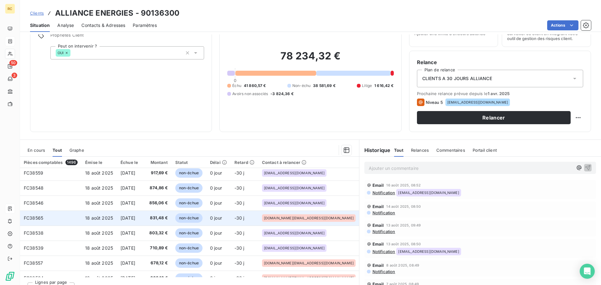
click at [135, 219] on span "[DATE]" at bounding box center [128, 217] width 15 height 5
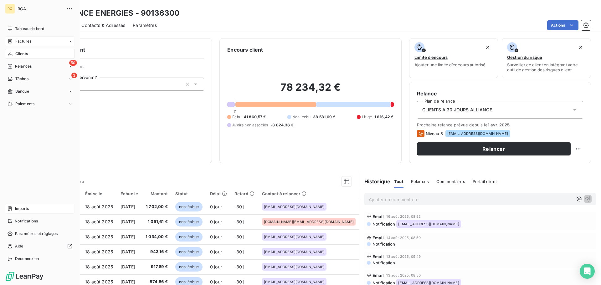
click at [25, 52] on span "Clients" at bounding box center [21, 54] width 13 height 6
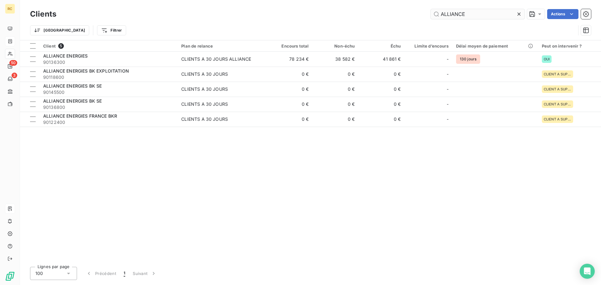
click at [471, 13] on input "ALLIANCE" at bounding box center [478, 14] width 94 height 10
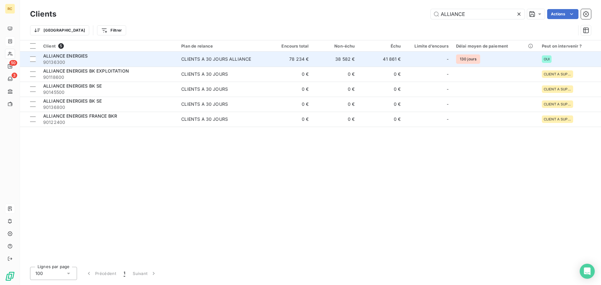
click at [94, 61] on span "90136300" at bounding box center [108, 62] width 131 height 6
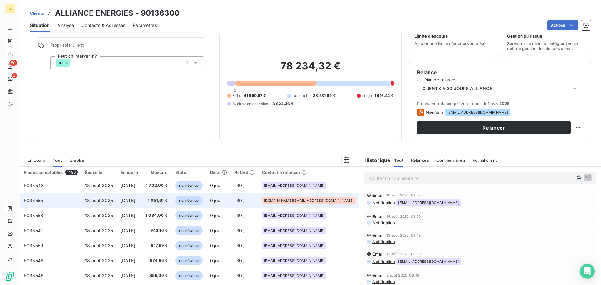
scroll to position [31, 0]
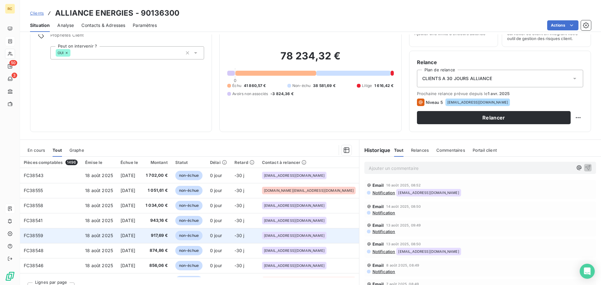
click at [124, 234] on td "[DATE]" at bounding box center [129, 235] width 25 height 15
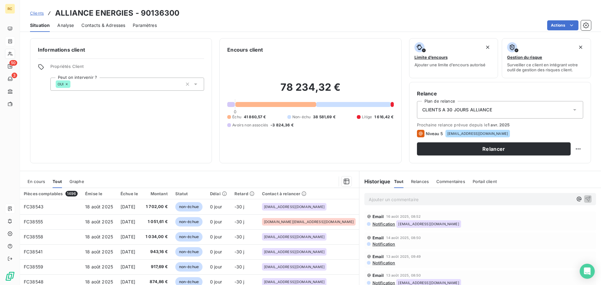
click at [66, 24] on span "Analyse" at bounding box center [65, 25] width 17 height 6
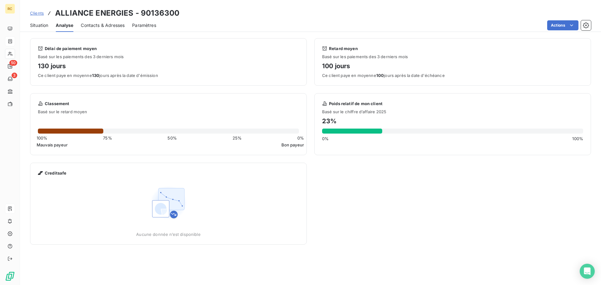
click at [98, 26] on span "Contacts & Adresses" at bounding box center [103, 25] width 44 height 6
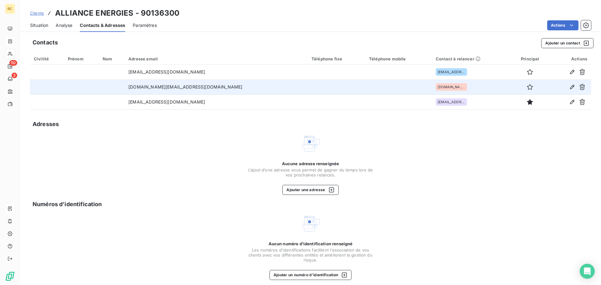
click at [175, 83] on td "[DOMAIN_NAME][EMAIL_ADDRESS][DOMAIN_NAME]" at bounding box center [216, 87] width 183 height 15
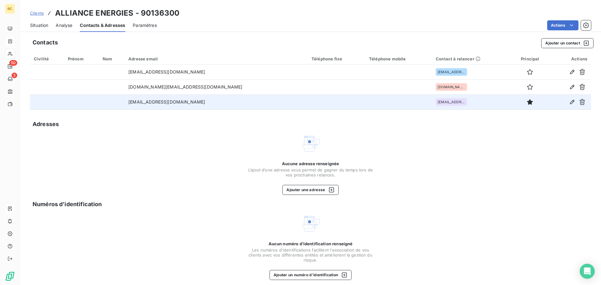
click at [164, 103] on td "[EMAIL_ADDRESS][DOMAIN_NAME]" at bounding box center [216, 102] width 183 height 15
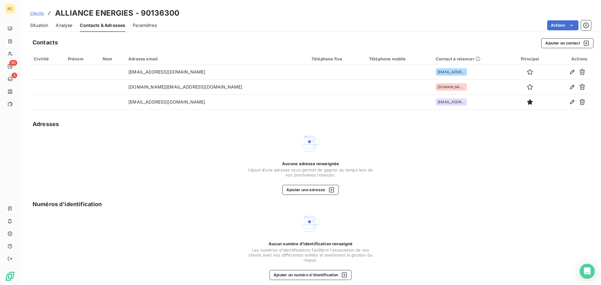
click at [33, 26] on span "Situation" at bounding box center [39, 25] width 18 height 6
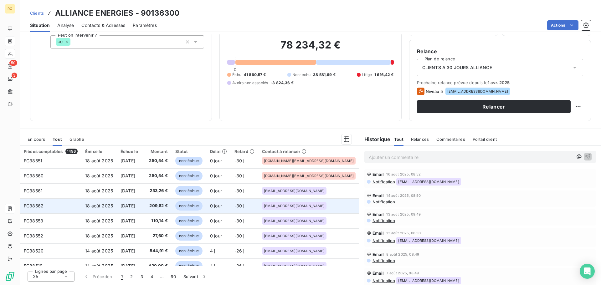
scroll to position [267, 0]
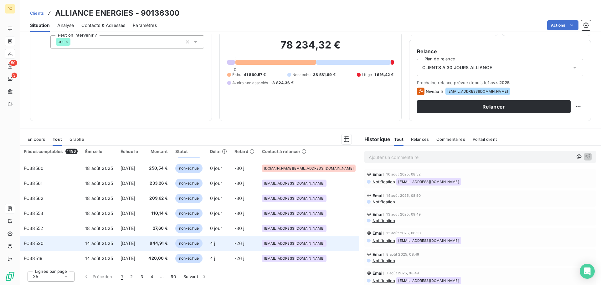
click at [135, 244] on span "[DATE]" at bounding box center [128, 243] width 15 height 5
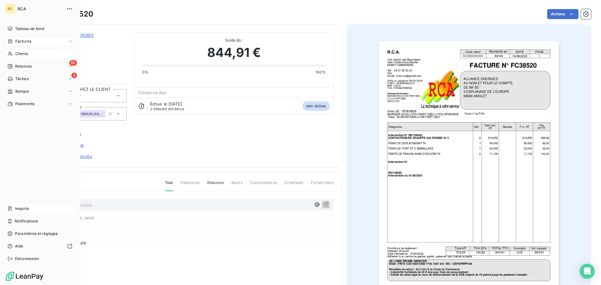
click at [19, 209] on span "Imports" at bounding box center [22, 209] width 14 height 6
